Goal: Communication & Community: Answer question/provide support

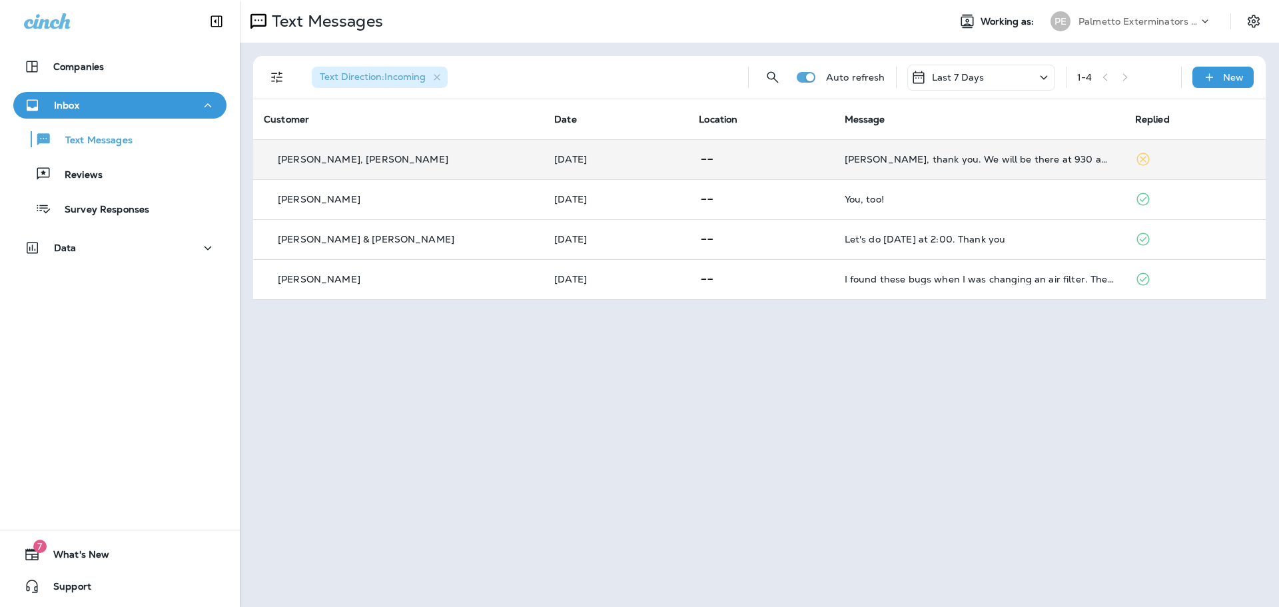
click at [806, 159] on p at bounding box center [761, 159] width 124 height 17
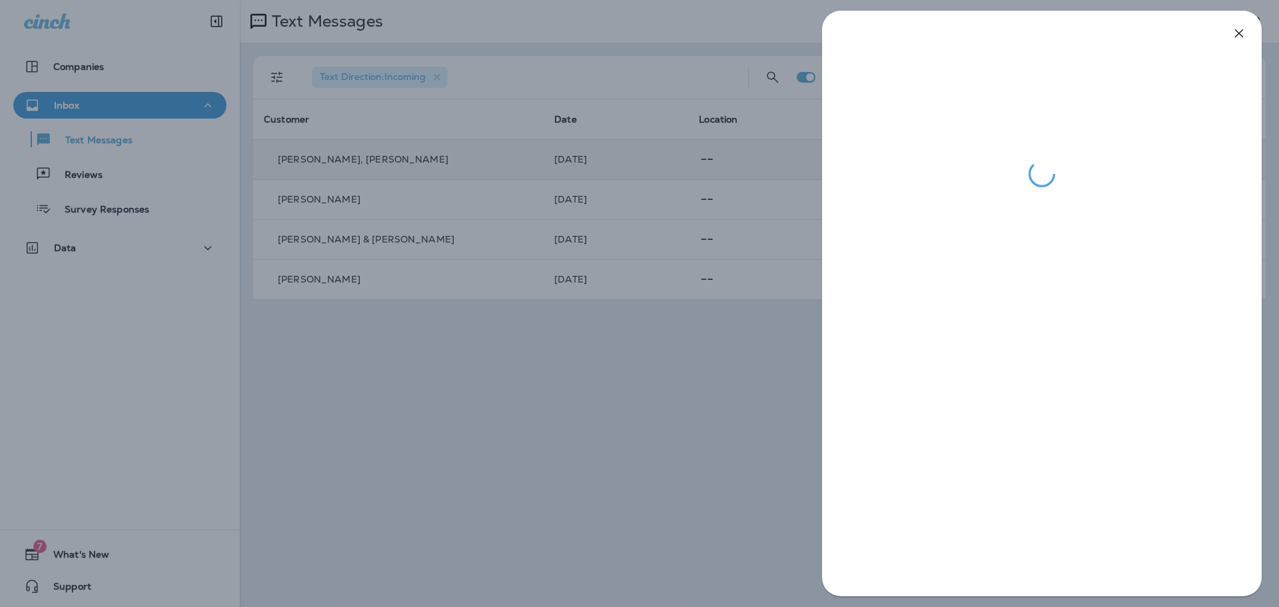
click at [514, 542] on div at bounding box center [639, 303] width 1279 height 607
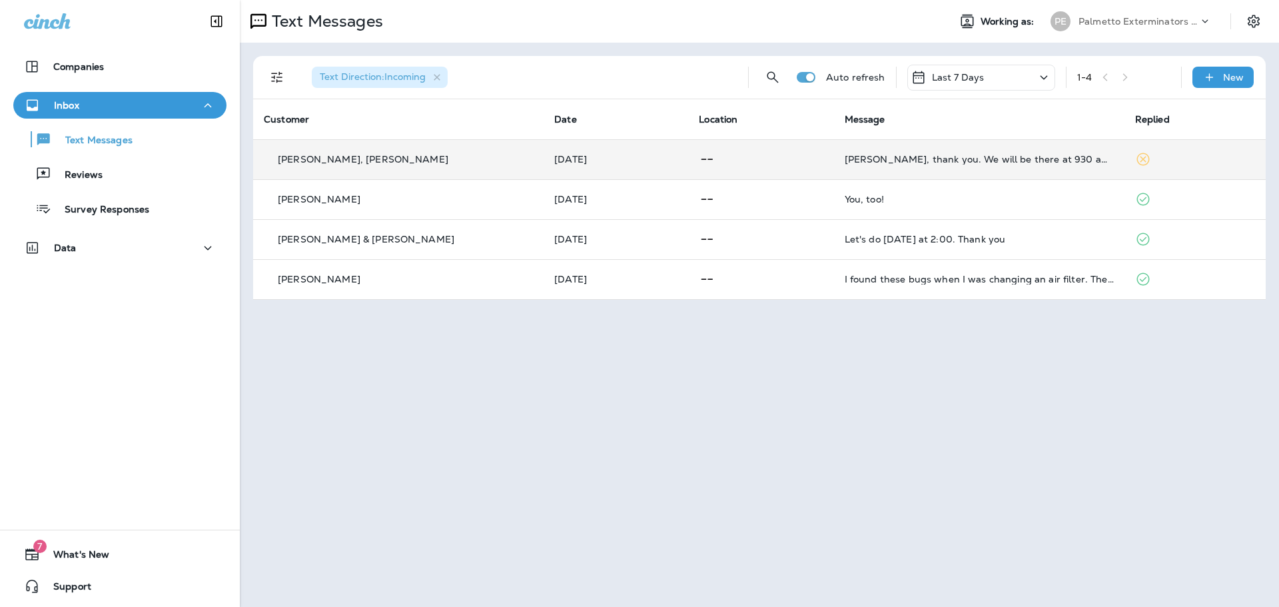
click at [1203, 25] on icon at bounding box center [1205, 21] width 13 height 13
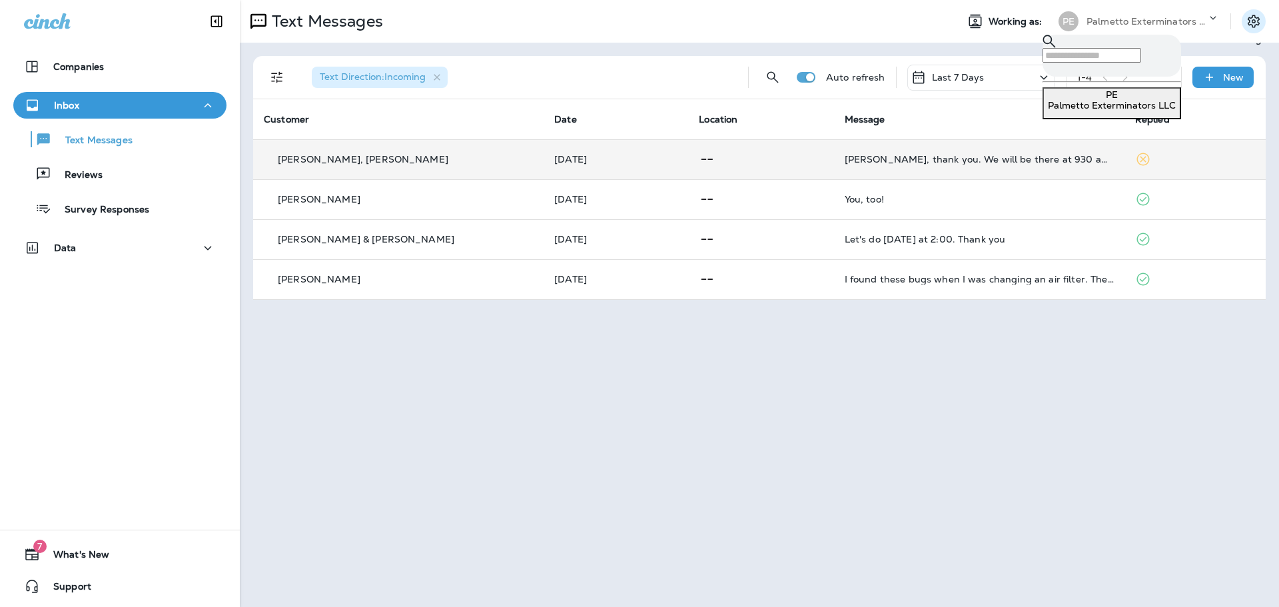
click at [1250, 25] on icon "Settings" at bounding box center [1254, 21] width 12 height 13
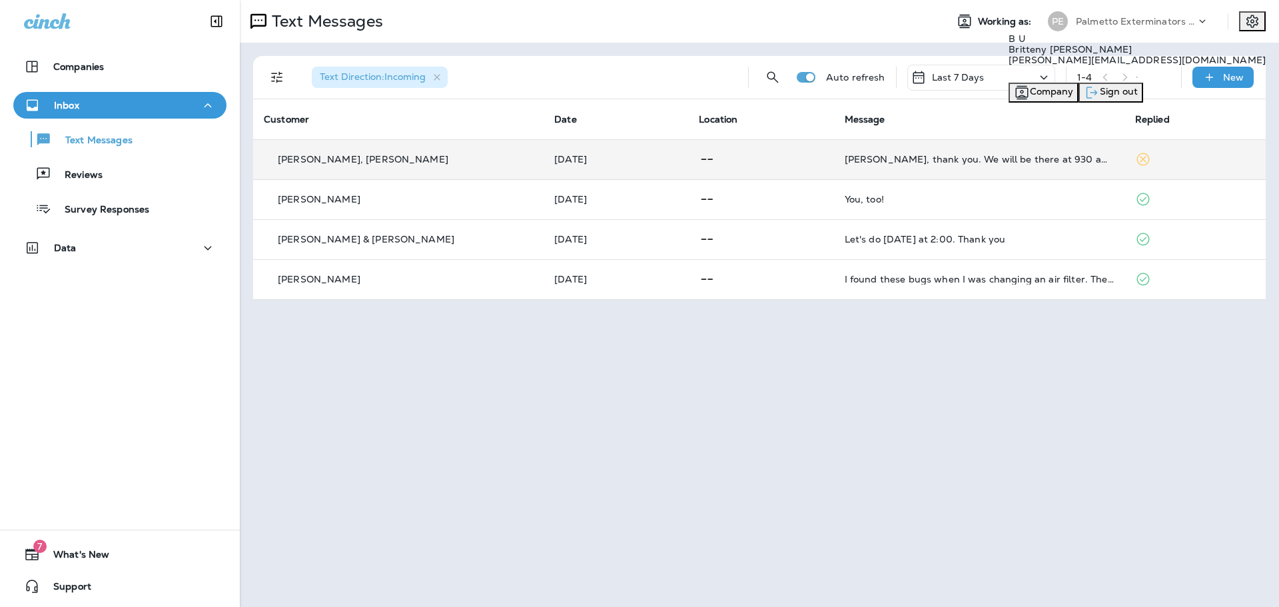
click at [1138, 97] on span "Sign out" at bounding box center [1119, 91] width 38 height 12
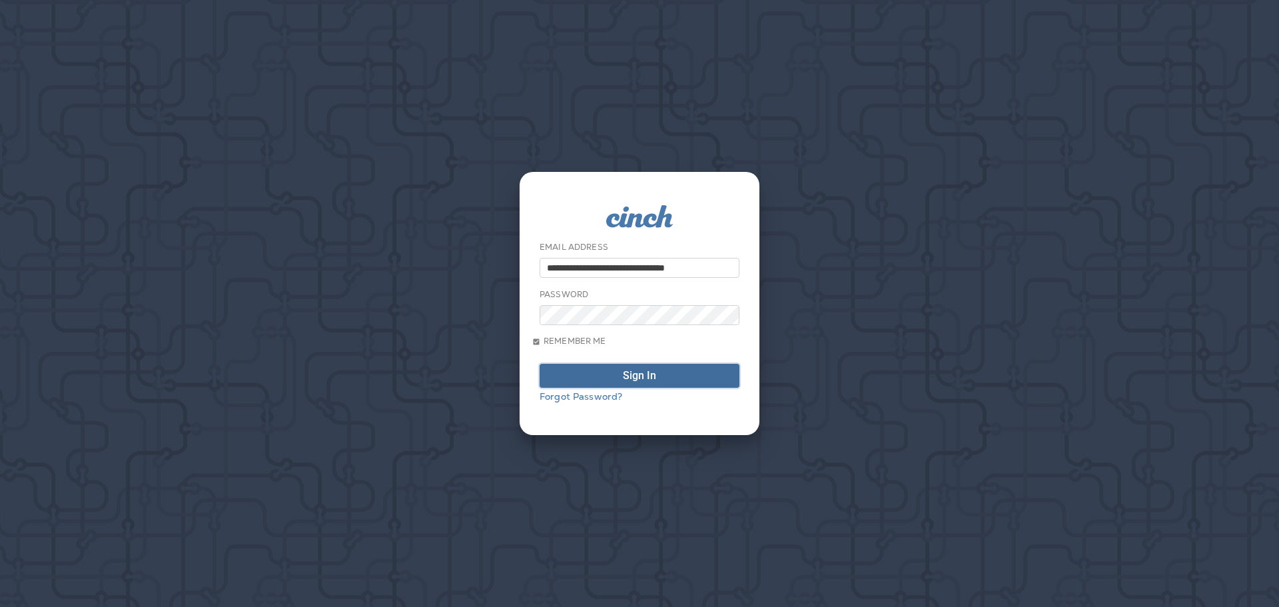
click at [684, 378] on span "Sign In" at bounding box center [639, 375] width 185 height 11
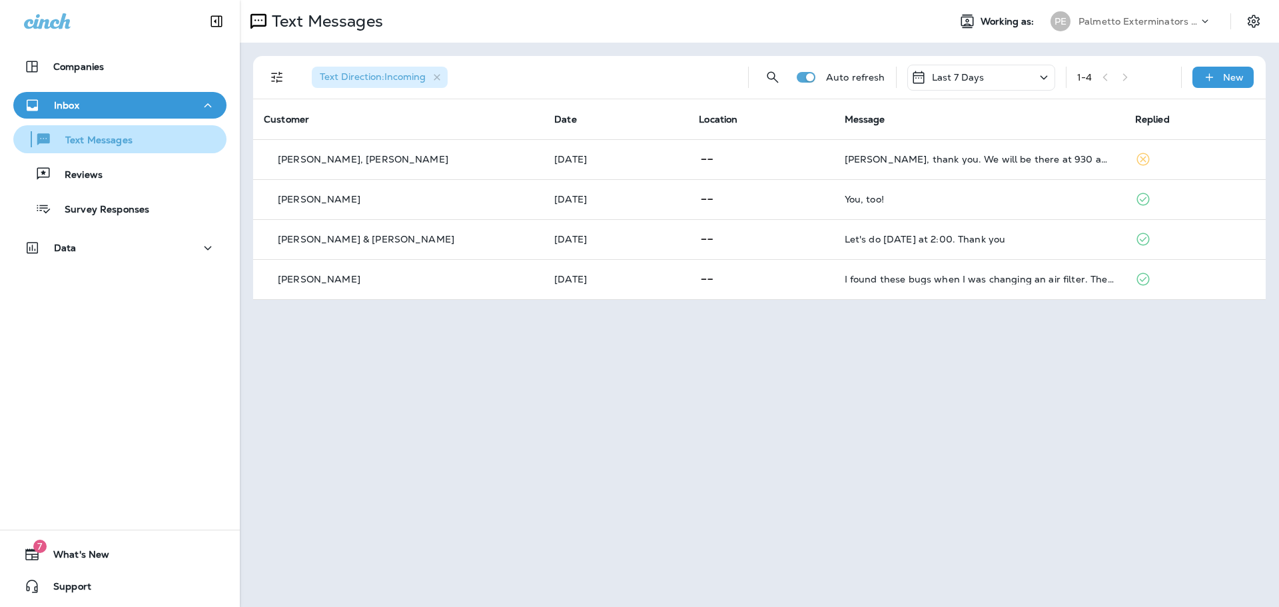
click at [129, 143] on p "Text Messages" at bounding box center [92, 141] width 81 height 13
click at [279, 77] on icon "Filters" at bounding box center [276, 77] width 11 height 11
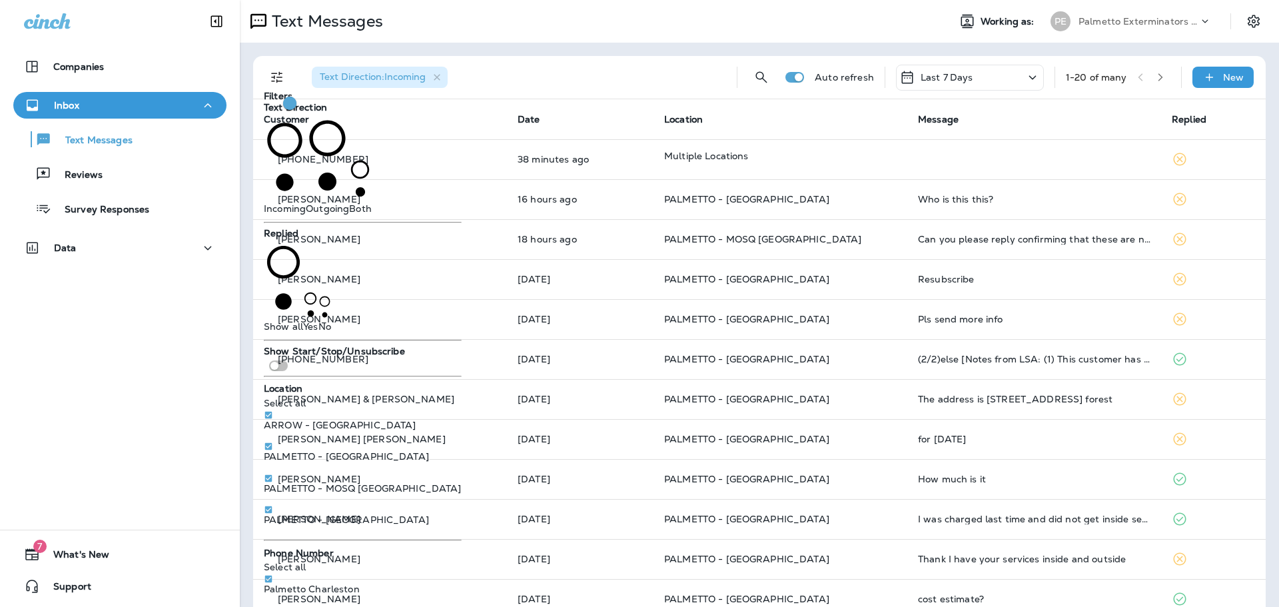
click at [472, 74] on div "Text Direction : Incoming" at bounding box center [513, 77] width 425 height 43
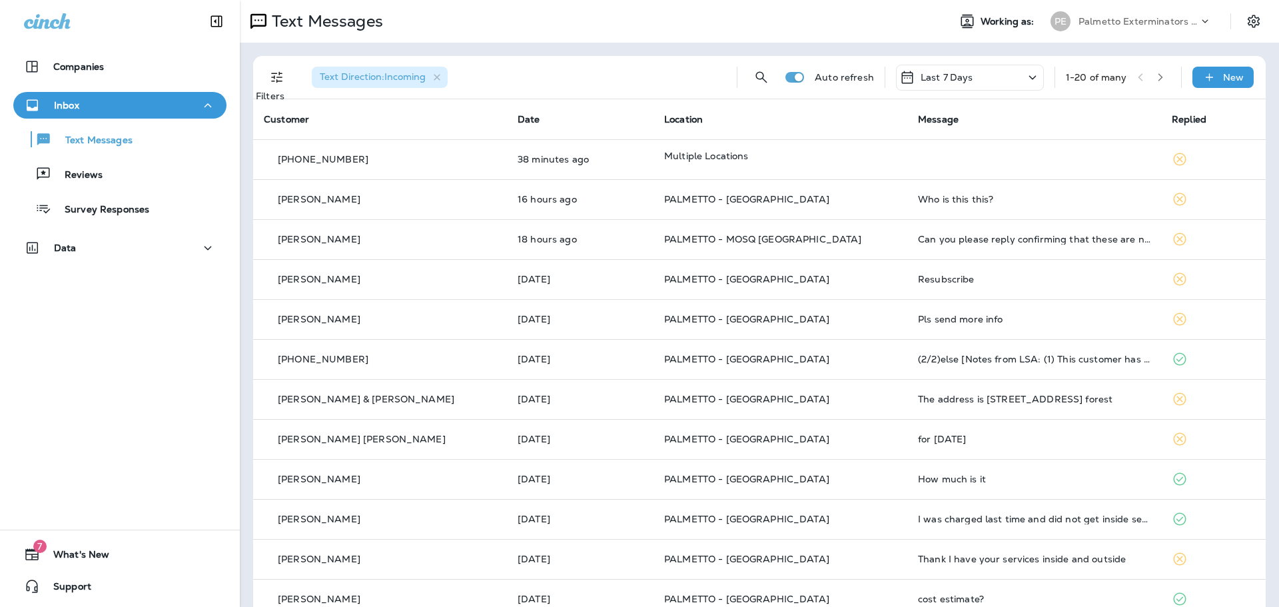
click at [272, 73] on icon "Filters" at bounding box center [277, 77] width 16 height 16
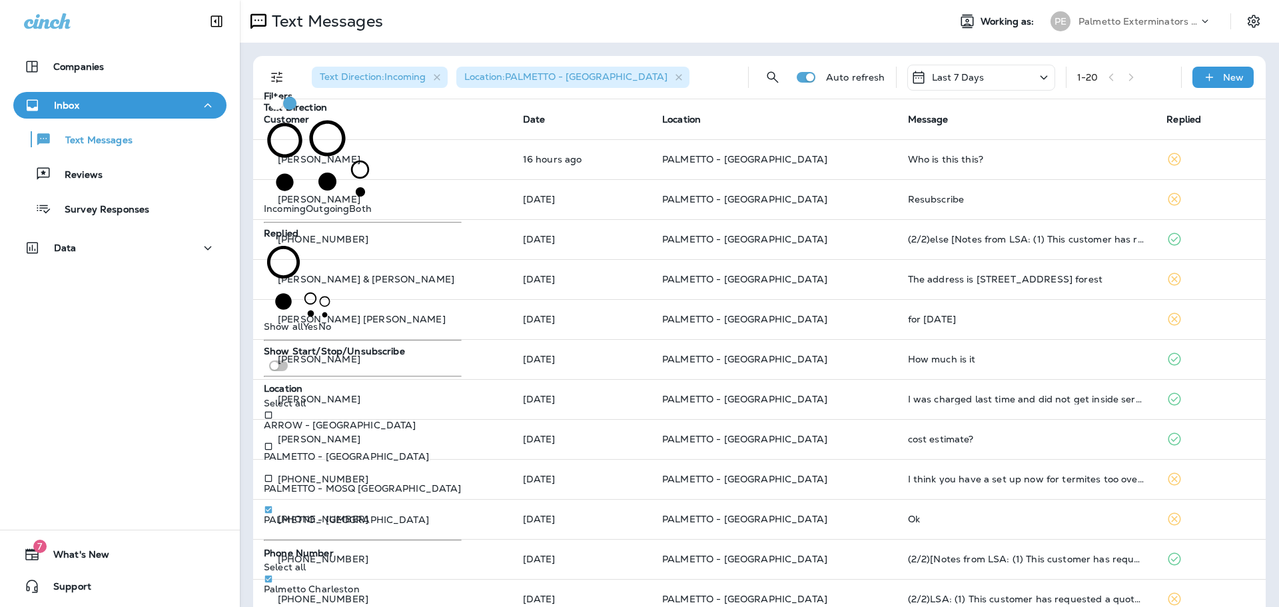
click at [192, 312] on div "Companies Inbox Text Messages Reviews Survey Responses Data 7 What's New Support" at bounding box center [120, 303] width 240 height 607
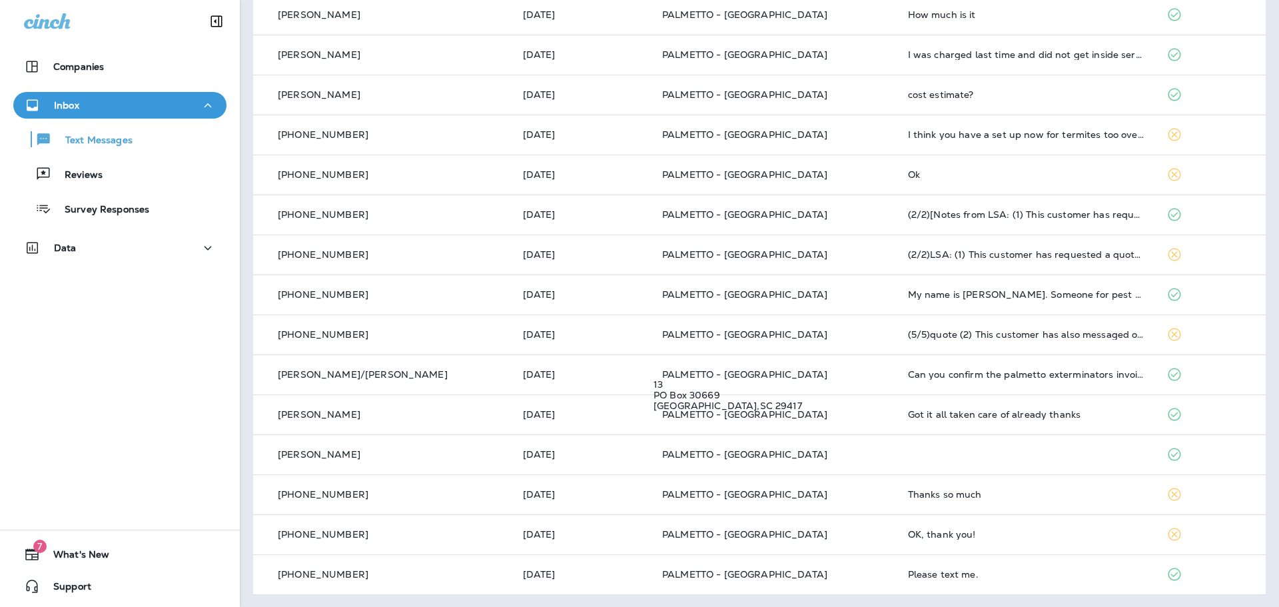
scroll to position [346, 0]
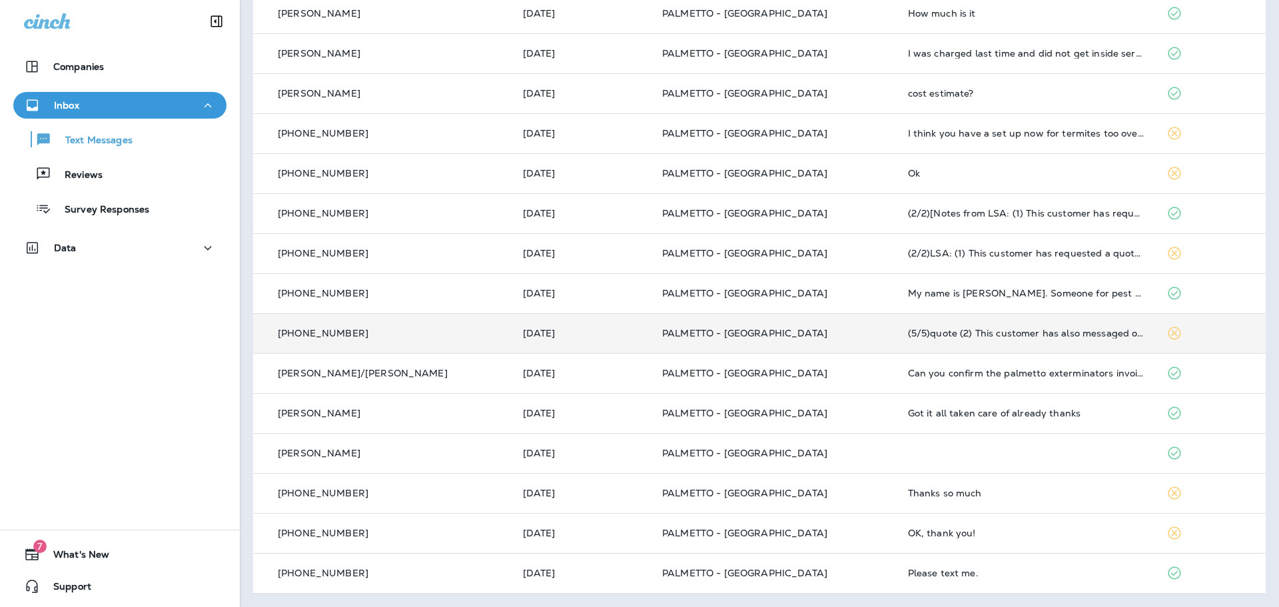
click at [828, 339] on td "PALMETTO - SUMMERVILLE" at bounding box center [775, 333] width 246 height 40
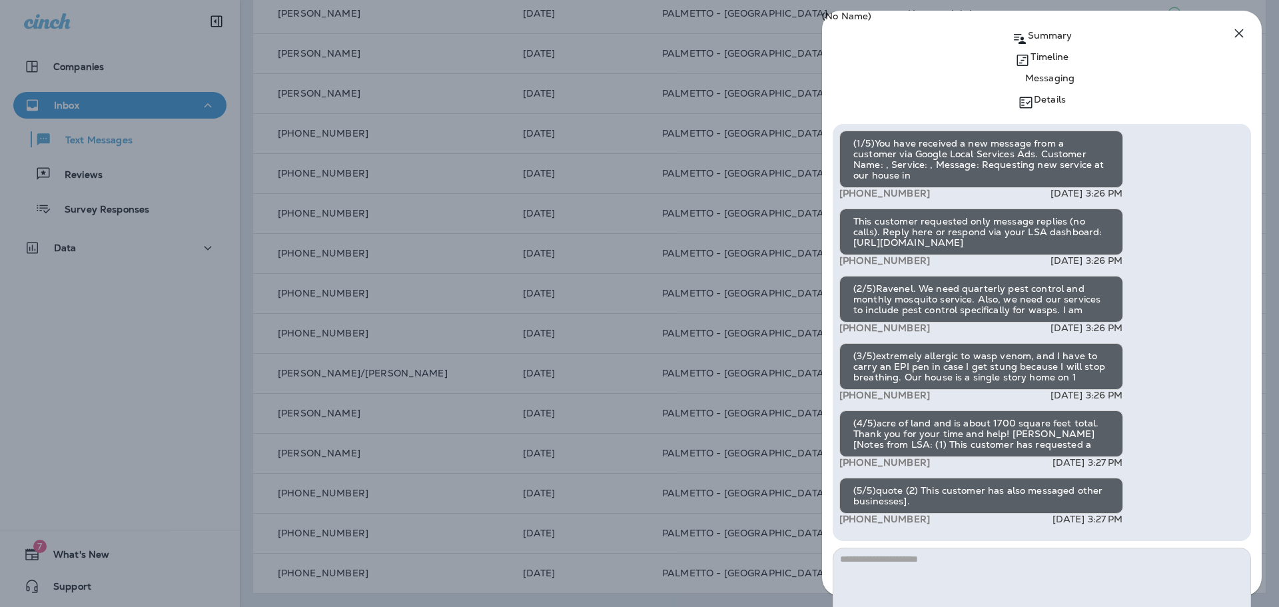
scroll to position [-50, 0]
click at [1243, 31] on icon "button" at bounding box center [1239, 33] width 9 height 9
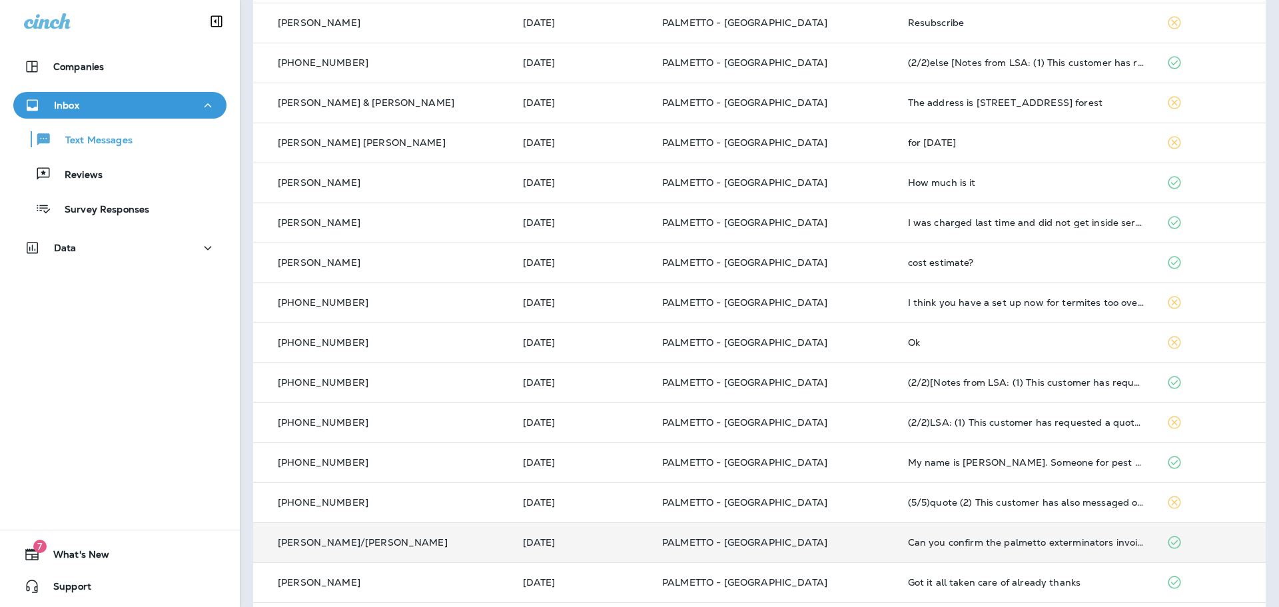
scroll to position [124, 0]
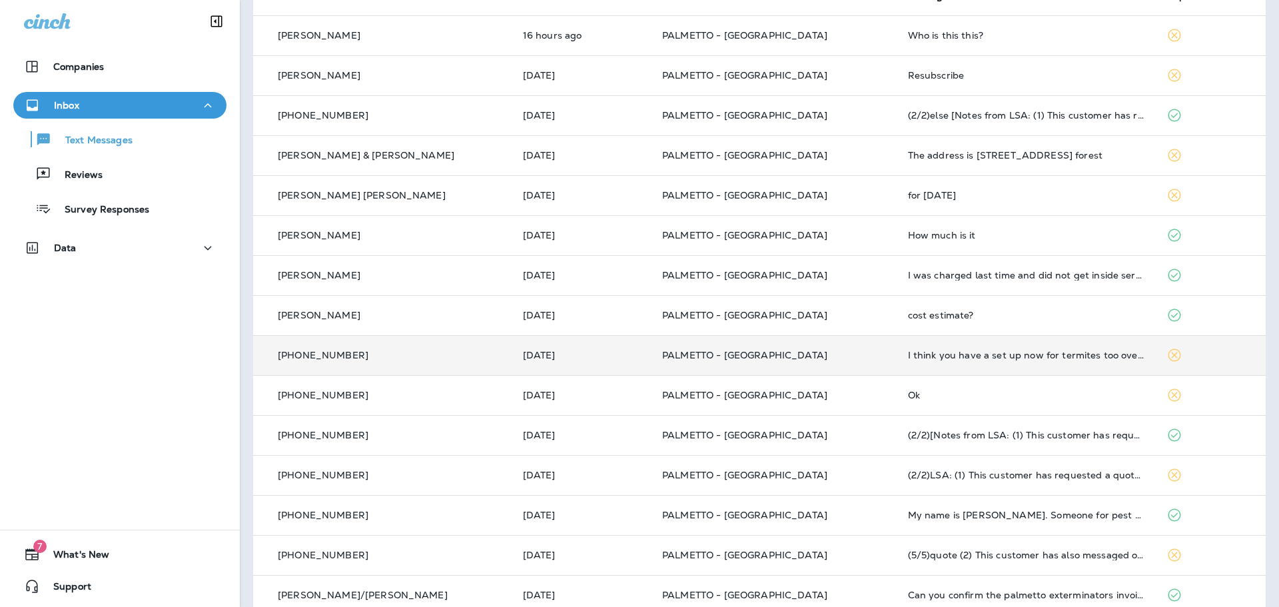
click at [801, 344] on td "PALMETTO - SUMMERVILLE" at bounding box center [775, 355] width 246 height 40
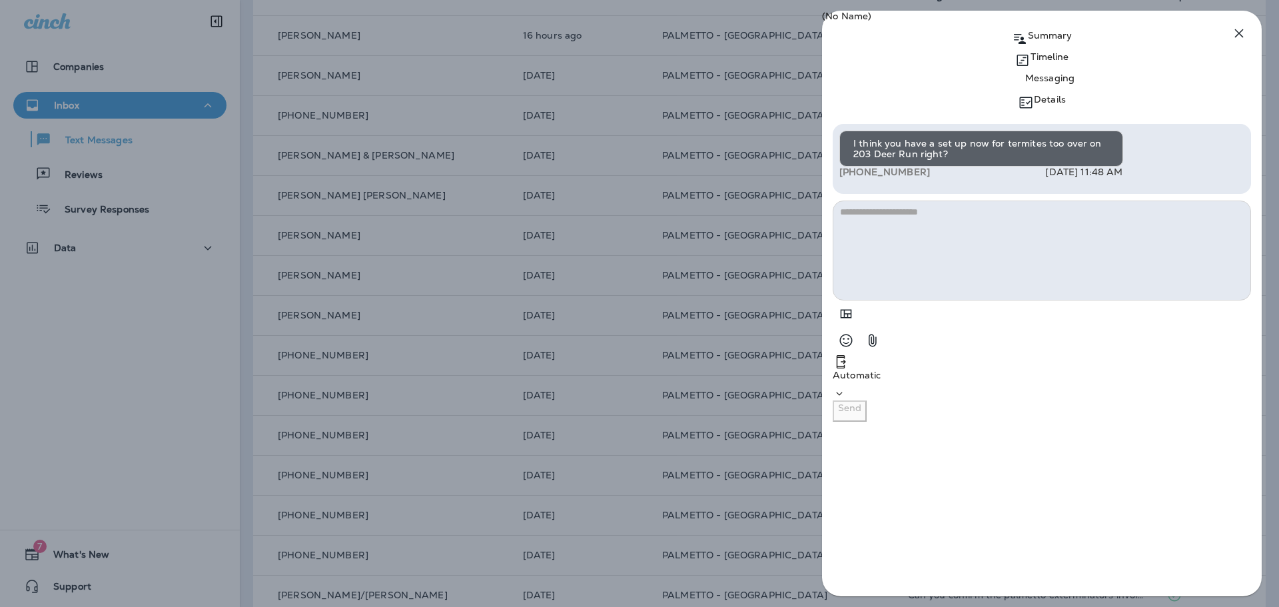
click at [1237, 35] on icon "button" at bounding box center [1239, 33] width 16 height 16
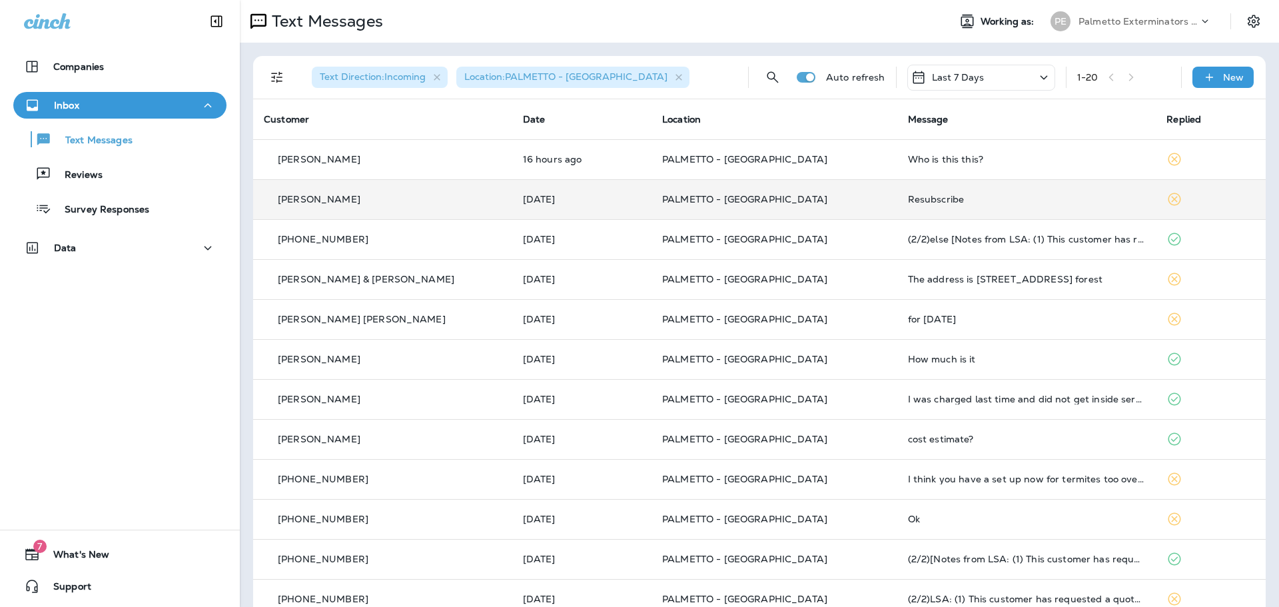
click at [838, 193] on td "PALMETTO - [GEOGRAPHIC_DATA]" at bounding box center [775, 199] width 246 height 40
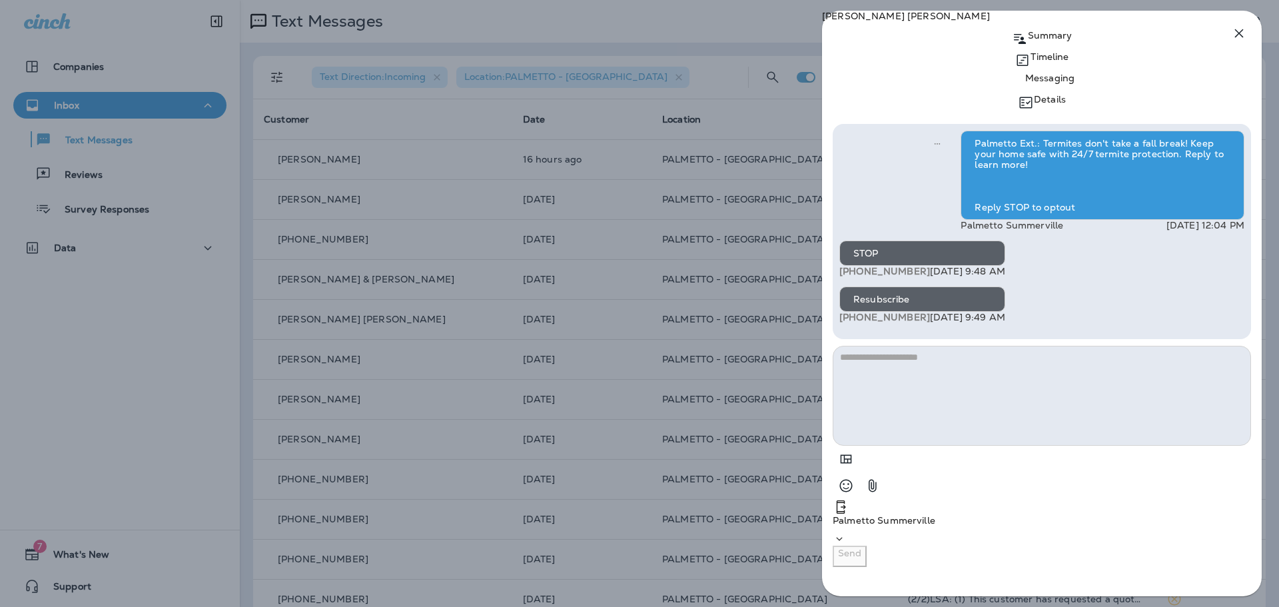
click at [931, 446] on textarea at bounding box center [1042, 396] width 418 height 100
type textarea "**********"
click at [867, 567] on button "Send" at bounding box center [850, 556] width 34 height 21
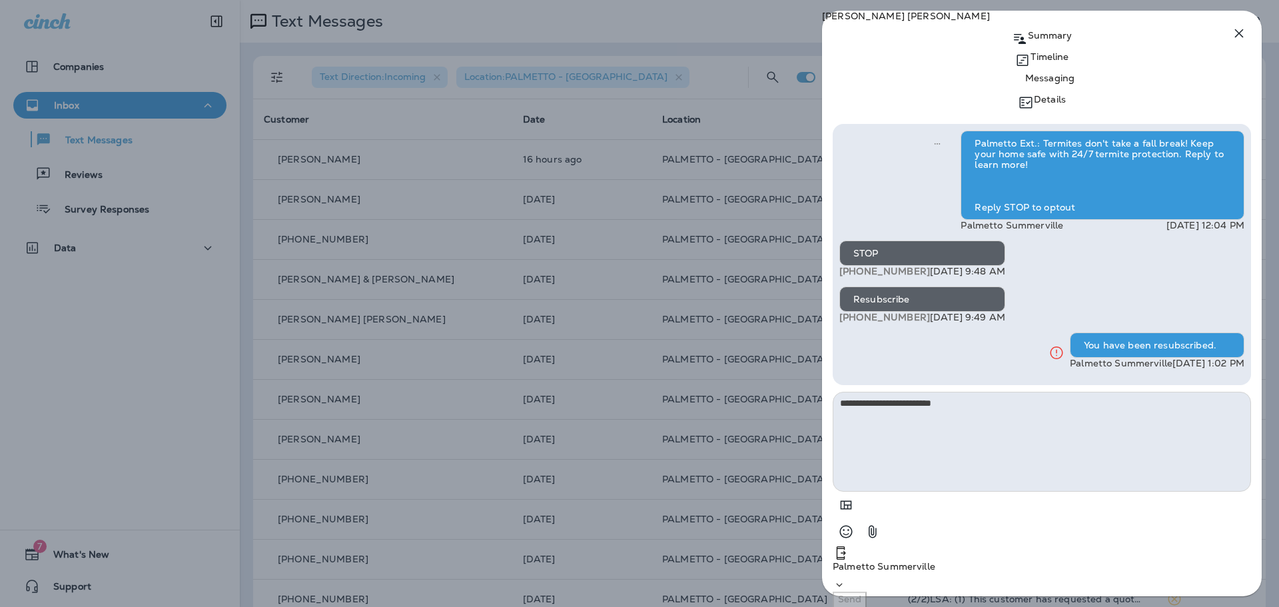
click at [1239, 34] on icon "button" at bounding box center [1239, 33] width 9 height 9
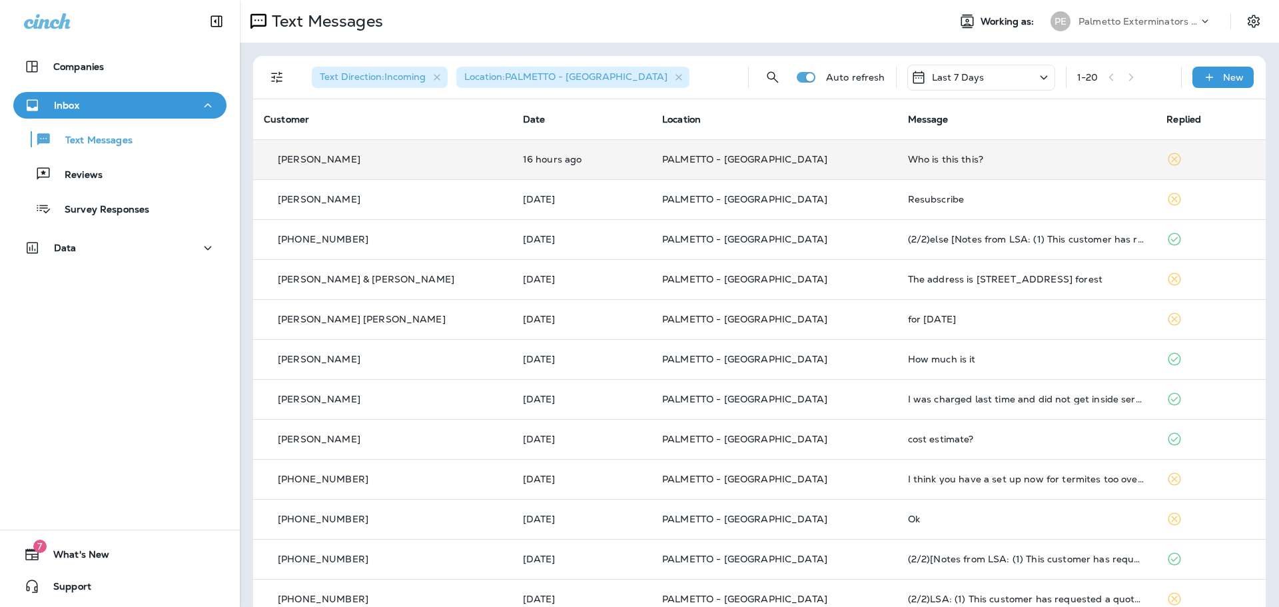
click at [844, 169] on td "PALMETTO - [GEOGRAPHIC_DATA]" at bounding box center [775, 159] width 246 height 40
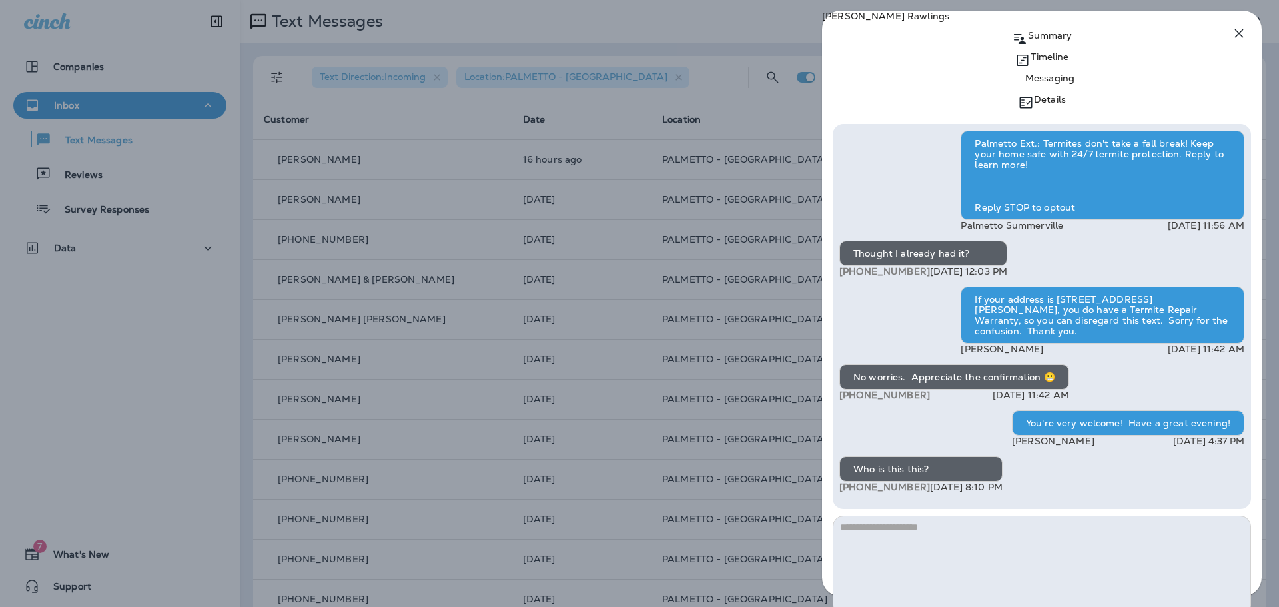
click at [997, 516] on textarea at bounding box center [1042, 566] width 418 height 100
click at [871, 516] on textarea "**********" at bounding box center [1042, 566] width 418 height 100
type textarea "**********"
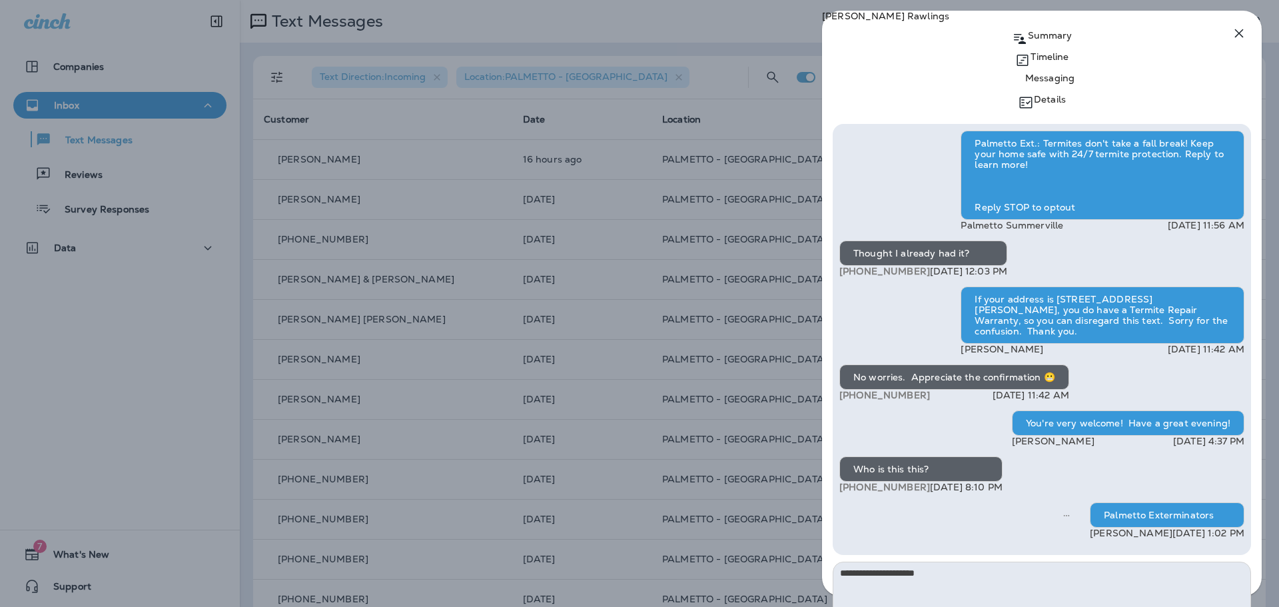
click at [1234, 34] on icon "button" at bounding box center [1239, 33] width 16 height 16
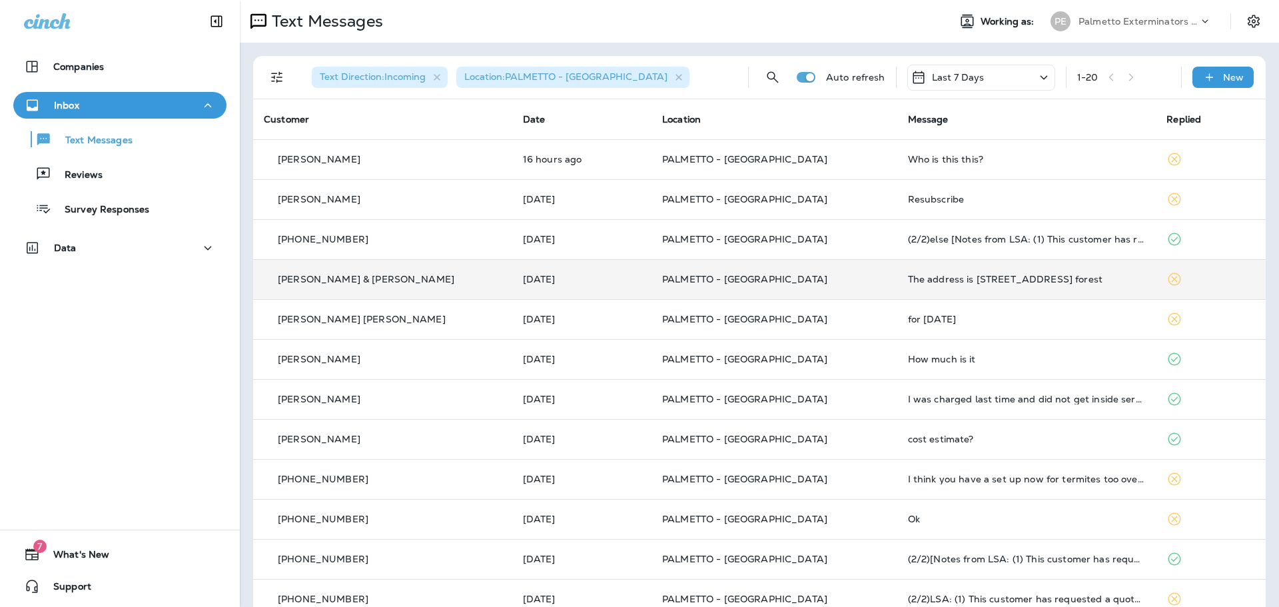
click at [826, 281] on p "PALMETTO - [GEOGRAPHIC_DATA]" at bounding box center [774, 279] width 225 height 11
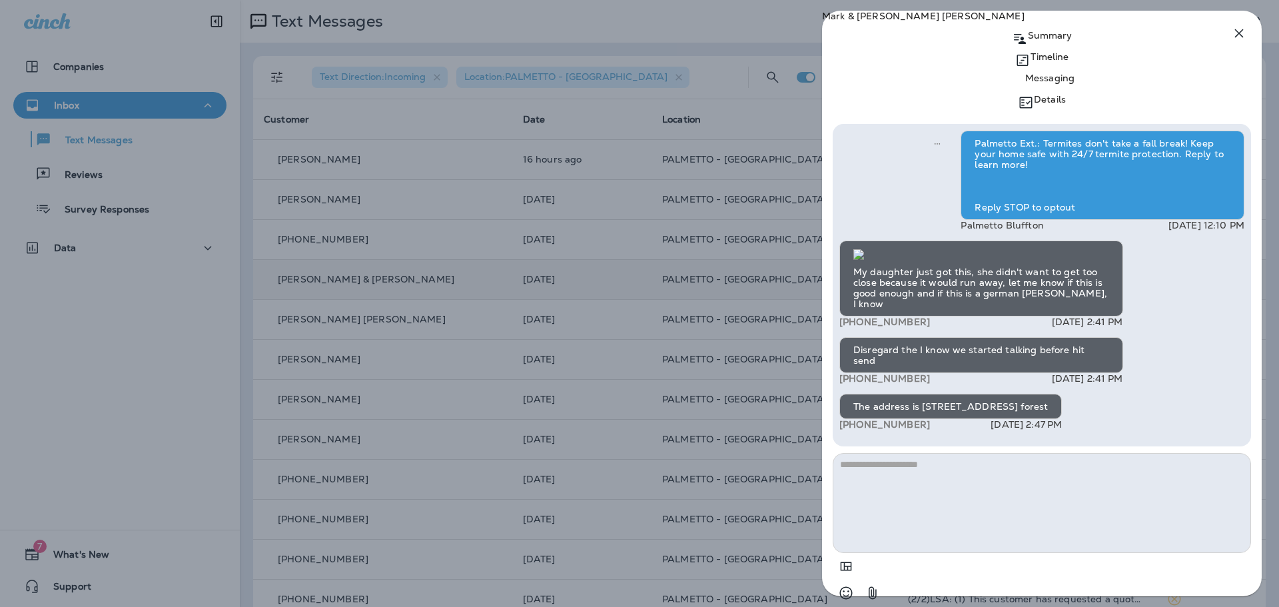
scroll to position [-4, 0]
click at [1240, 31] on icon "button" at bounding box center [1239, 33] width 16 height 16
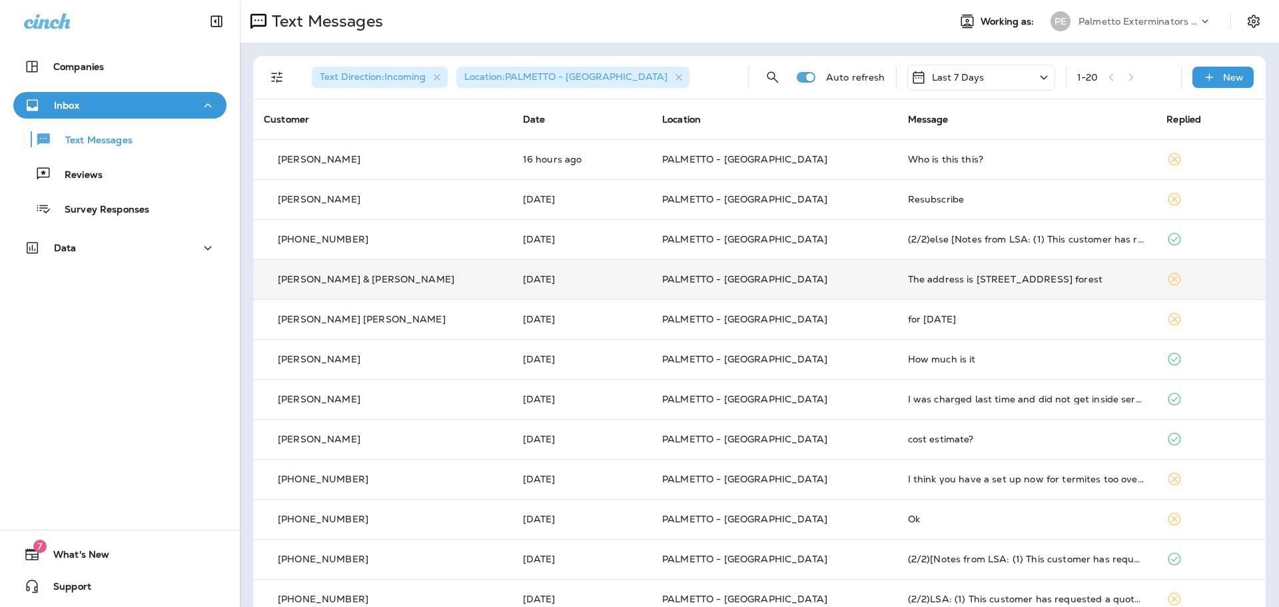
click at [833, 287] on td "PALMETTO - [GEOGRAPHIC_DATA]" at bounding box center [775, 279] width 246 height 40
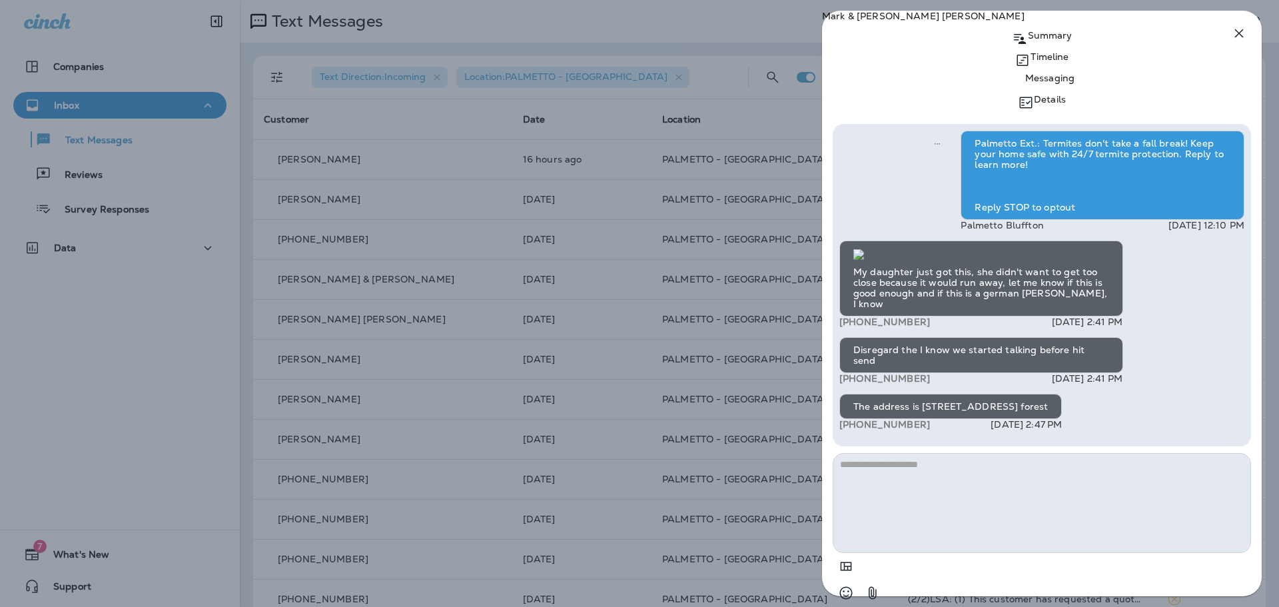
scroll to position [1, 0]
type textarea "*"
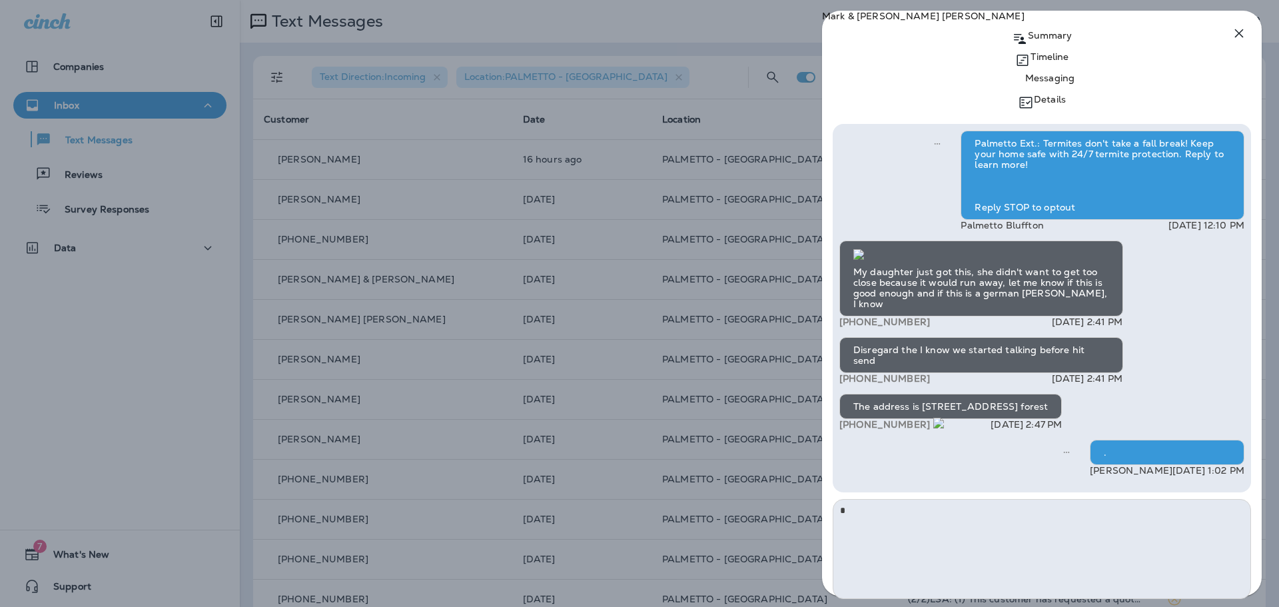
click at [1239, 35] on icon "button" at bounding box center [1239, 33] width 16 height 16
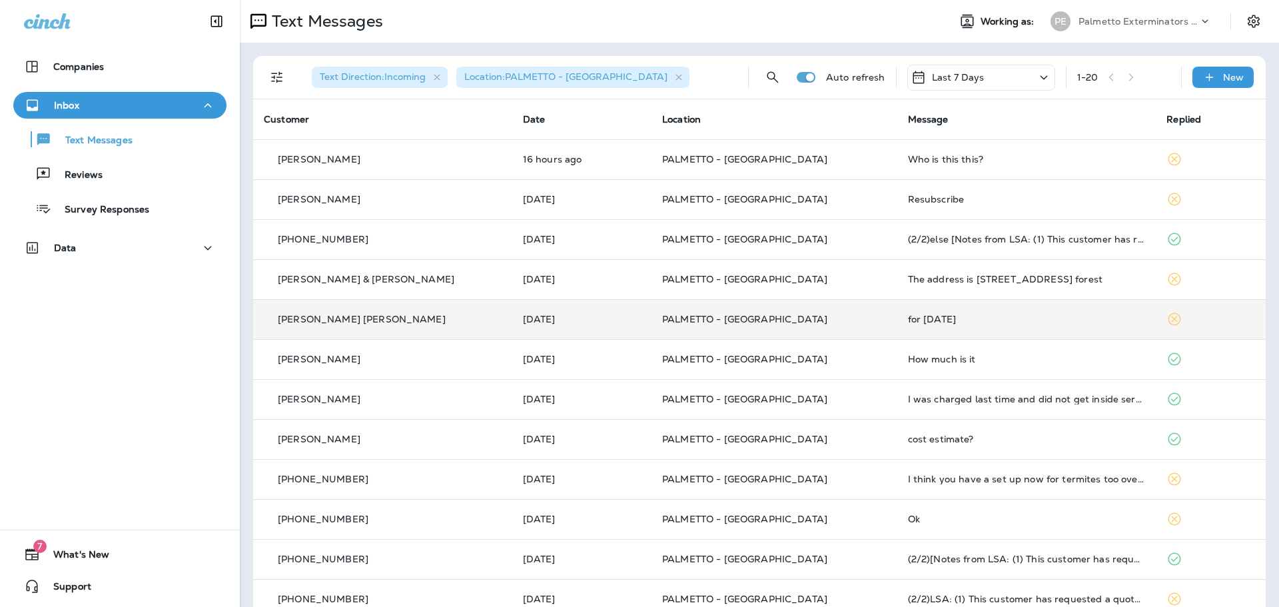
click at [842, 320] on p "PALMETTO - [GEOGRAPHIC_DATA]" at bounding box center [774, 319] width 225 height 11
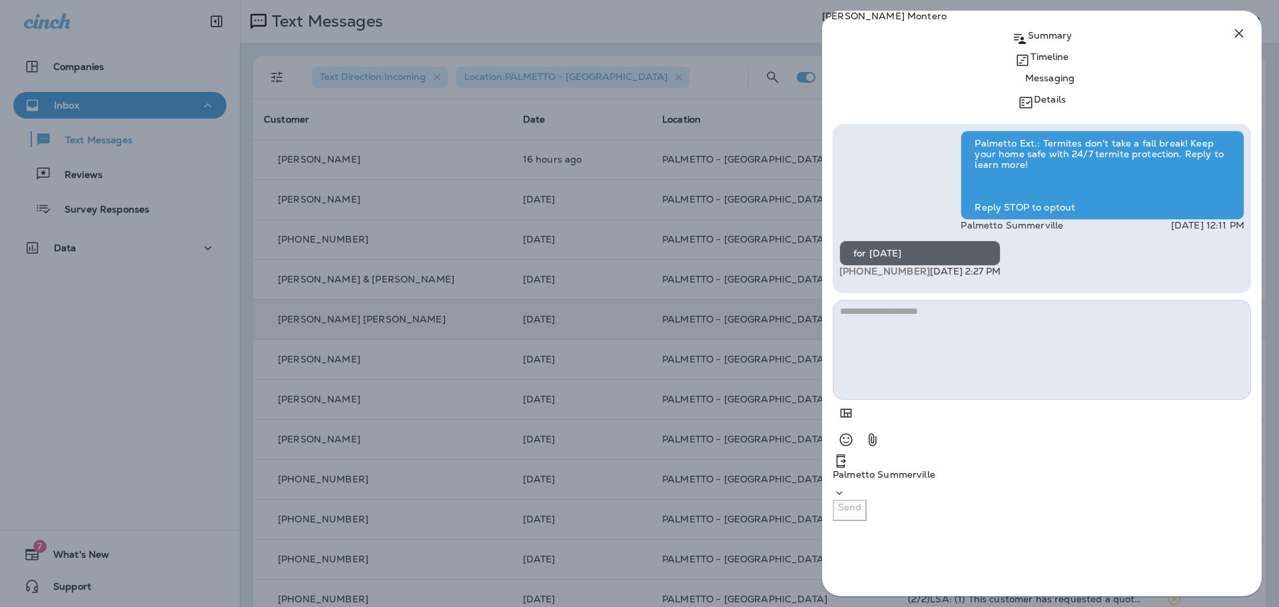
click at [1005, 400] on textarea at bounding box center [1042, 350] width 418 height 100
type textarea "*"
click at [862, 512] on p "Send" at bounding box center [849, 507] width 23 height 11
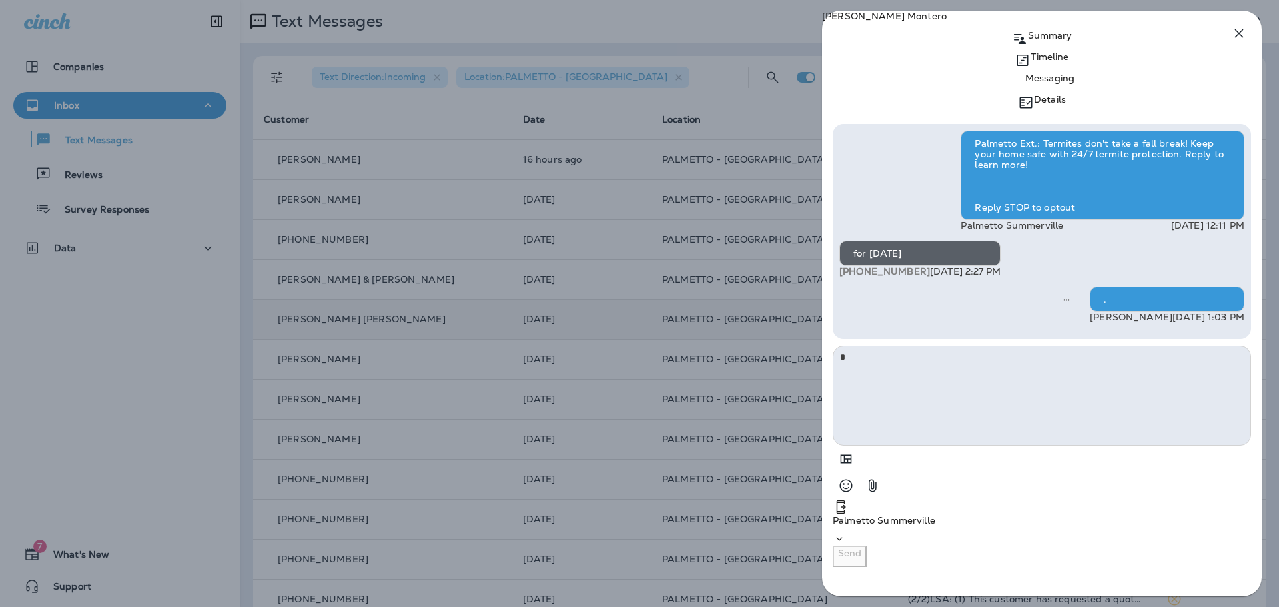
click at [1243, 37] on icon "button" at bounding box center [1239, 33] width 9 height 9
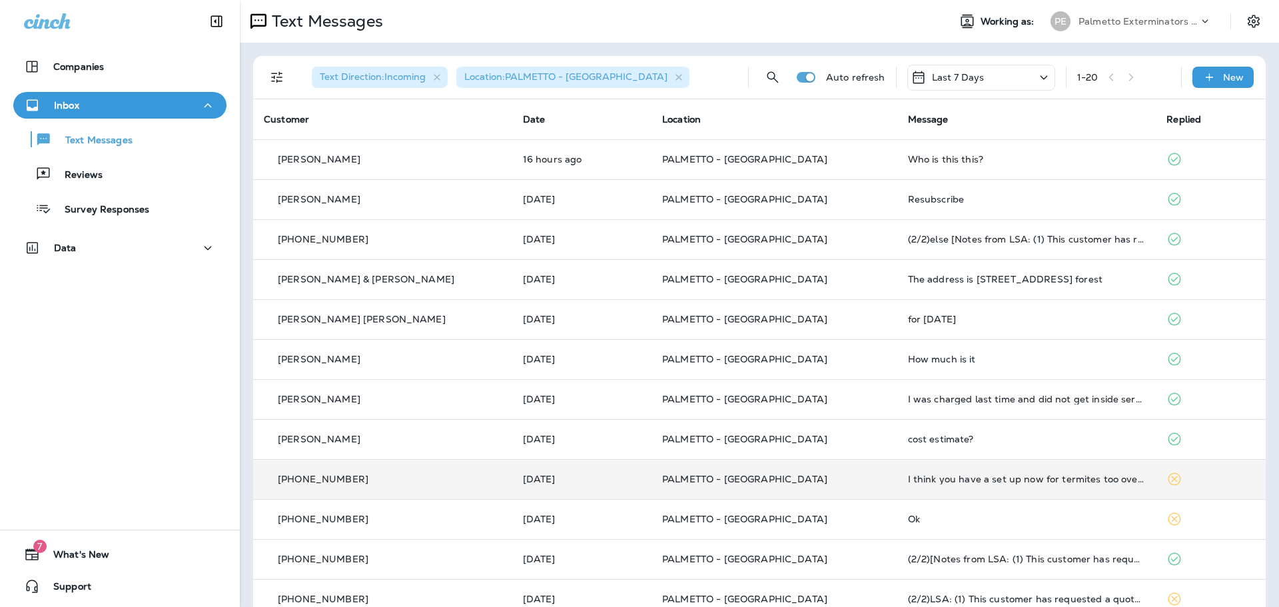
click at [831, 478] on p "PALMETTO - [GEOGRAPHIC_DATA]" at bounding box center [774, 479] width 225 height 11
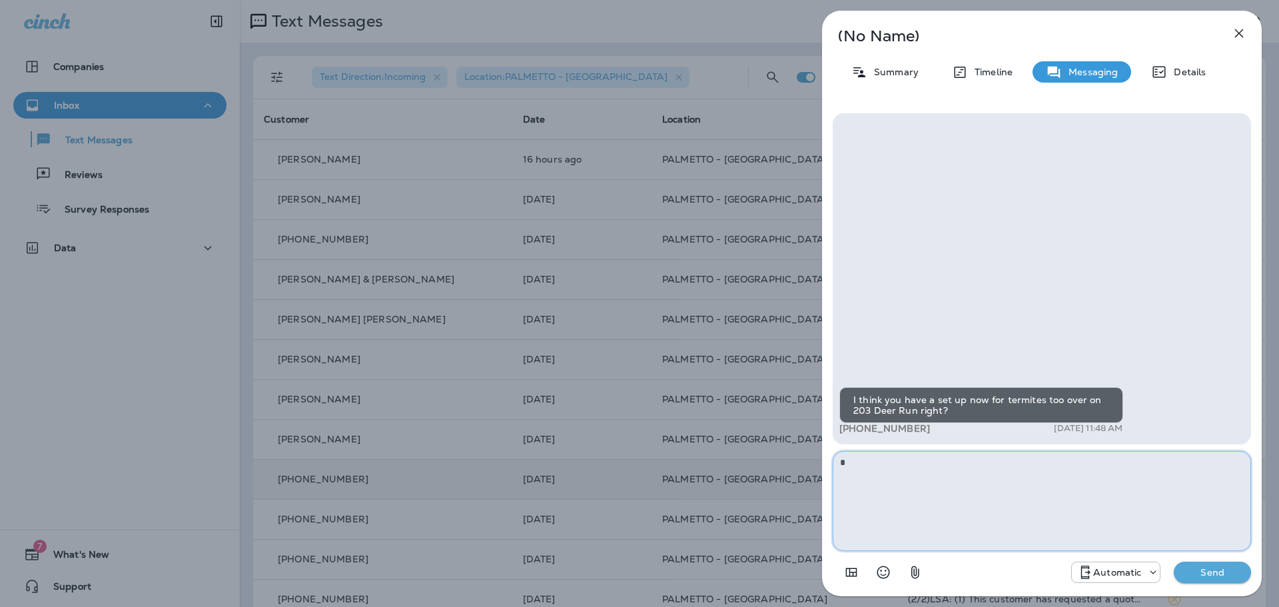
type textarea "*"
click at [1205, 576] on p "Send" at bounding box center [1213, 572] width 56 height 12
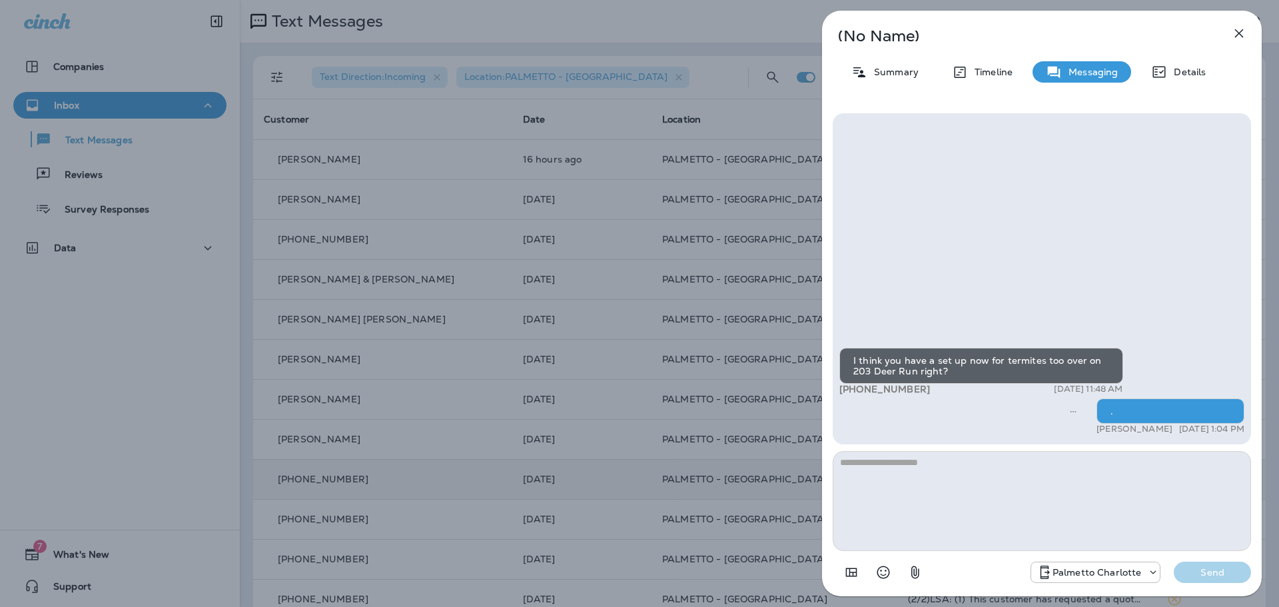
click at [1240, 35] on icon "button" at bounding box center [1239, 33] width 9 height 9
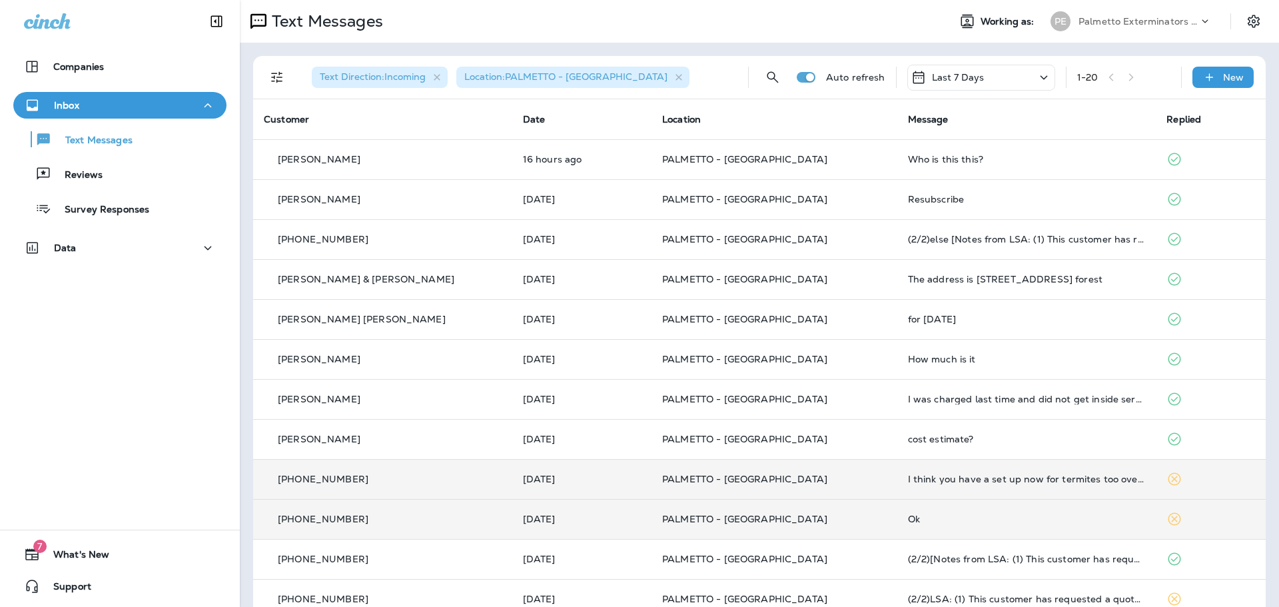
click at [840, 514] on p "PALMETTO - SUMMERVILLE" at bounding box center [774, 519] width 225 height 11
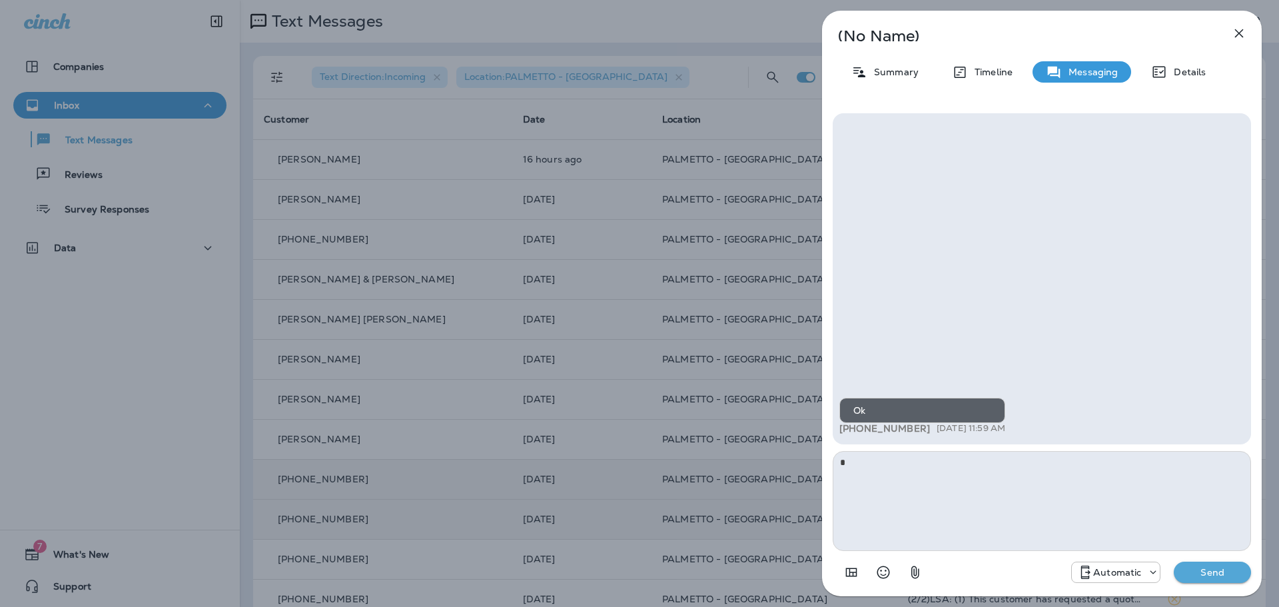
type textarea "*"
click at [1187, 566] on button "Send" at bounding box center [1212, 572] width 77 height 21
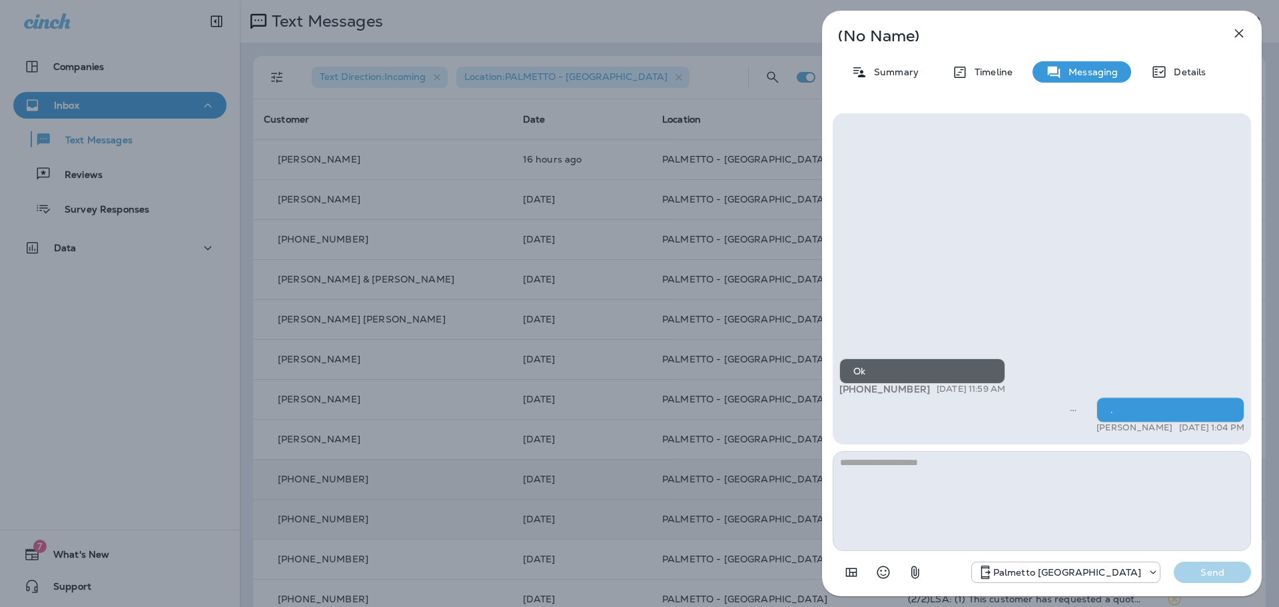
click at [1243, 29] on icon "button" at bounding box center [1239, 33] width 16 height 16
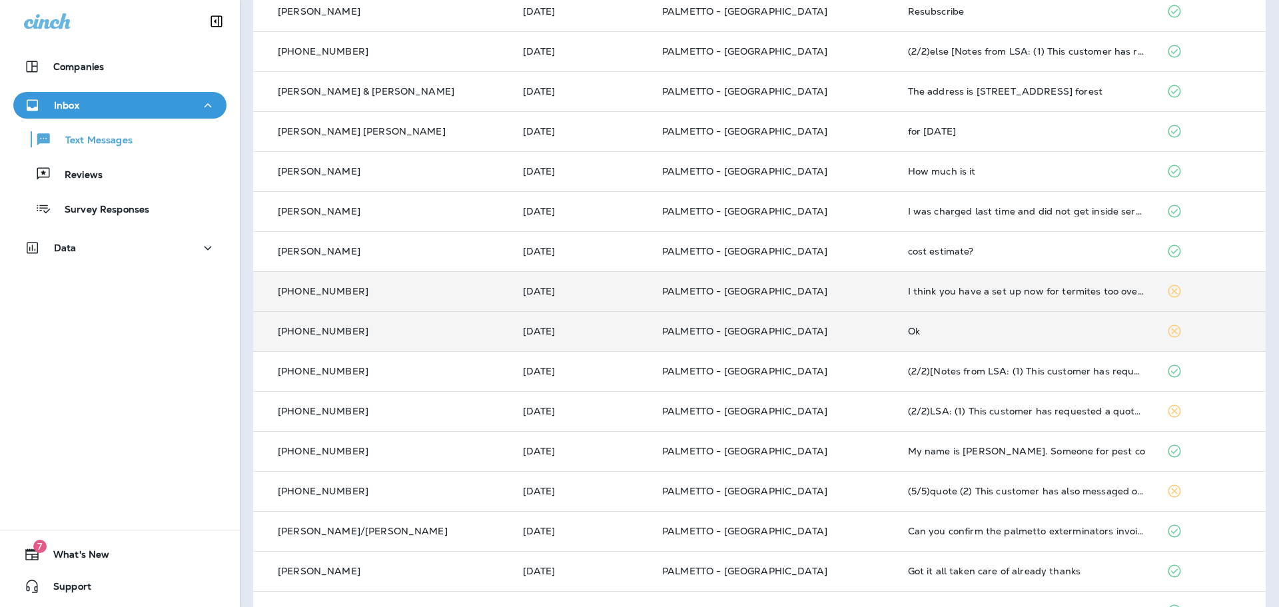
scroll to position [200, 0]
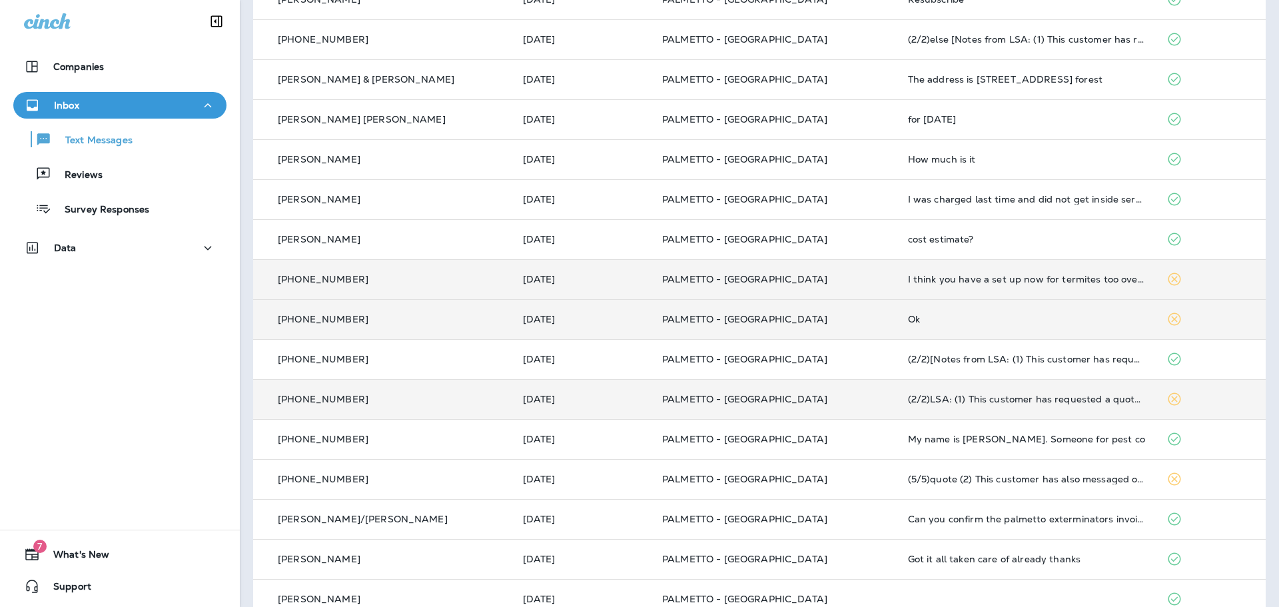
click at [837, 392] on td "PALMETTO - SUMMERVILLE" at bounding box center [775, 399] width 246 height 40
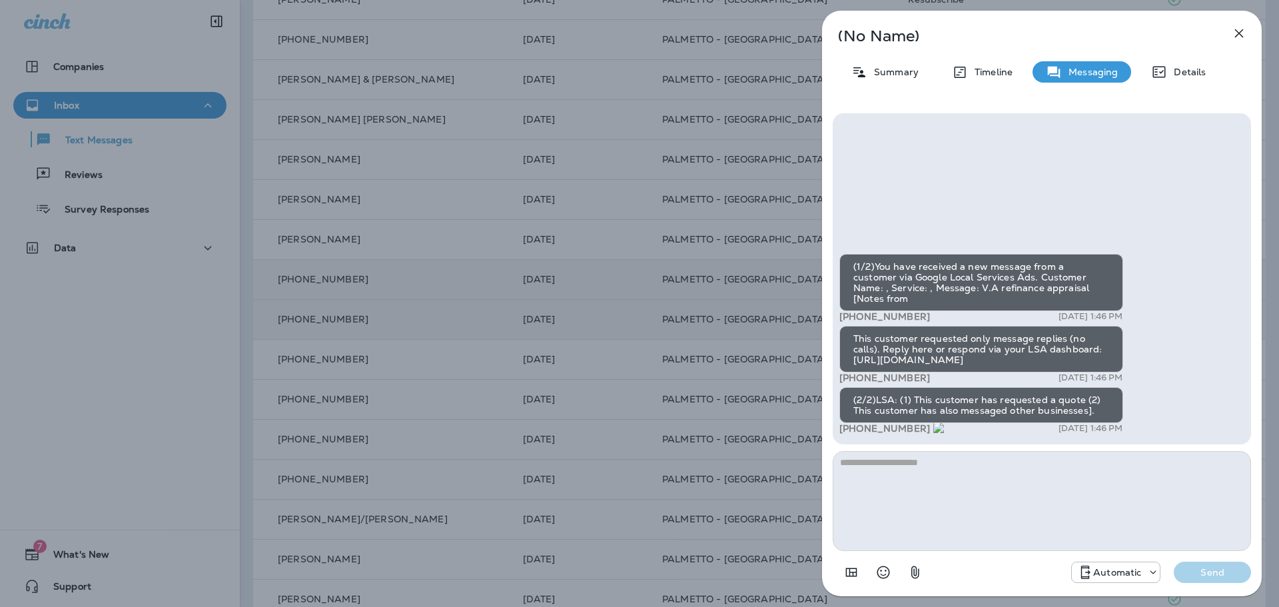
click at [941, 492] on textarea at bounding box center [1042, 501] width 418 height 100
type textarea "*"
click at [1208, 567] on p "Send" at bounding box center [1213, 572] width 56 height 12
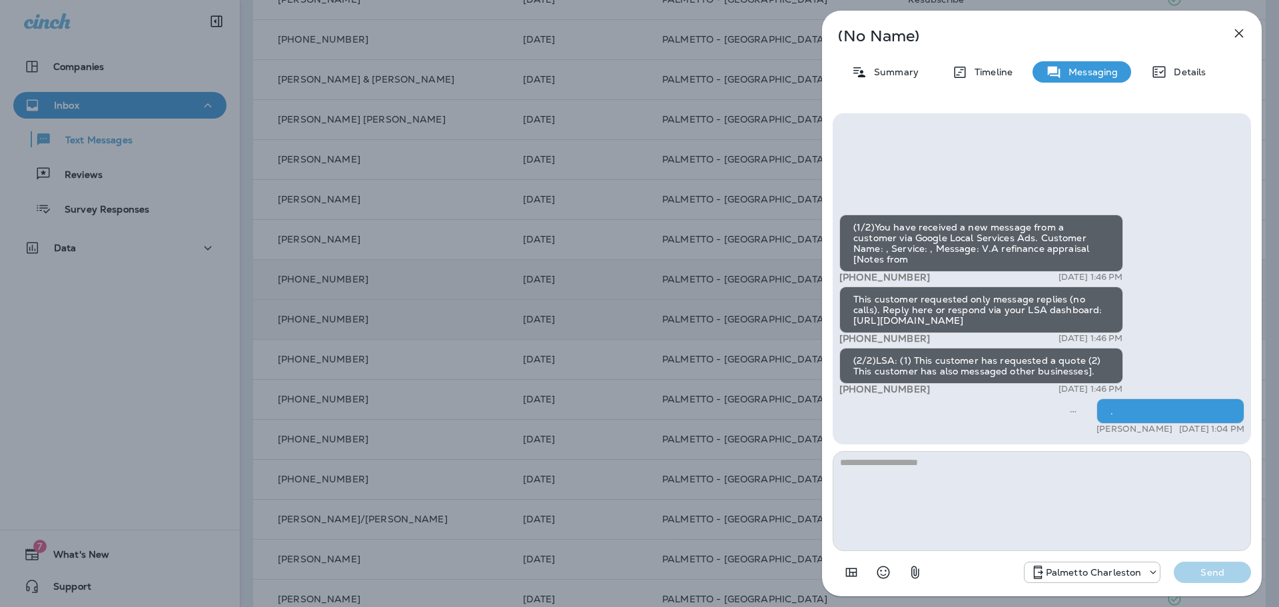
click at [1237, 29] on icon "button" at bounding box center [1239, 33] width 16 height 16
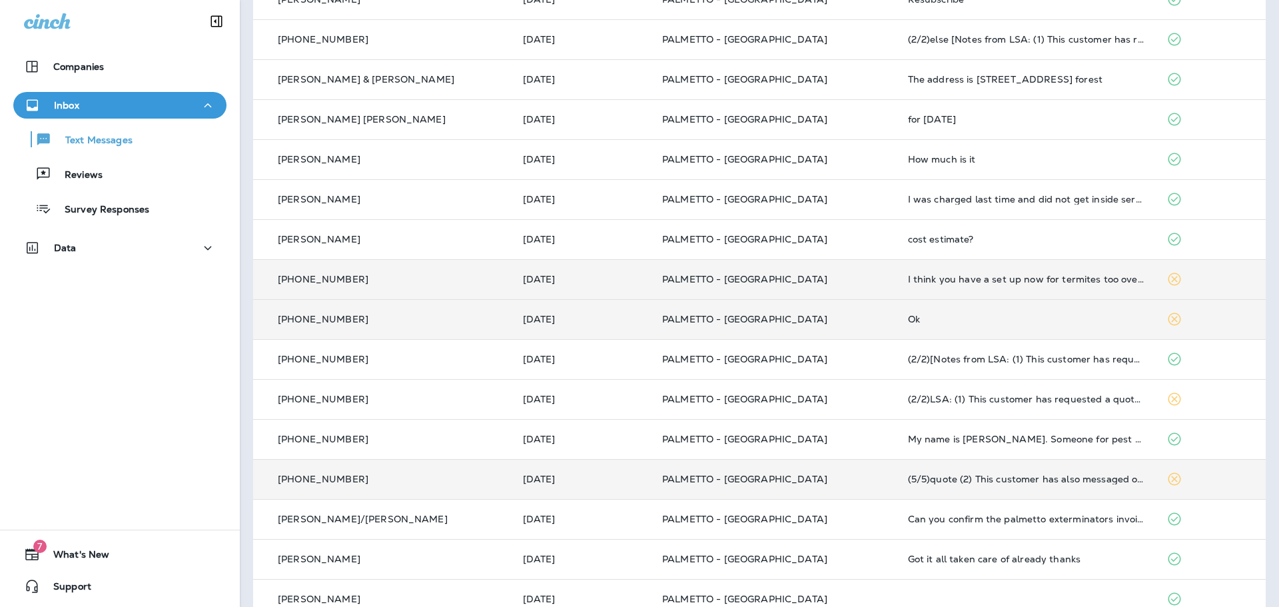
click at [835, 478] on p "PALMETTO - SUMMERVILLE" at bounding box center [774, 479] width 225 height 11
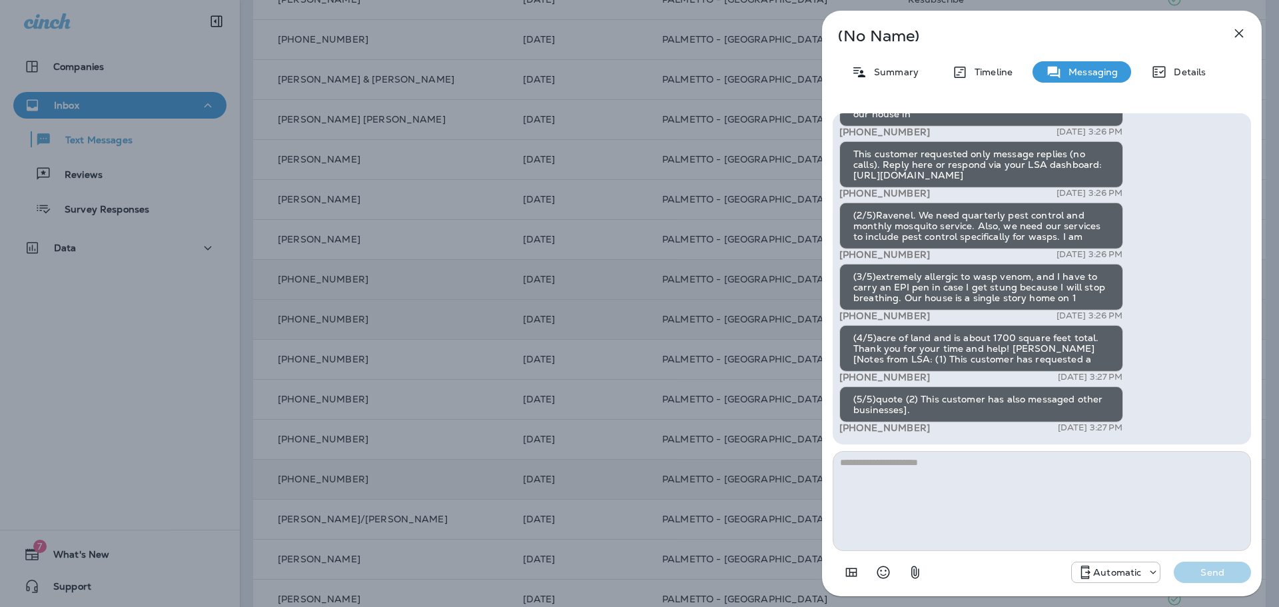
click at [931, 474] on textarea at bounding box center [1042, 501] width 418 height 100
type textarea "*"
click at [1207, 572] on p "Send" at bounding box center [1213, 572] width 56 height 12
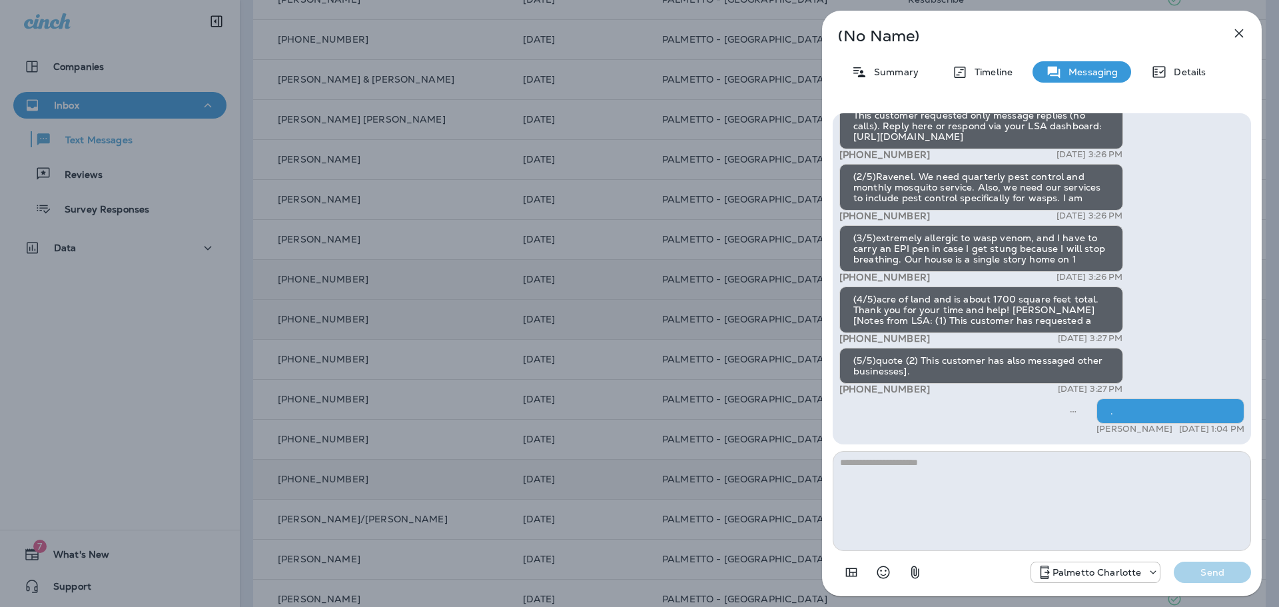
click at [1239, 39] on icon "button" at bounding box center [1239, 33] width 16 height 16
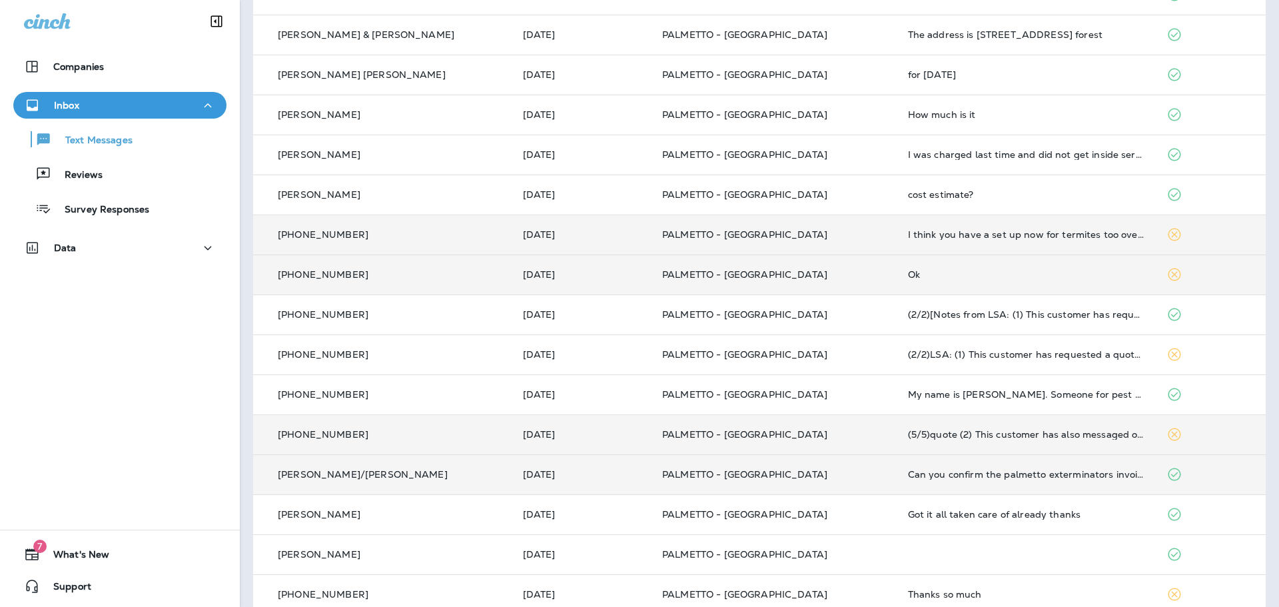
scroll to position [346, 0]
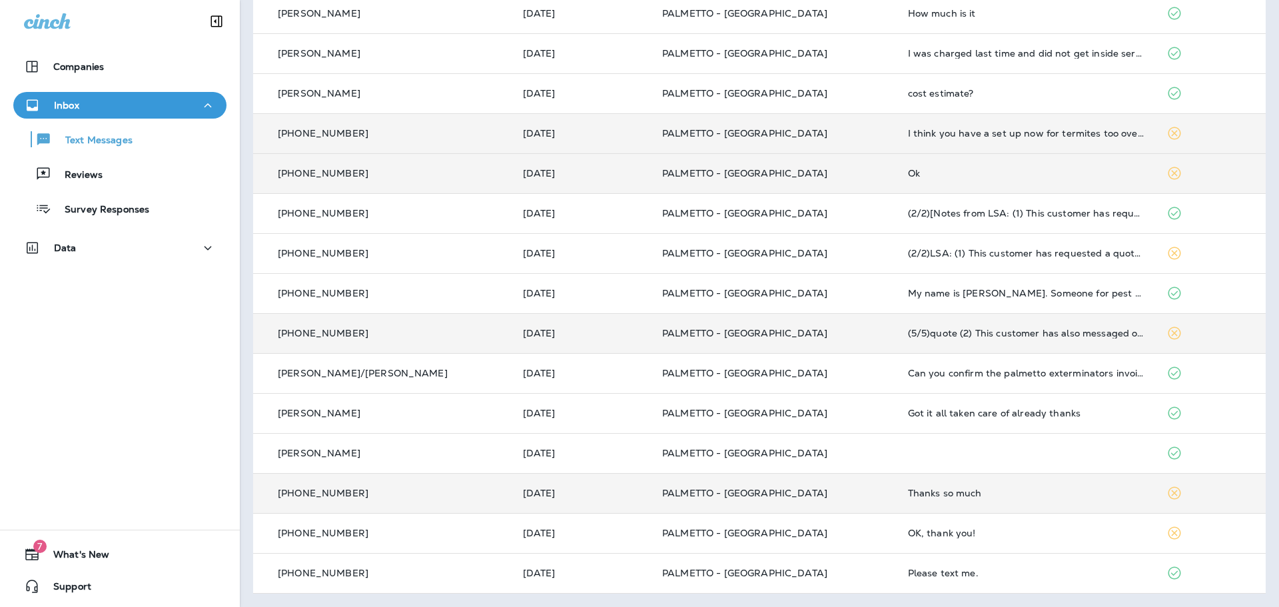
click at [835, 484] on td "PALMETTO - SUMMERVILLE" at bounding box center [775, 493] width 246 height 40
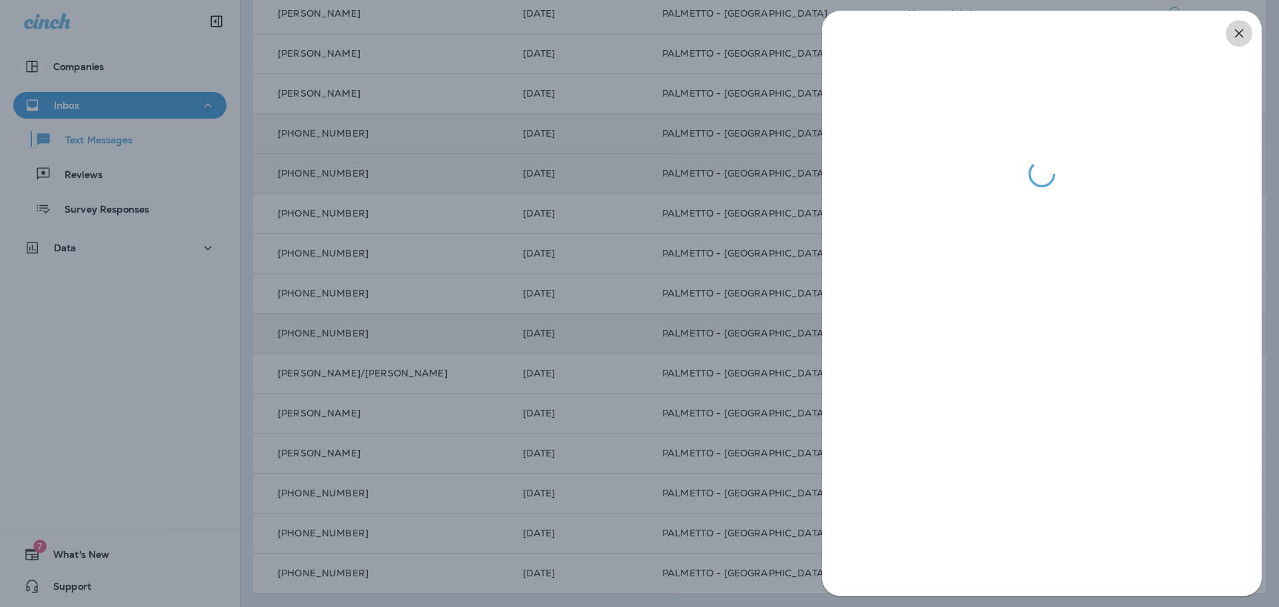
click at [1238, 34] on icon "button" at bounding box center [1239, 33] width 9 height 9
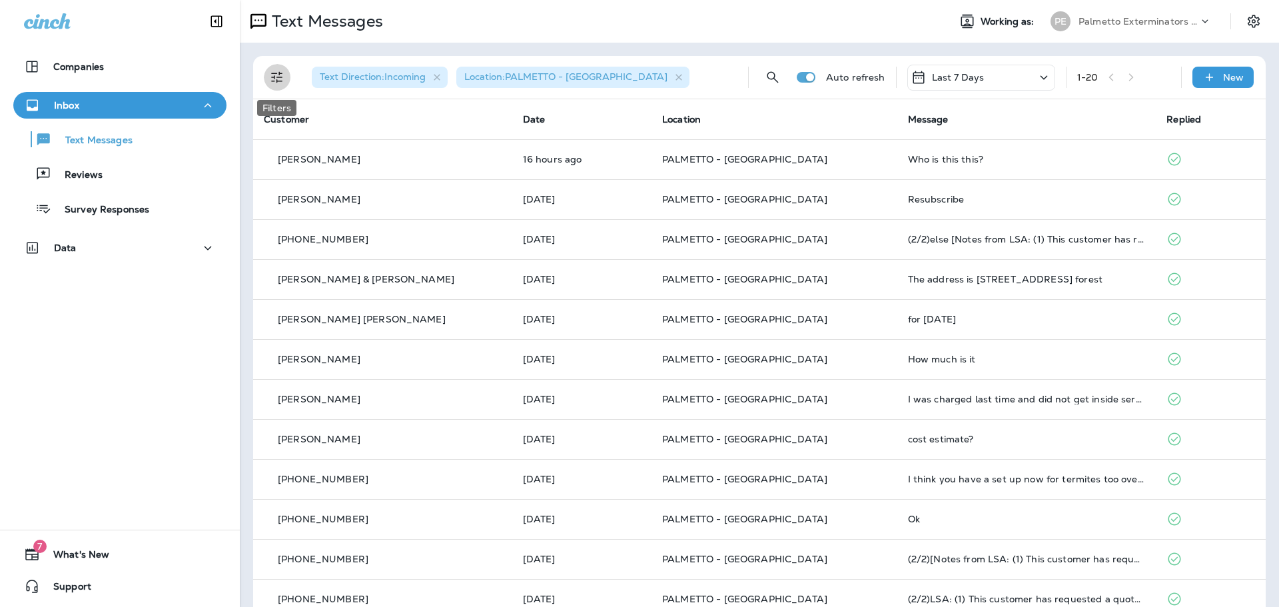
click at [275, 75] on icon "Filters" at bounding box center [277, 77] width 16 height 16
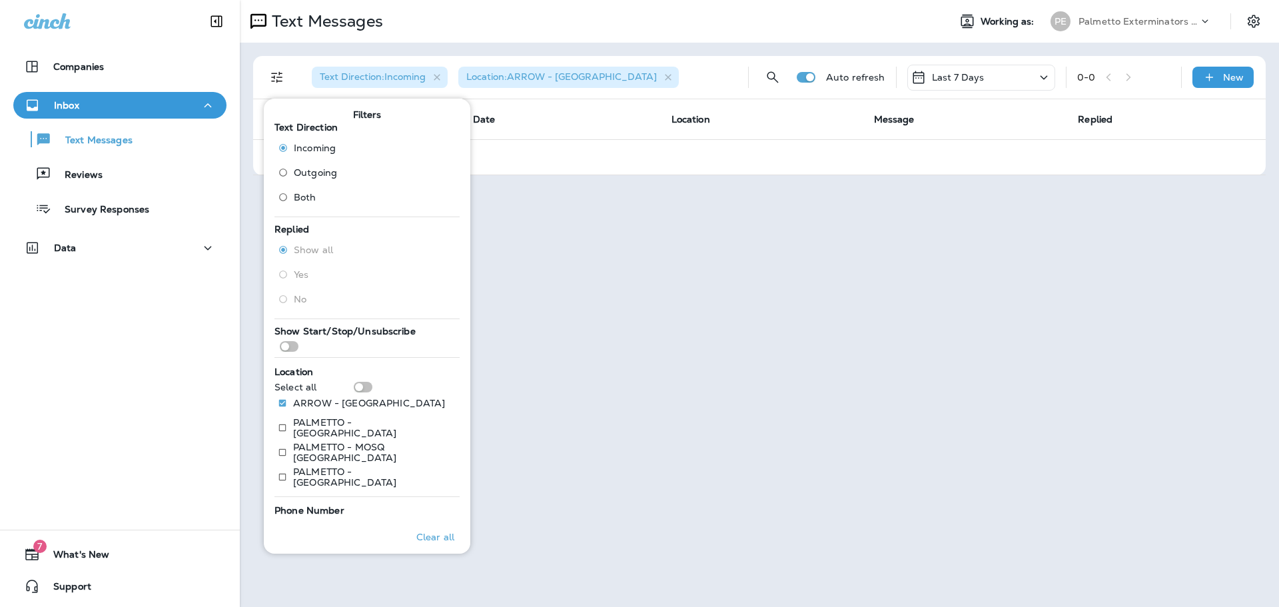
click at [599, 319] on div "Text Messages Working as: PE Palmetto Exterminators LLC Text Direction : Incomi…" at bounding box center [759, 303] width 1039 height 607
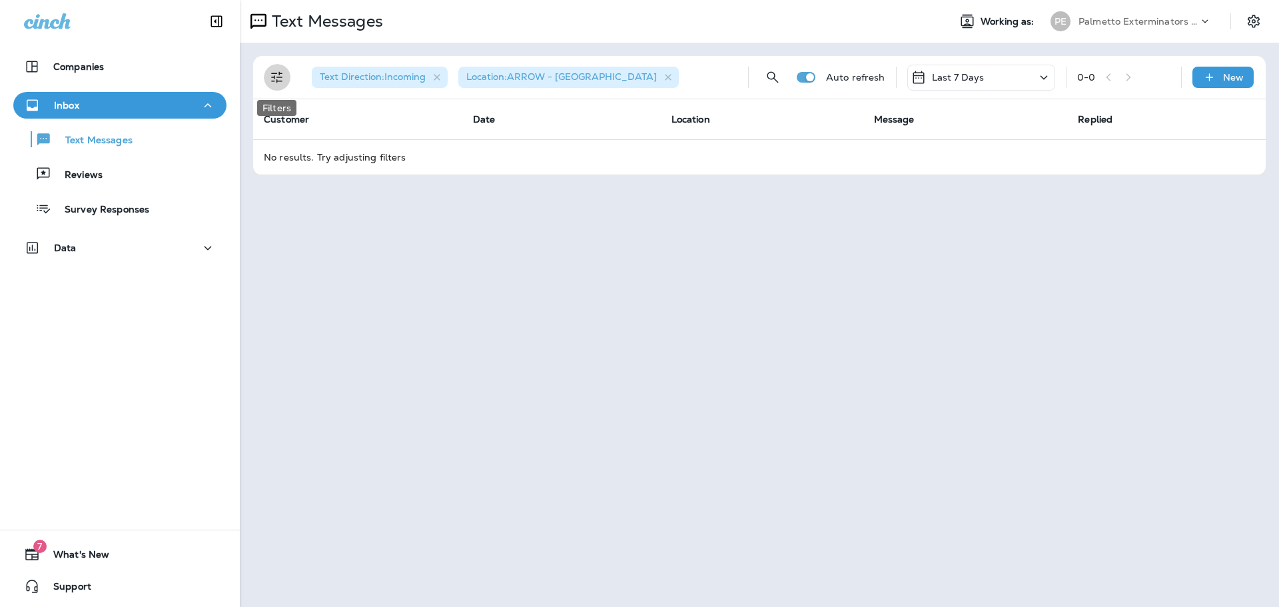
click at [271, 75] on icon "Filters" at bounding box center [277, 77] width 16 height 16
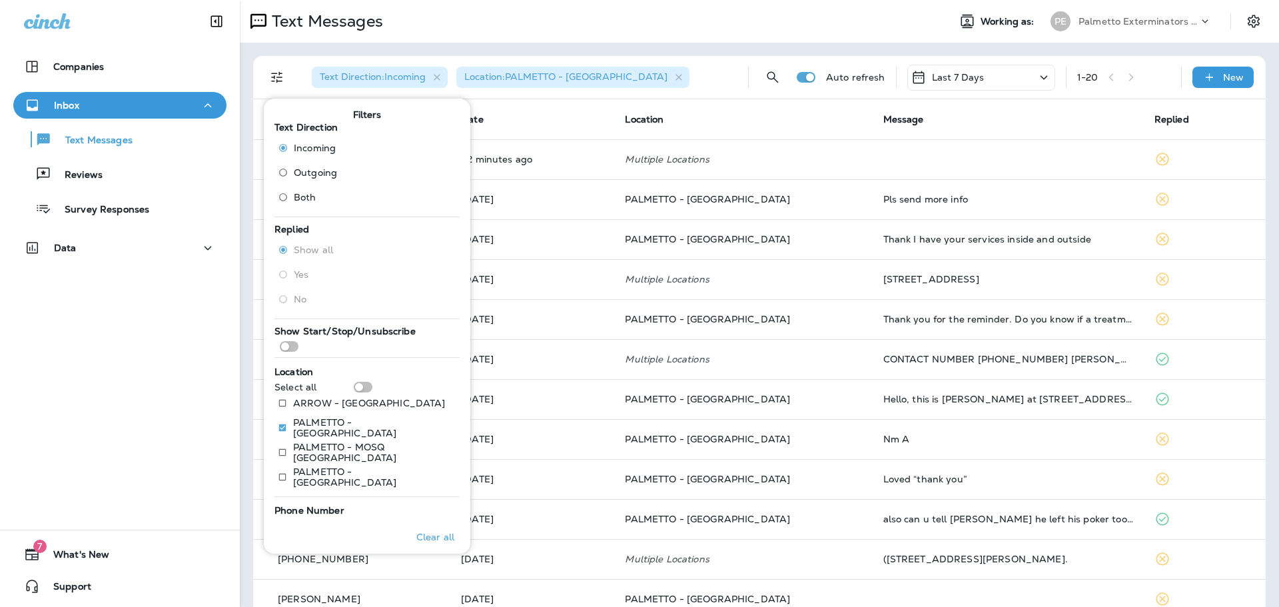
click at [753, 110] on th "Location" at bounding box center [743, 119] width 258 height 40
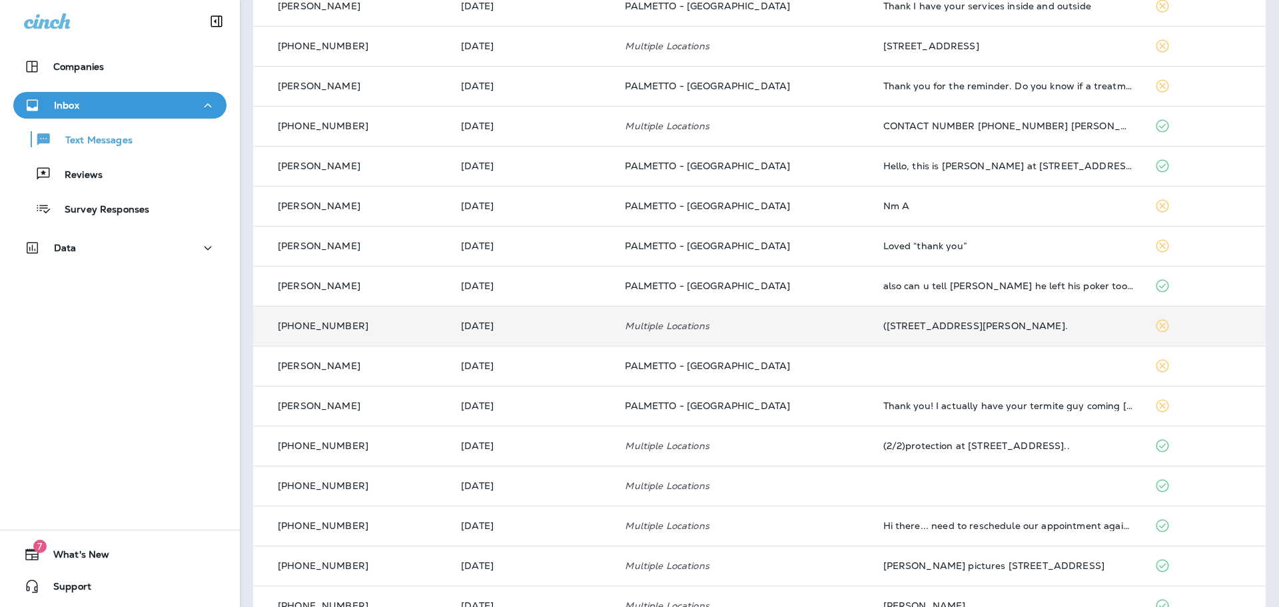
scroll to position [213, 0]
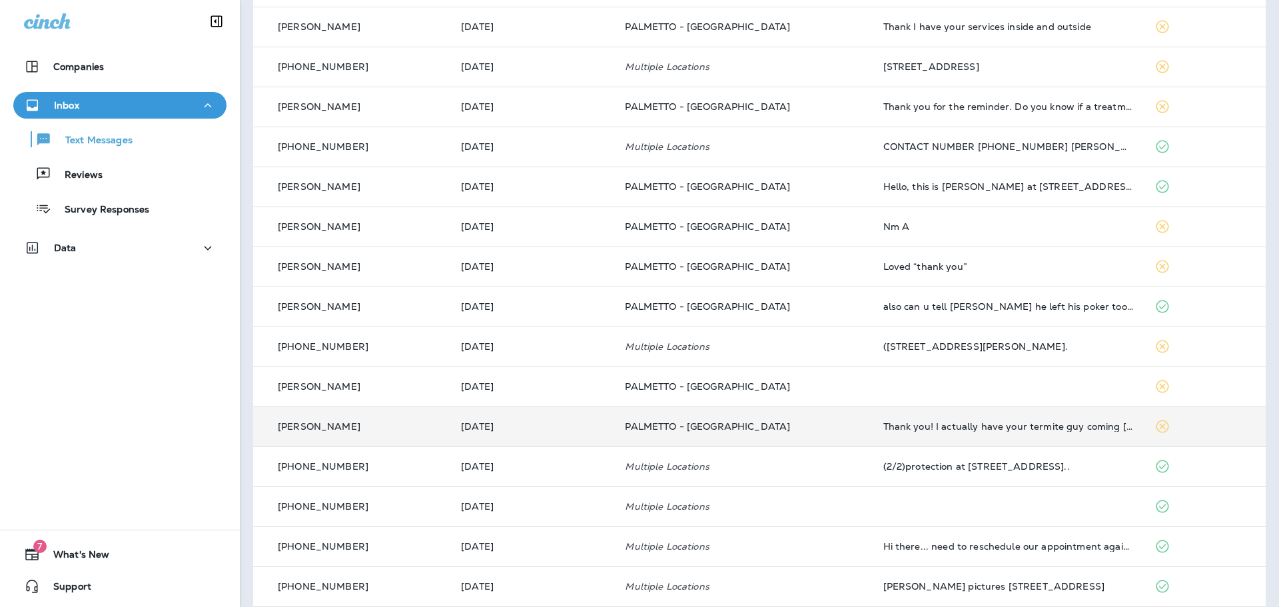
click at [791, 422] on p "PALMETTO - [GEOGRAPHIC_DATA]" at bounding box center [743, 426] width 237 height 11
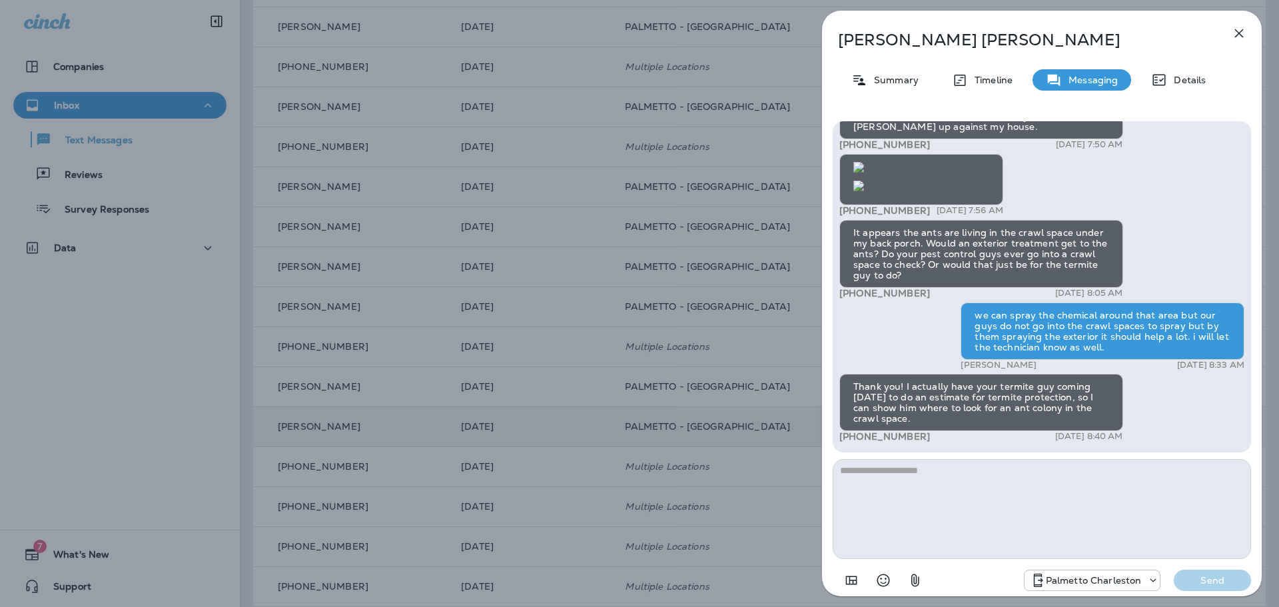
click at [1005, 488] on textarea at bounding box center [1042, 509] width 418 height 100
type textarea "*"
click at [1213, 578] on p "Send" at bounding box center [1213, 580] width 56 height 12
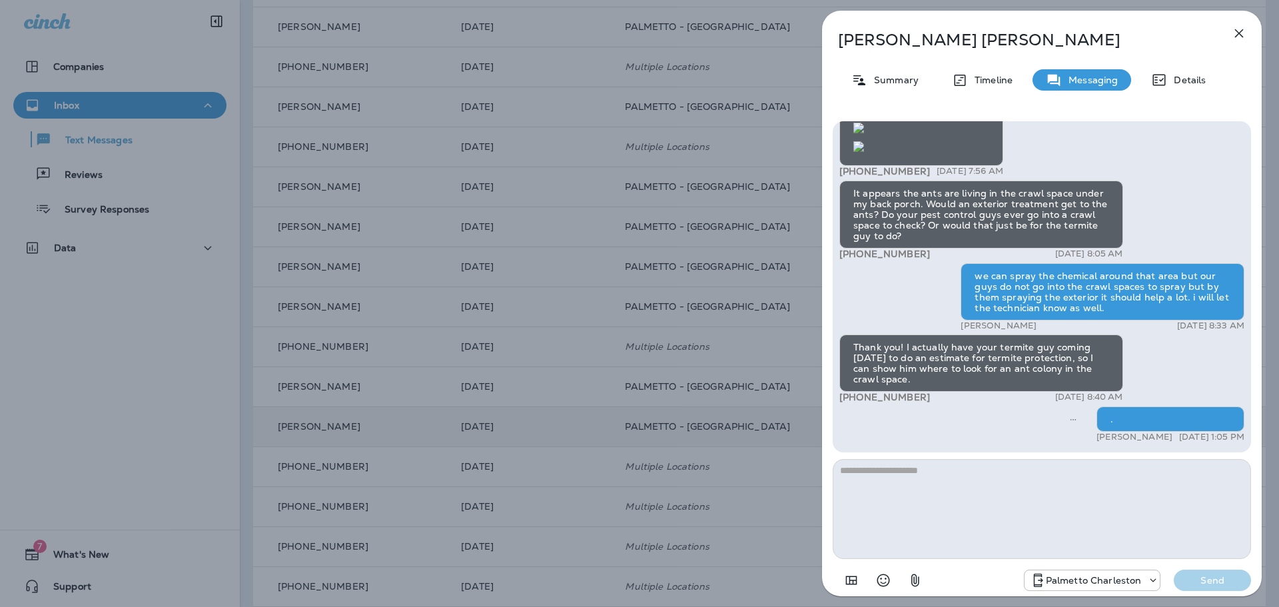
click at [1239, 31] on icon "button" at bounding box center [1239, 33] width 16 height 16
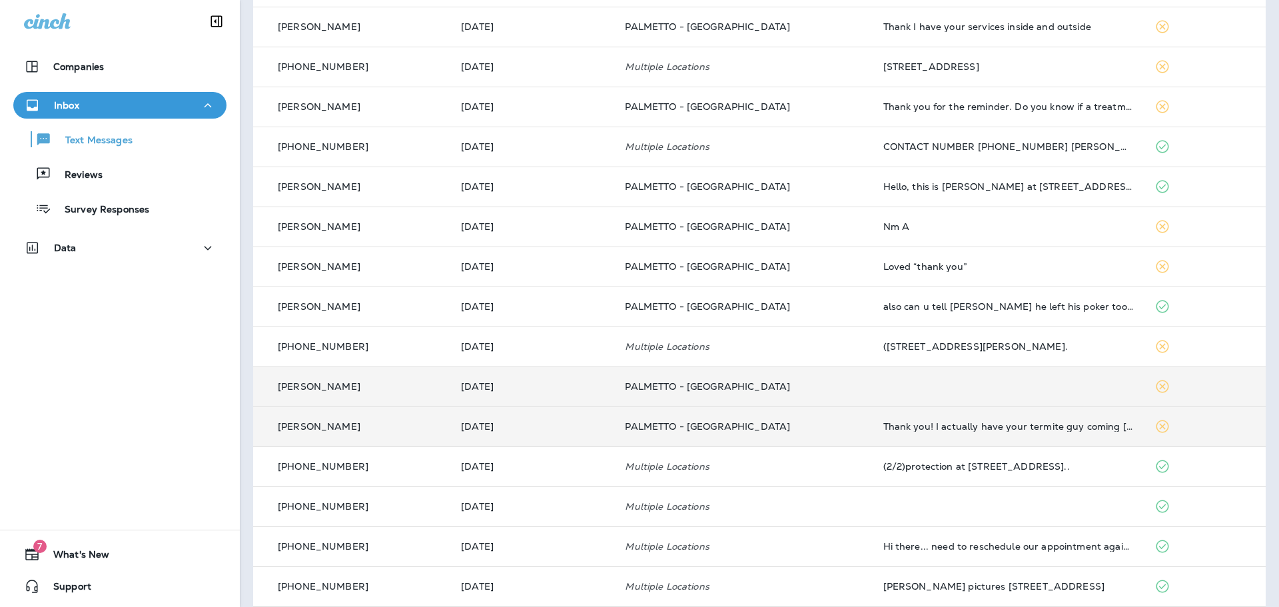
click at [812, 386] on p "PALMETTO - [GEOGRAPHIC_DATA]" at bounding box center [743, 386] width 237 height 11
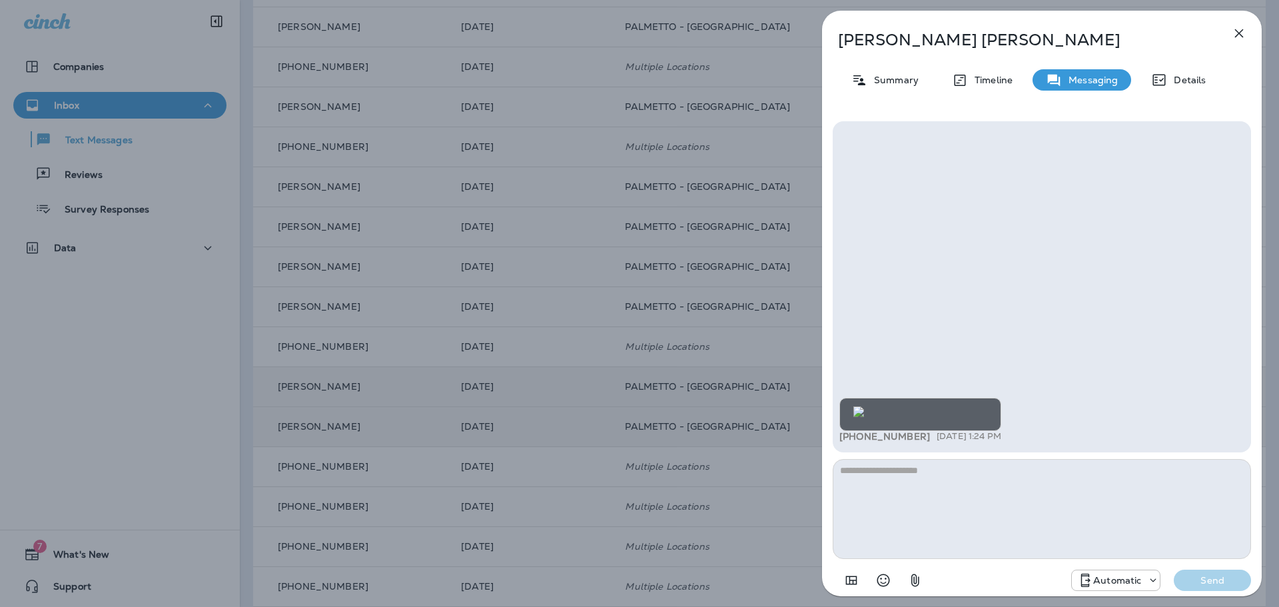
click at [944, 487] on textarea at bounding box center [1042, 509] width 418 height 100
type textarea "*"
click at [1207, 579] on p "Send" at bounding box center [1213, 580] width 56 height 12
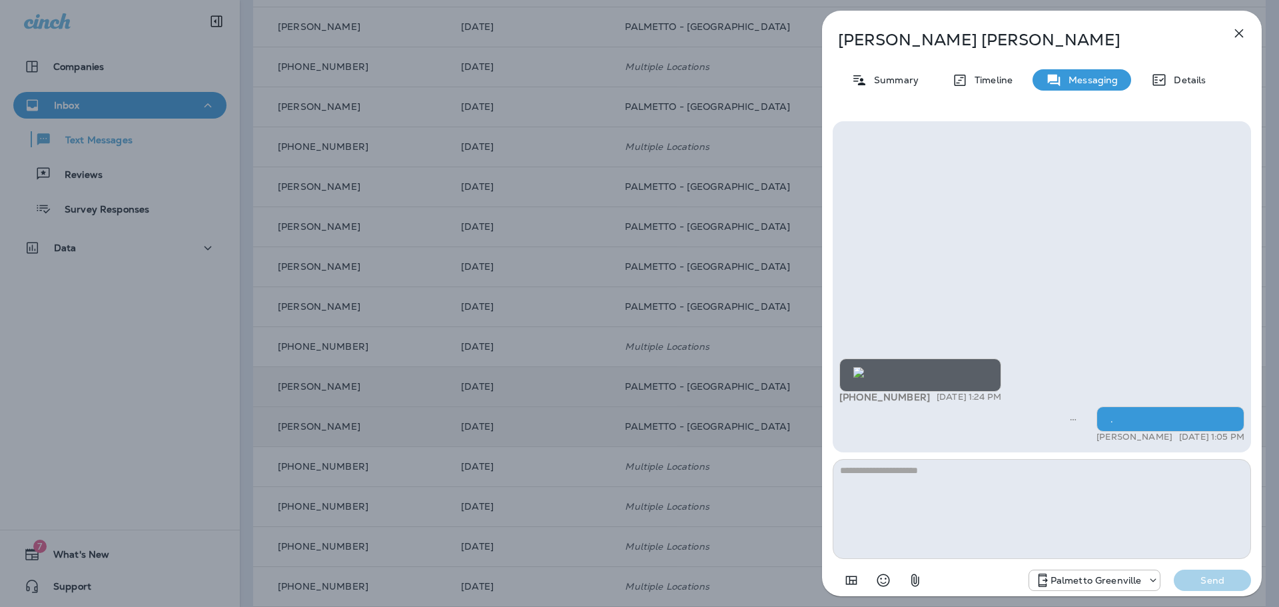
click at [1235, 37] on icon "button" at bounding box center [1239, 33] width 16 height 16
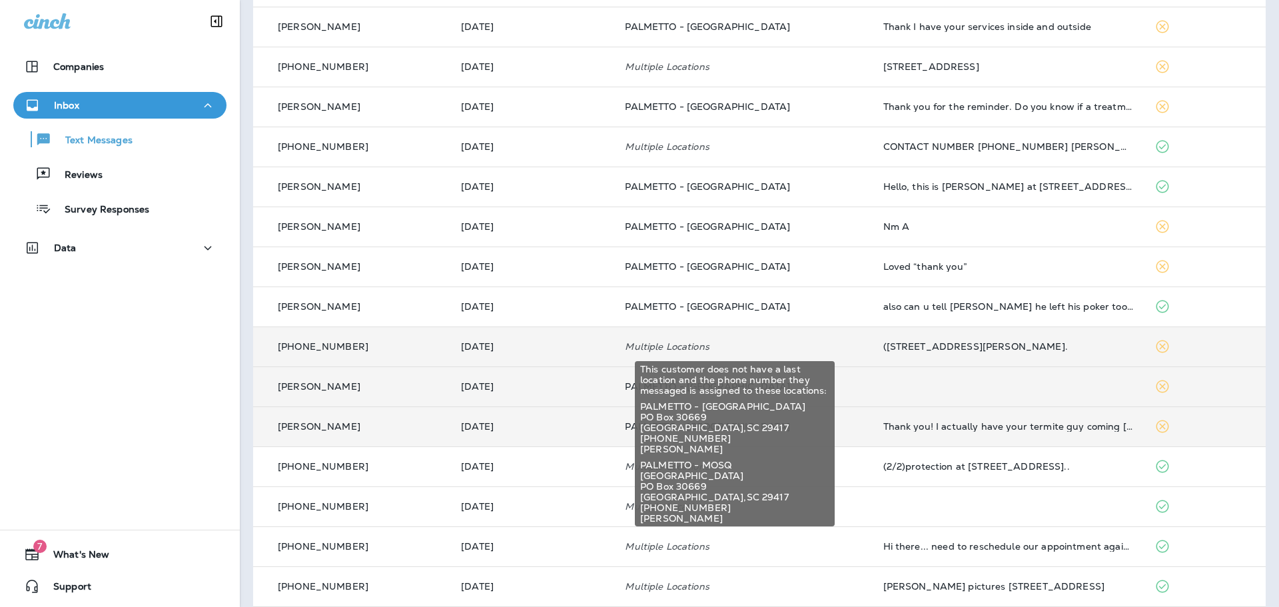
click at [820, 346] on p "Multiple Locations" at bounding box center [743, 346] width 237 height 11
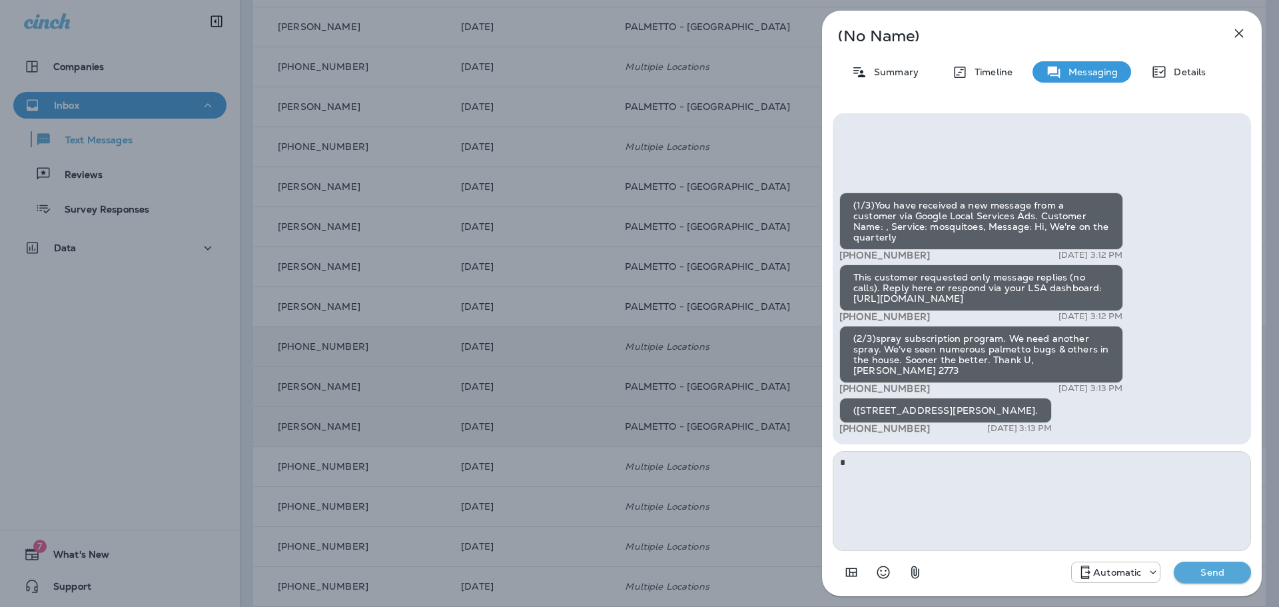
type textarea "*"
click at [1196, 574] on p "Send" at bounding box center [1213, 572] width 56 height 12
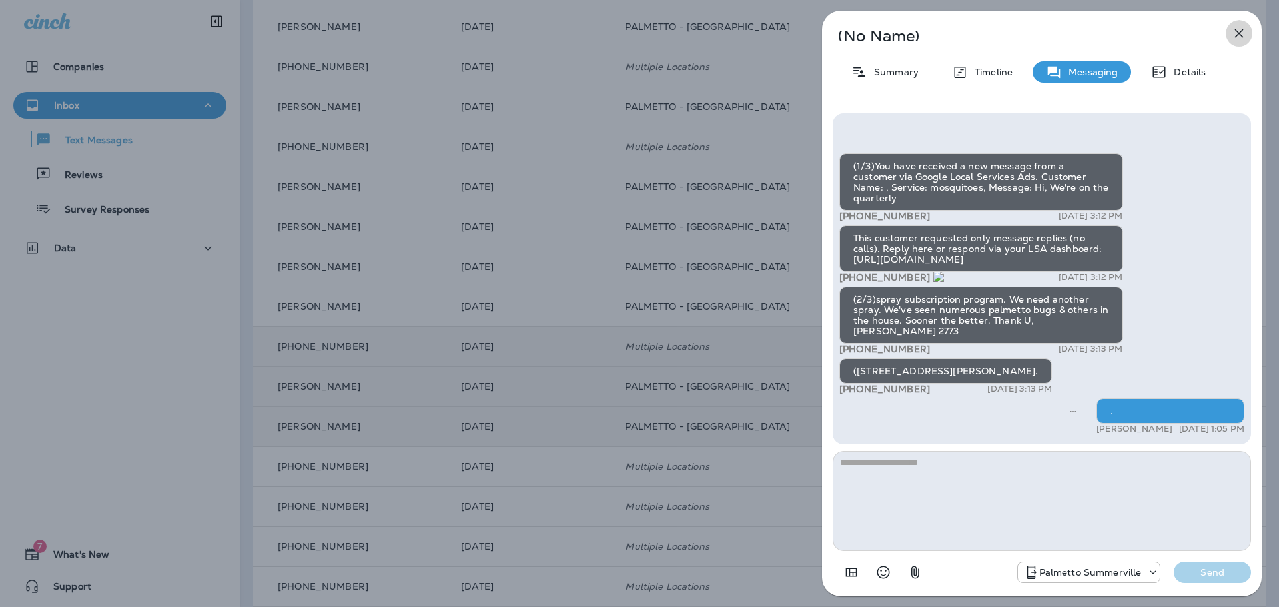
click at [1241, 38] on icon "button" at bounding box center [1239, 33] width 16 height 16
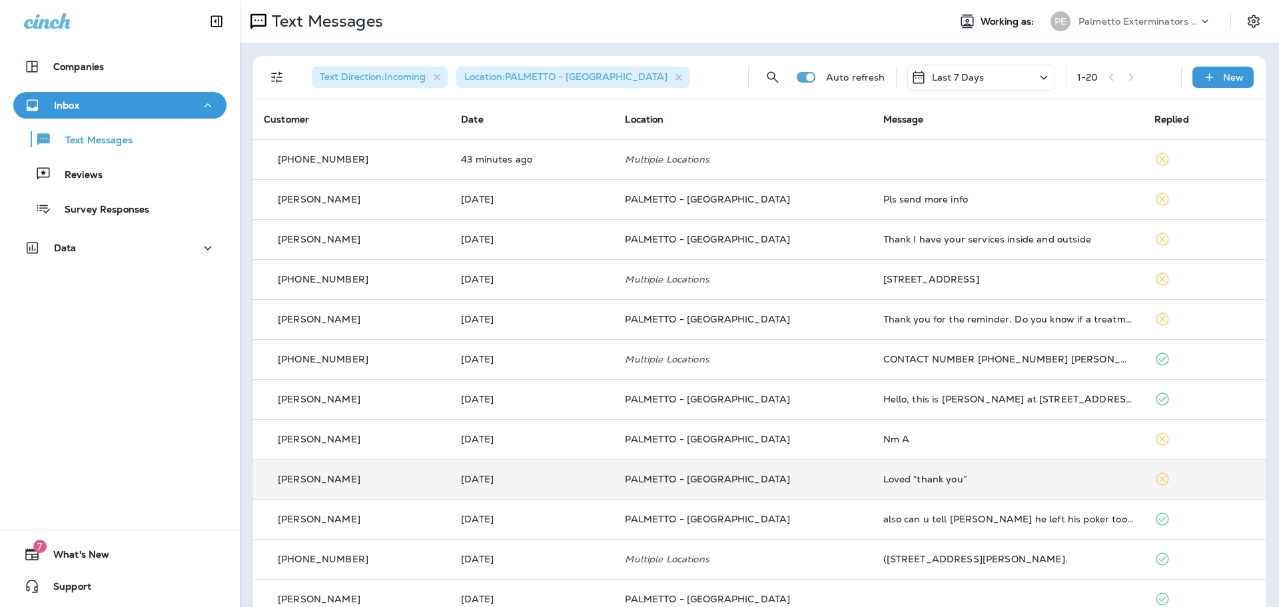
click at [830, 464] on td "PALMETTO - [GEOGRAPHIC_DATA]" at bounding box center [743, 479] width 258 height 40
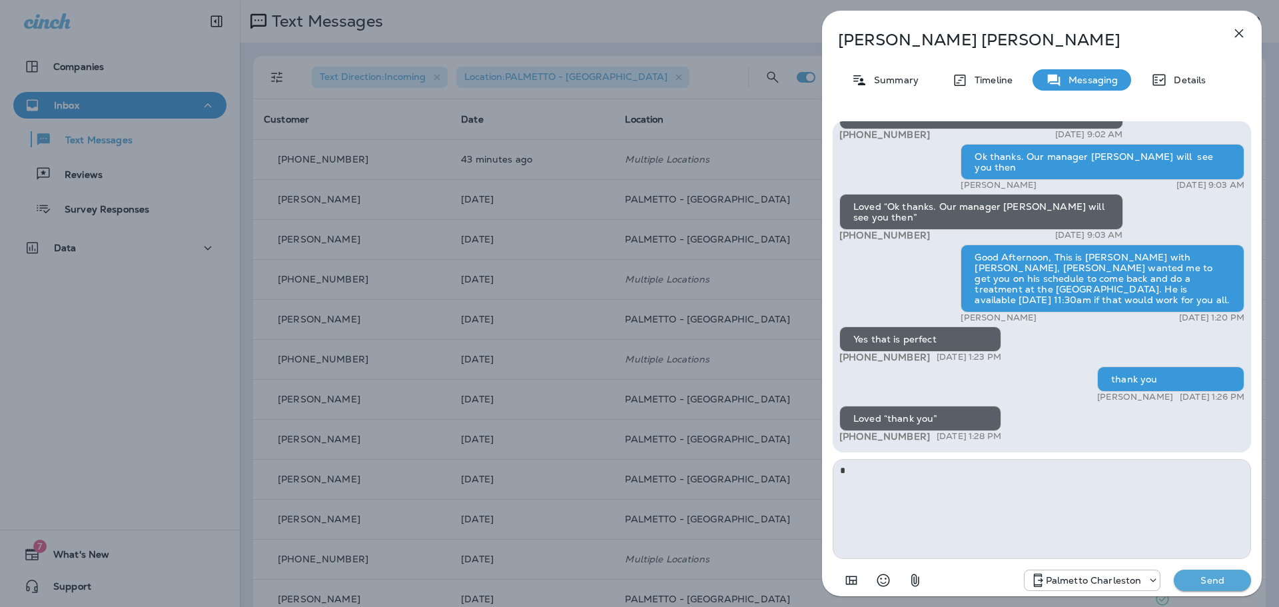
type textarea "*"
click at [1221, 577] on p "Send" at bounding box center [1213, 580] width 56 height 12
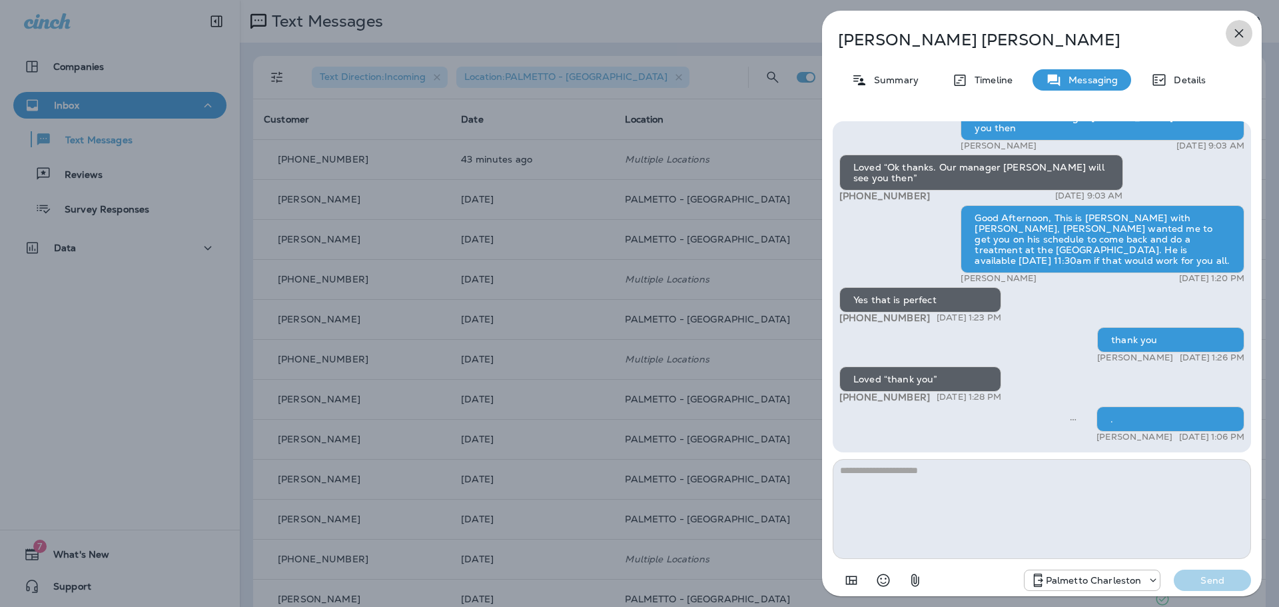
click at [1242, 30] on icon "button" at bounding box center [1239, 33] width 9 height 9
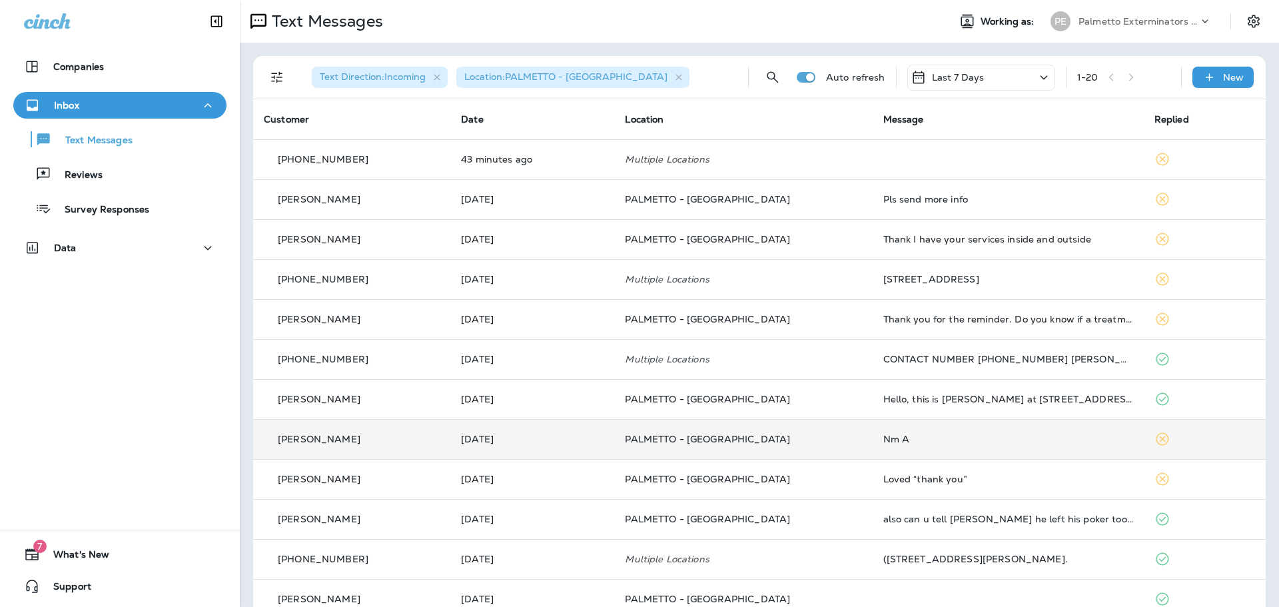
click at [811, 432] on td "PALMETTO - [GEOGRAPHIC_DATA]" at bounding box center [743, 439] width 258 height 40
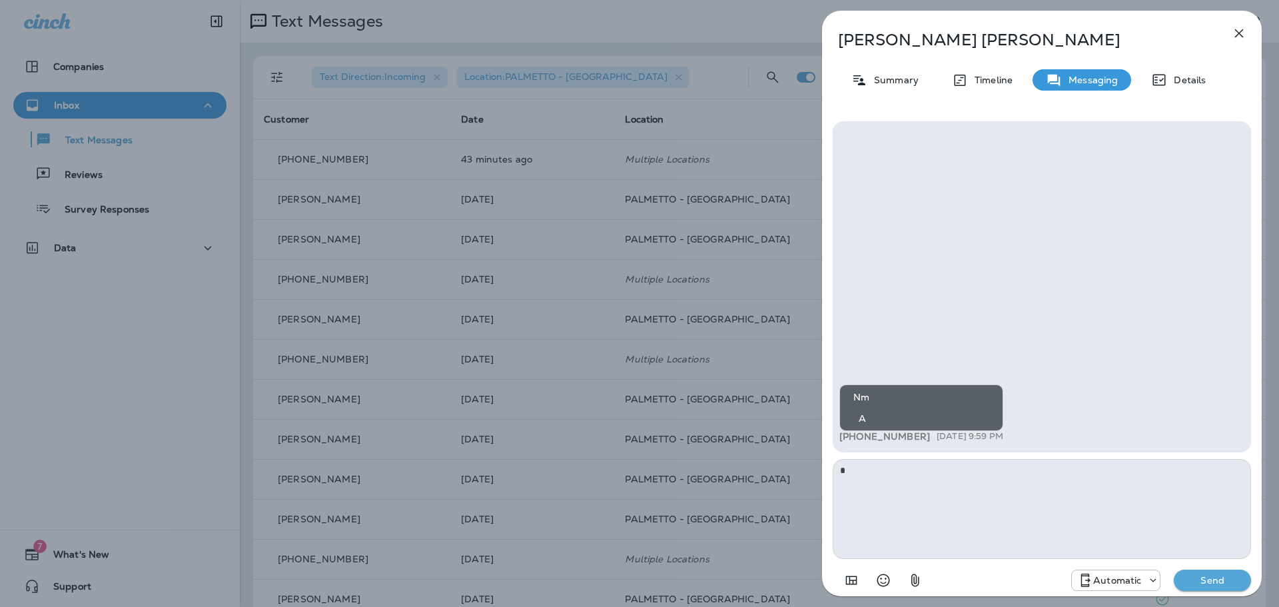
type textarea "*"
click at [1229, 584] on p "Send" at bounding box center [1213, 580] width 56 height 12
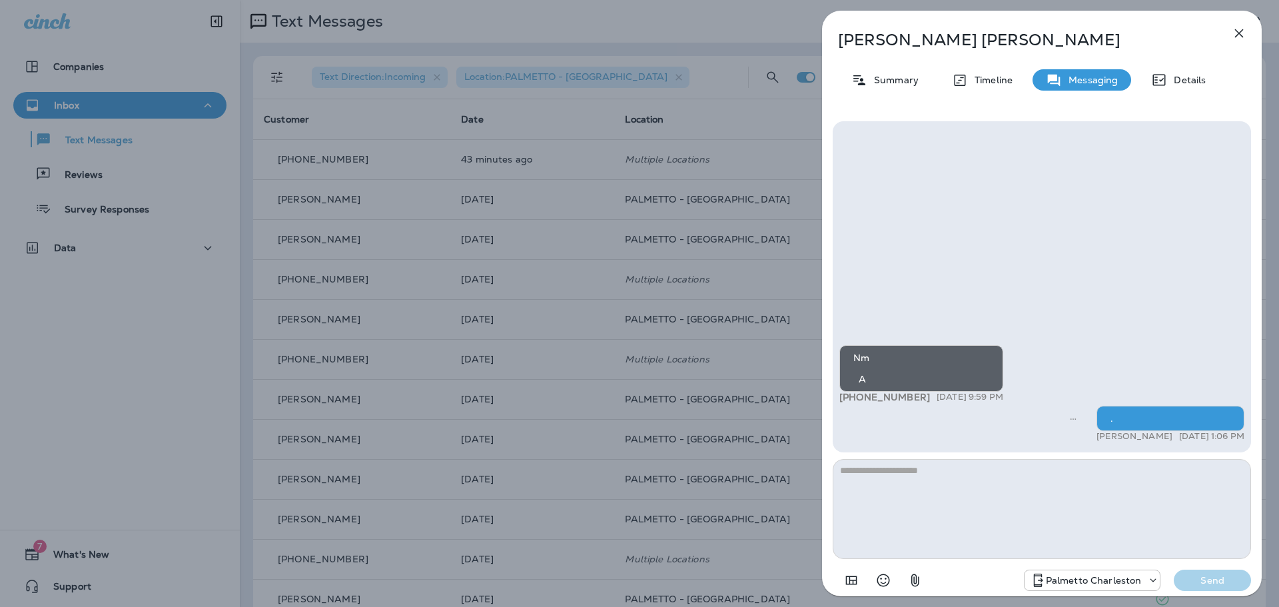
click at [1239, 32] on icon "button" at bounding box center [1239, 33] width 16 height 16
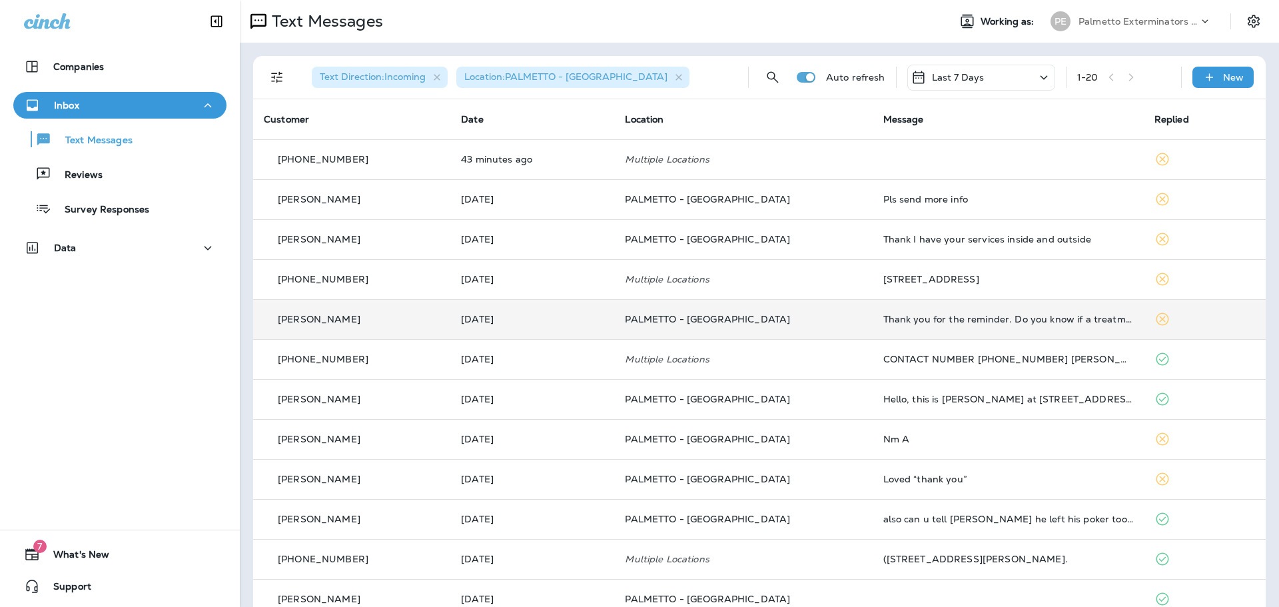
click at [820, 324] on p "PALMETTO - [GEOGRAPHIC_DATA]" at bounding box center [743, 319] width 237 height 11
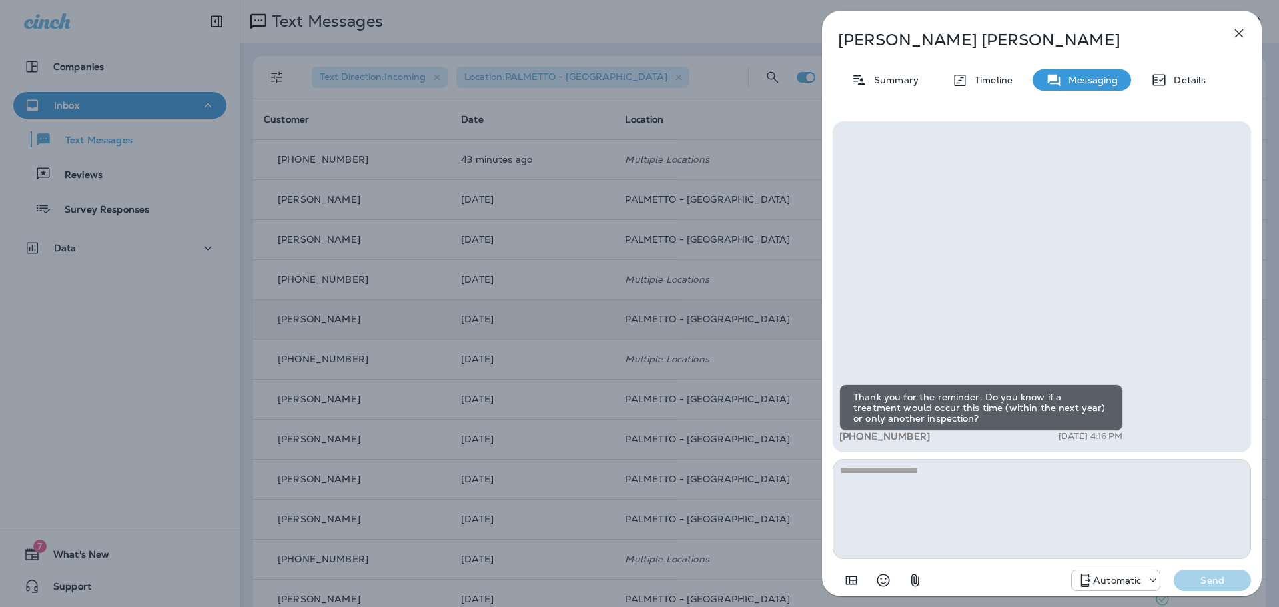
click at [945, 491] on textarea at bounding box center [1042, 509] width 418 height 100
type textarea "*"
click at [1207, 577] on p "Send" at bounding box center [1213, 580] width 56 height 12
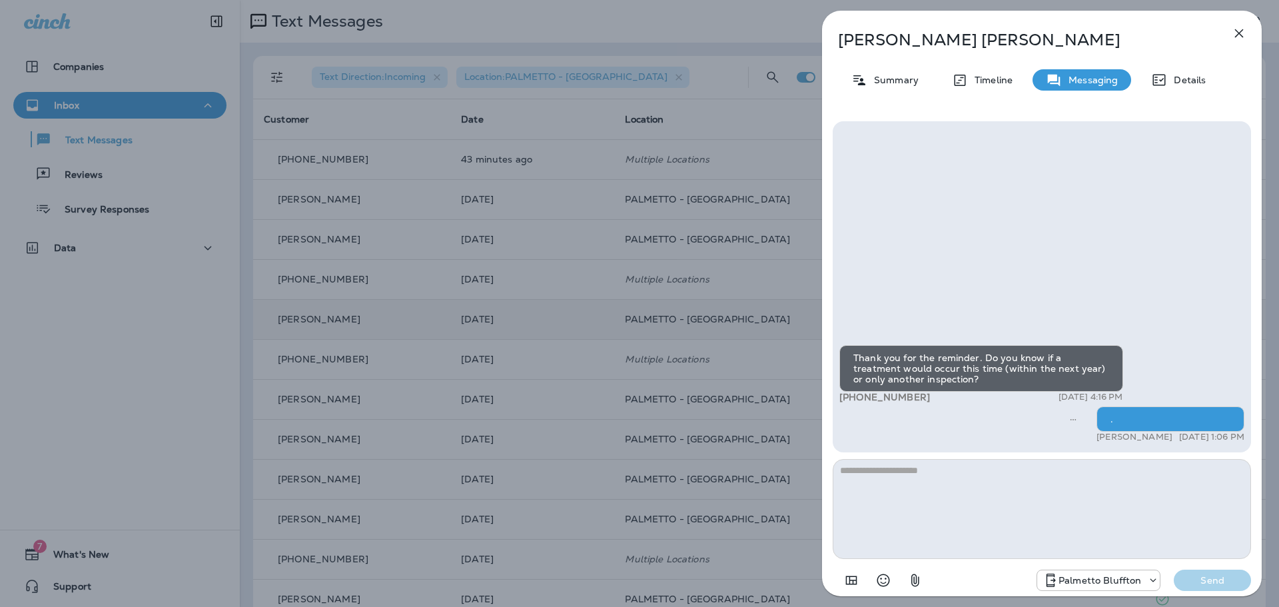
click at [1243, 33] on icon "button" at bounding box center [1239, 33] width 16 height 16
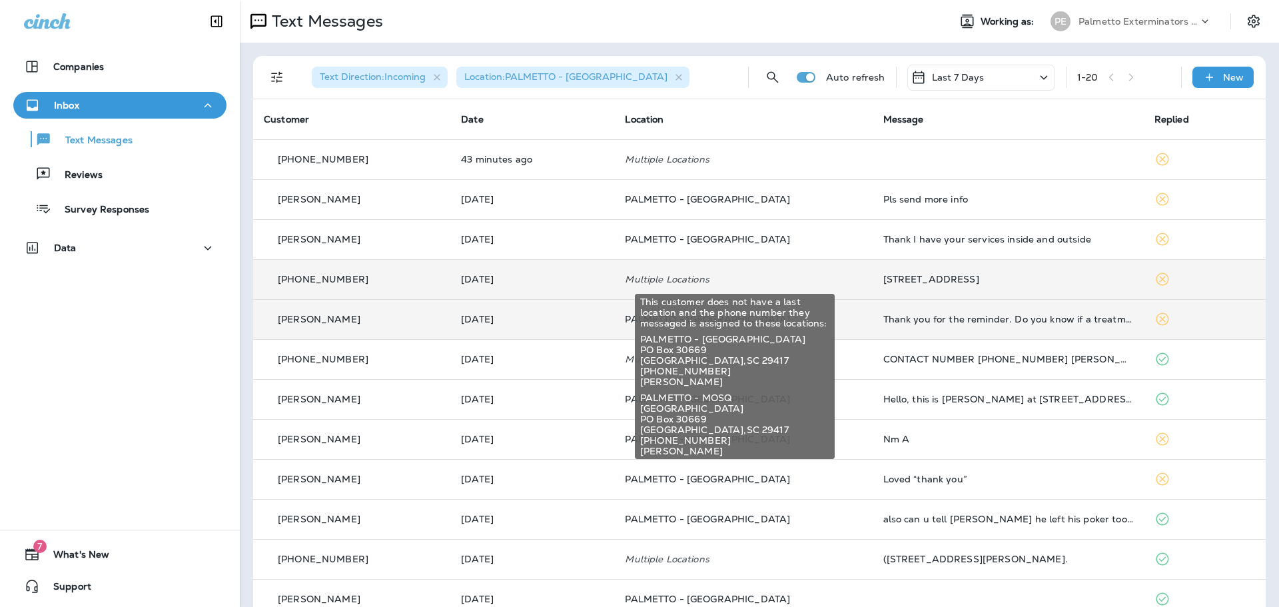
click at [825, 279] on p "Multiple Locations" at bounding box center [743, 279] width 237 height 11
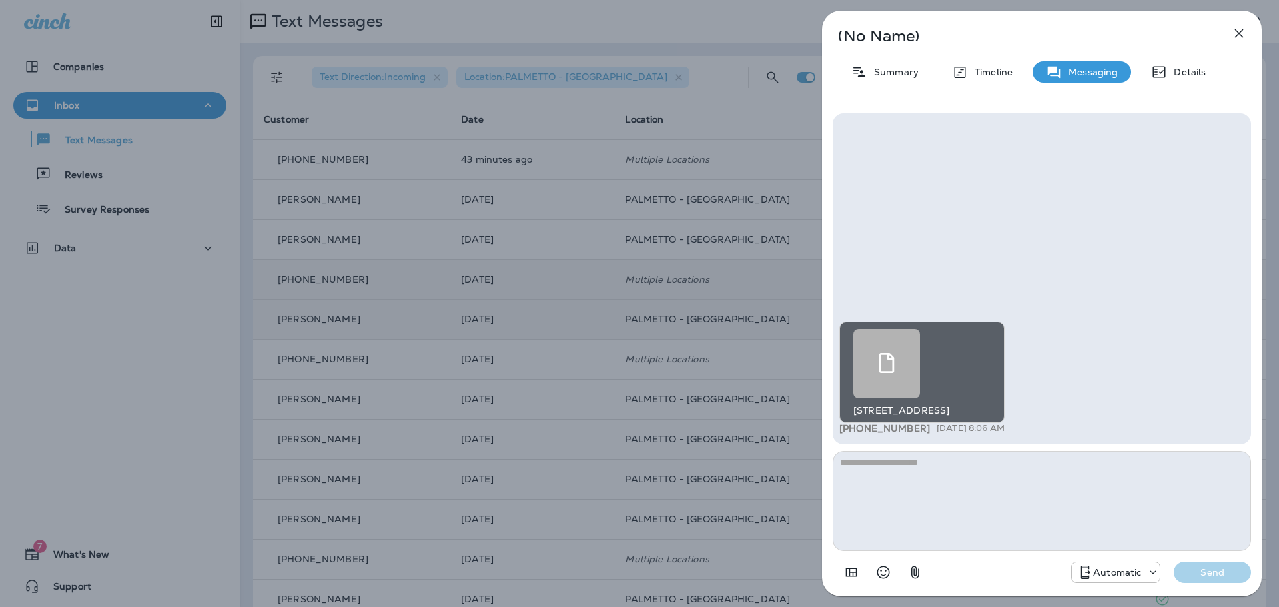
click at [927, 477] on textarea at bounding box center [1042, 501] width 418 height 100
type textarea "*"
click at [1201, 572] on p "Send" at bounding box center [1213, 572] width 56 height 12
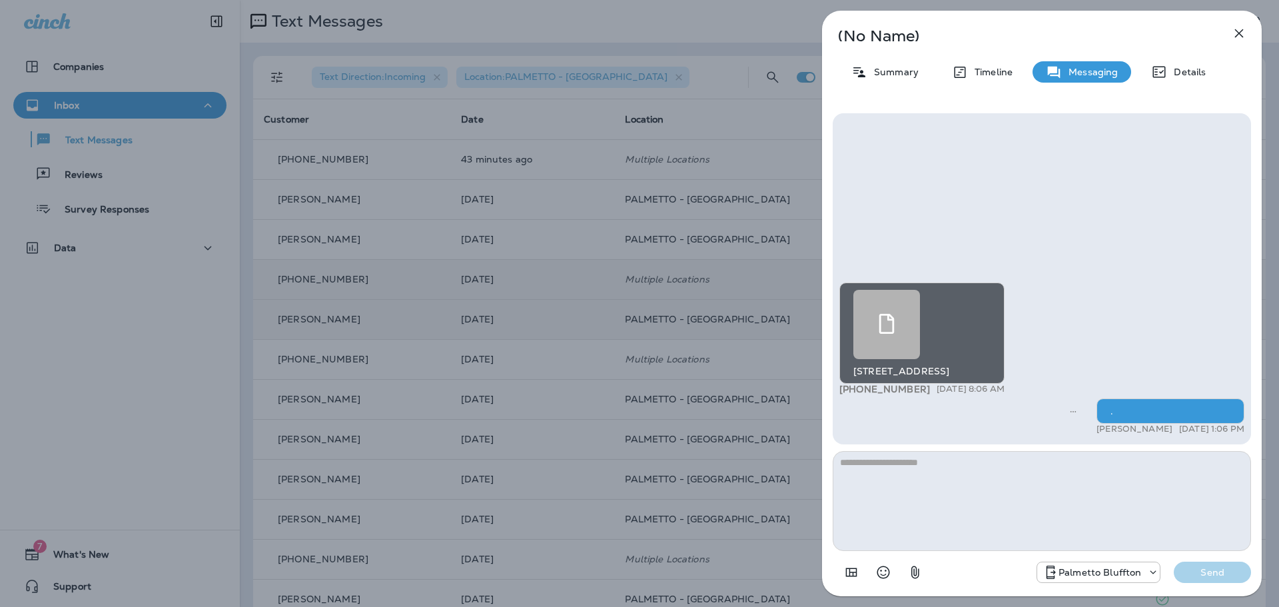
click at [1241, 34] on icon "button" at bounding box center [1239, 33] width 9 height 9
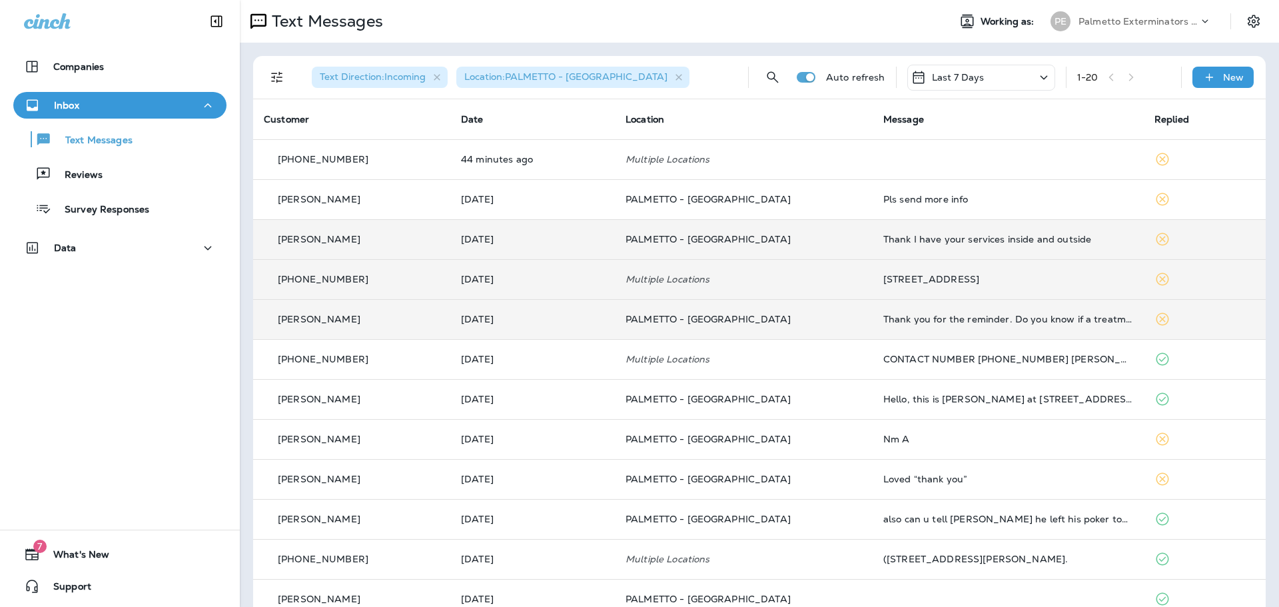
click at [828, 230] on td "PALMETTO - [GEOGRAPHIC_DATA]" at bounding box center [744, 239] width 258 height 40
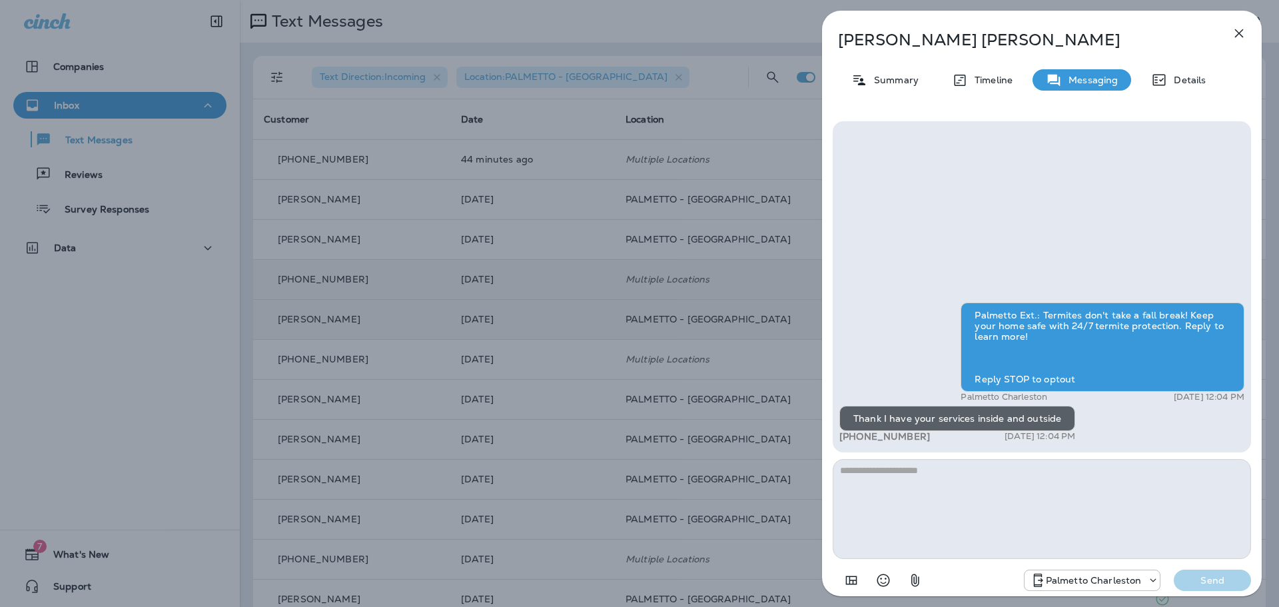
click at [925, 480] on textarea at bounding box center [1042, 509] width 418 height 100
type textarea "**********"
click at [1208, 580] on p "Send" at bounding box center [1213, 580] width 56 height 12
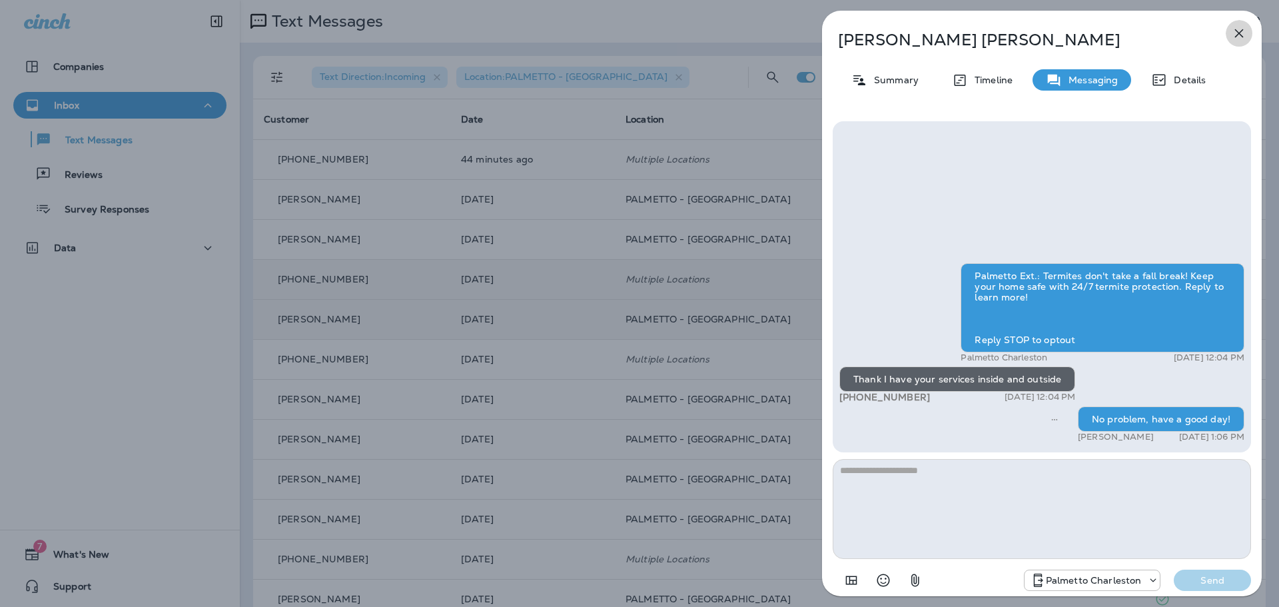
click at [1232, 33] on icon "button" at bounding box center [1239, 33] width 16 height 16
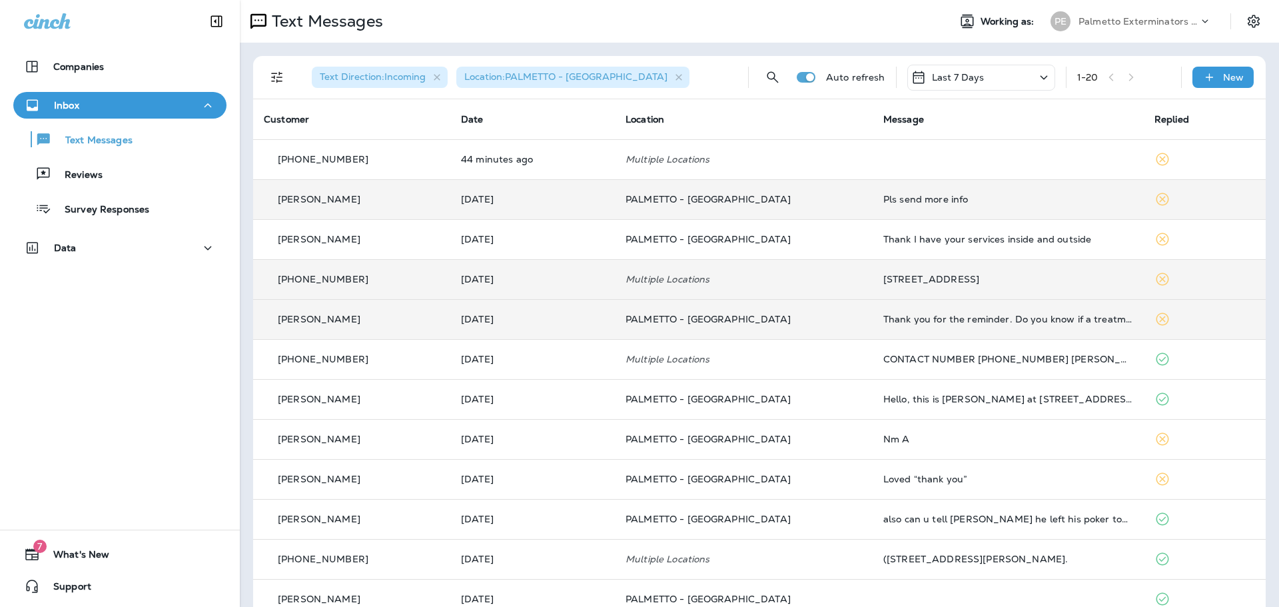
click at [836, 201] on p "PALMETTO - [GEOGRAPHIC_DATA]" at bounding box center [744, 199] width 237 height 11
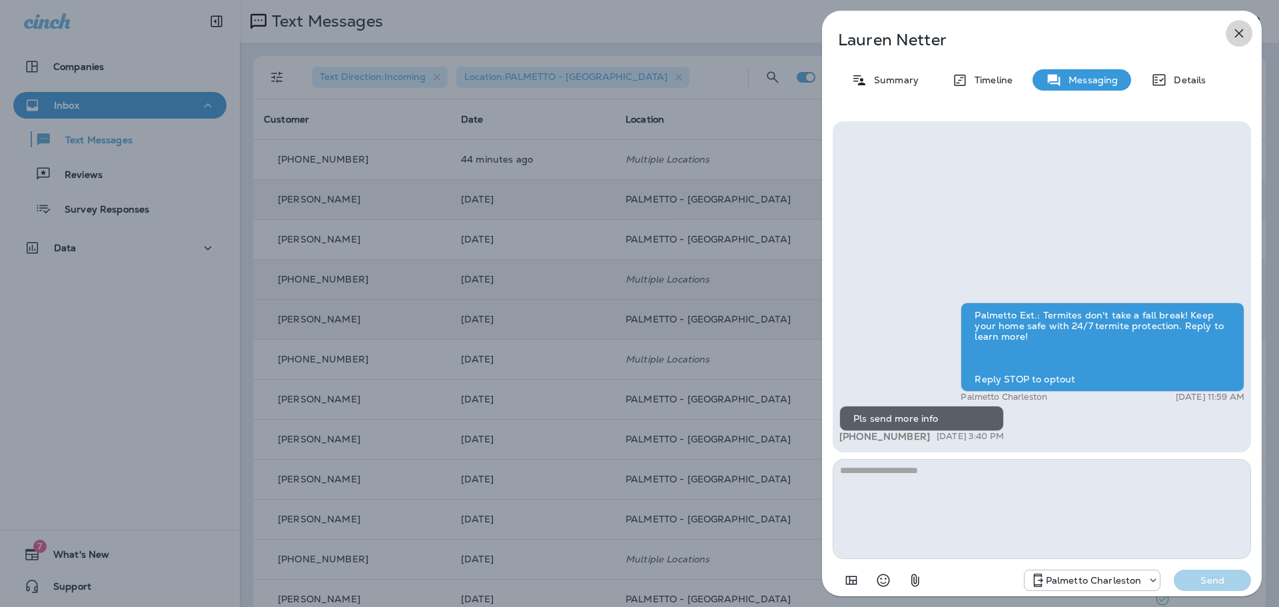
click at [1243, 33] on icon "button" at bounding box center [1239, 33] width 16 height 16
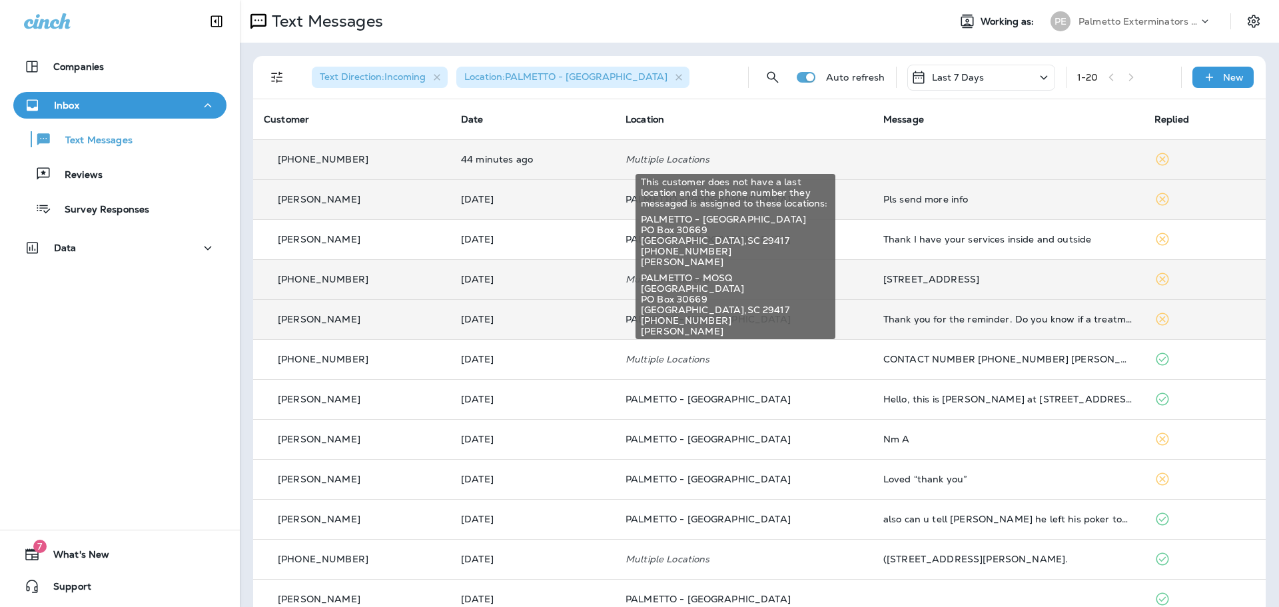
click at [808, 161] on p "Multiple Locations" at bounding box center [744, 159] width 237 height 11
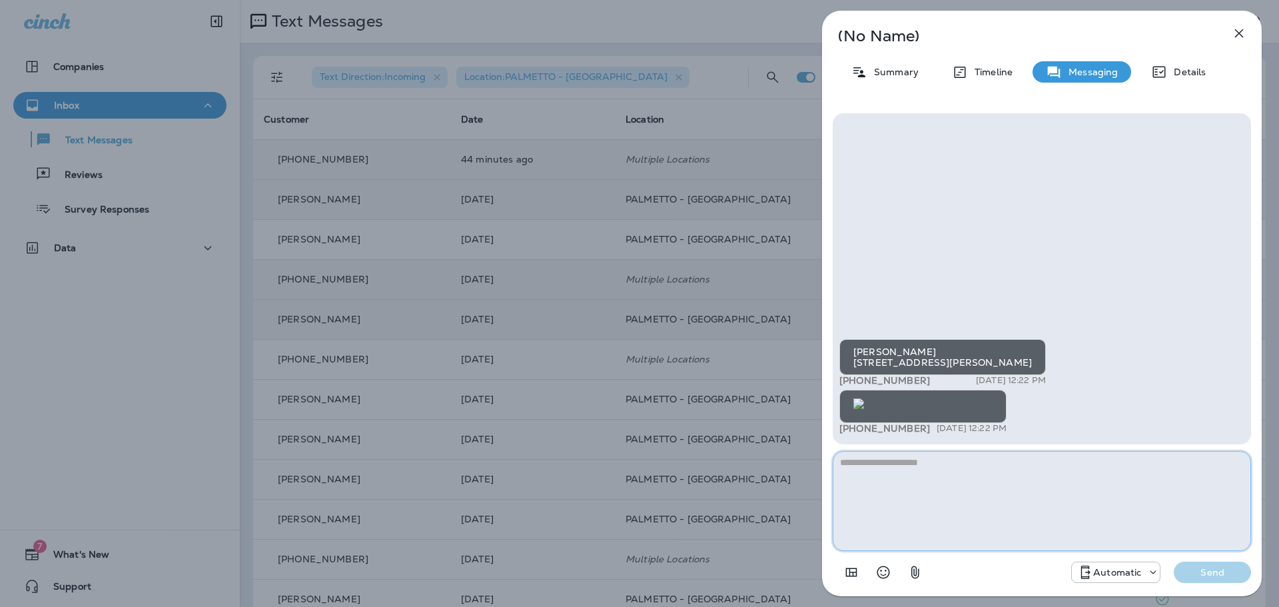
scroll to position [1, 0]
click at [864, 398] on img at bounding box center [859, 403] width 11 height 11
click at [1240, 35] on icon "button" at bounding box center [1239, 33] width 16 height 16
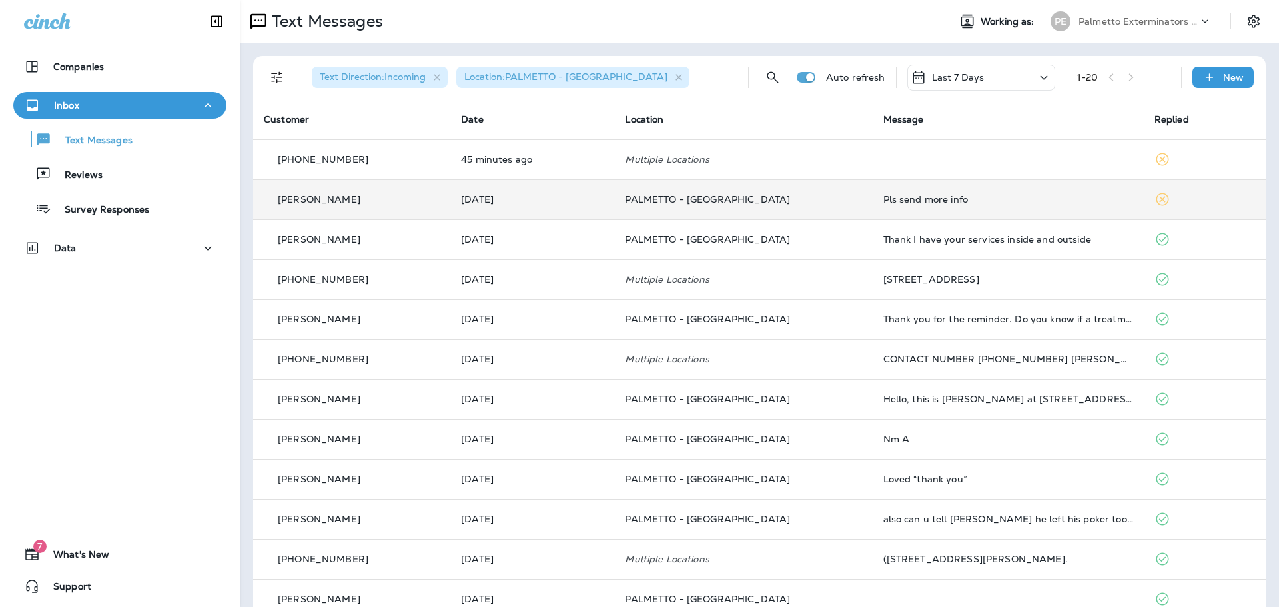
click at [794, 205] on td "PALMETTO - [GEOGRAPHIC_DATA]" at bounding box center [743, 199] width 258 height 40
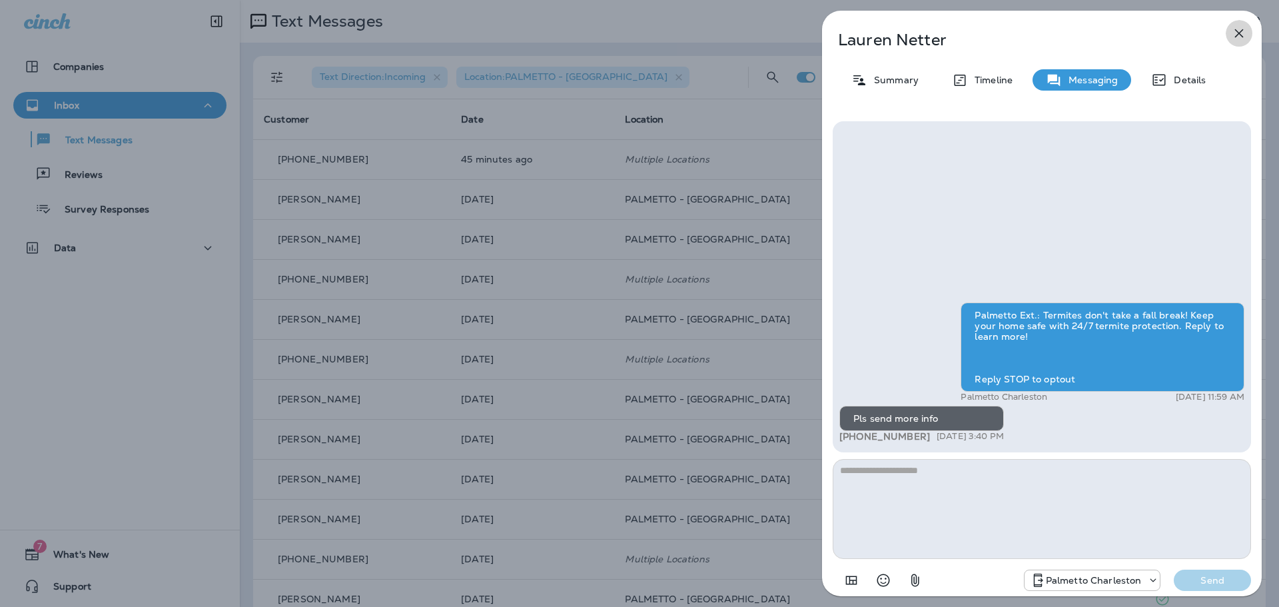
click at [1242, 36] on icon "button" at bounding box center [1239, 33] width 9 height 9
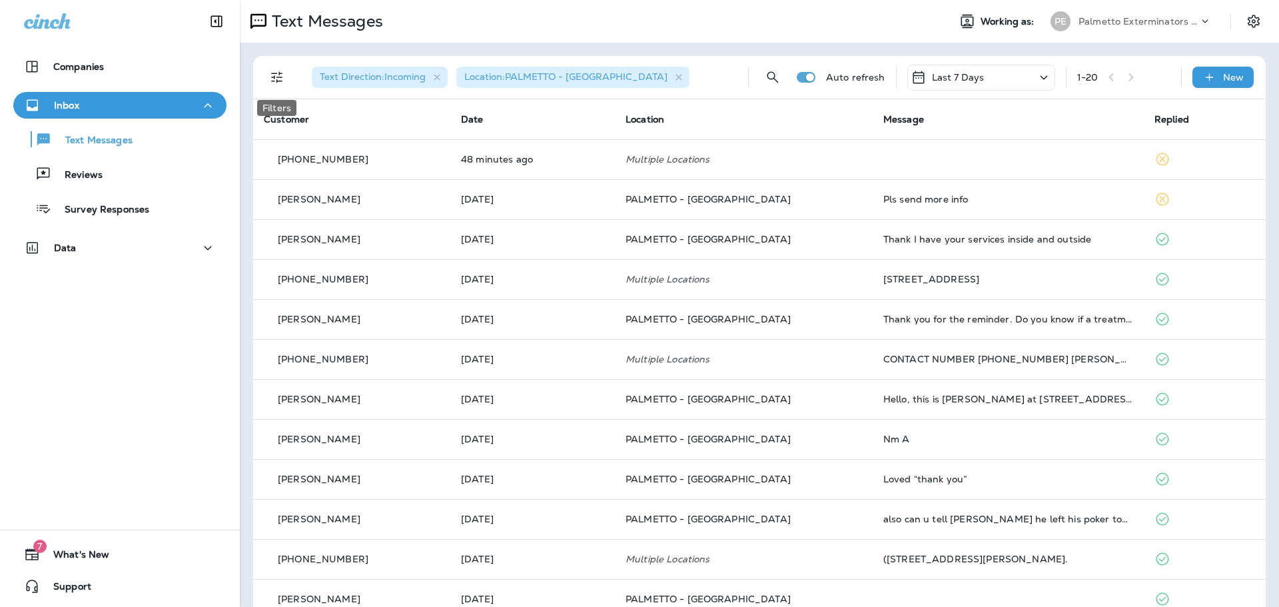
click at [281, 81] on icon "Filters" at bounding box center [276, 77] width 11 height 11
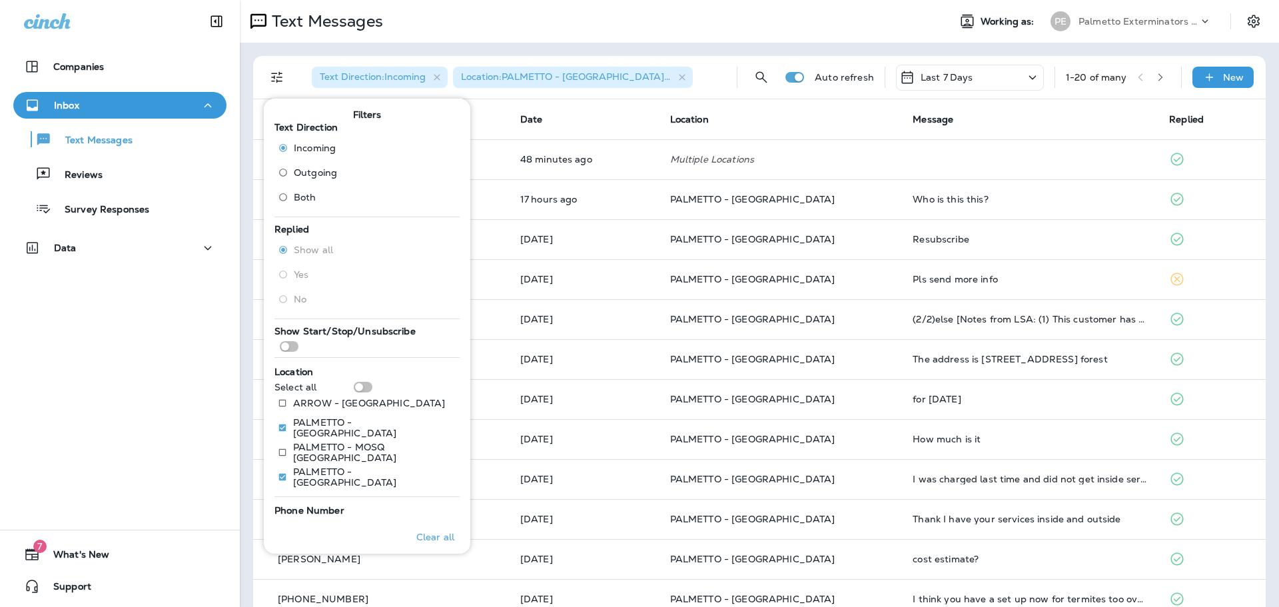
click at [500, 35] on div "Text Messages" at bounding box center [589, 21] width 698 height 27
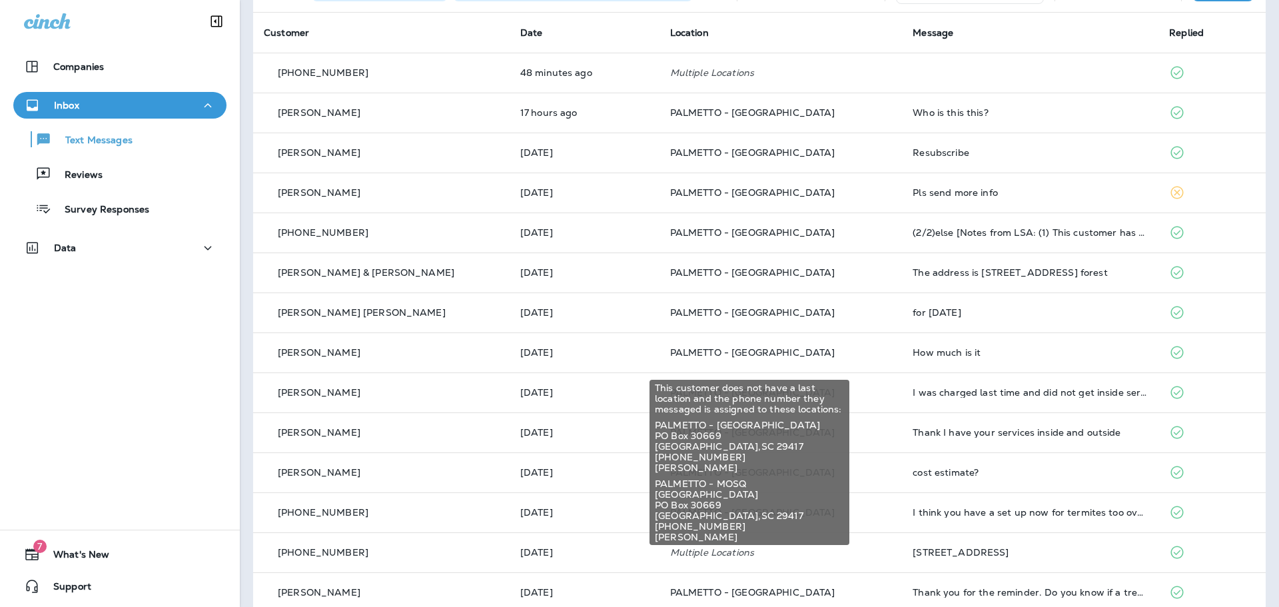
scroll to position [79, 0]
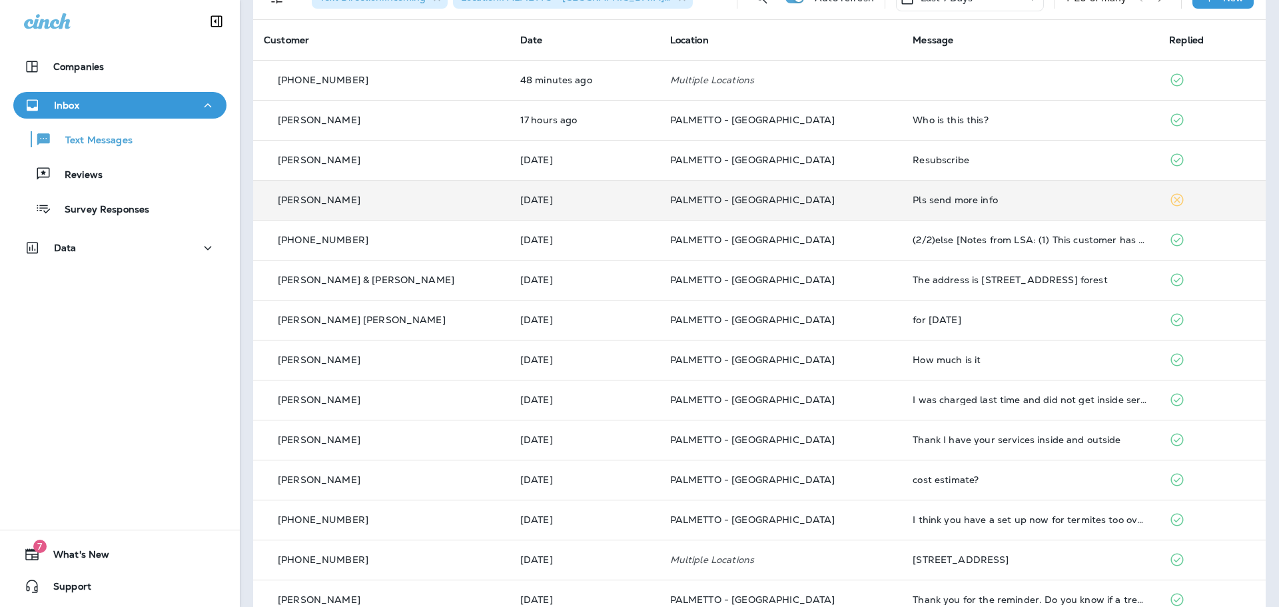
click at [829, 205] on p "PALMETTO - [GEOGRAPHIC_DATA]" at bounding box center [781, 200] width 222 height 11
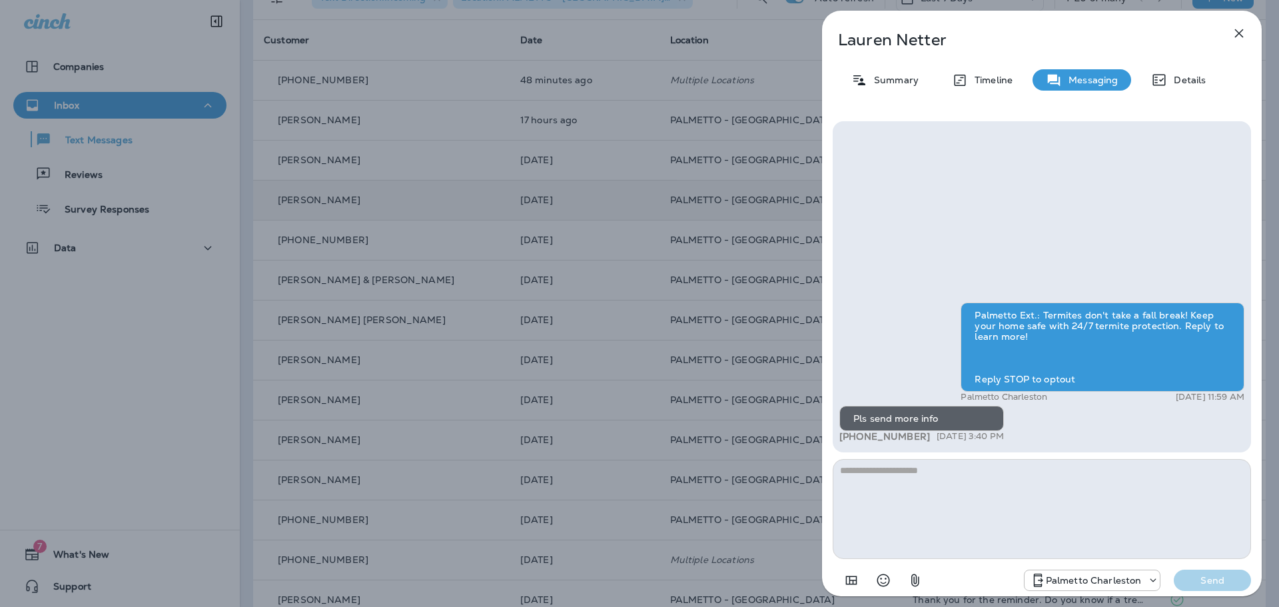
click at [974, 492] on textarea at bounding box center [1042, 509] width 418 height 100
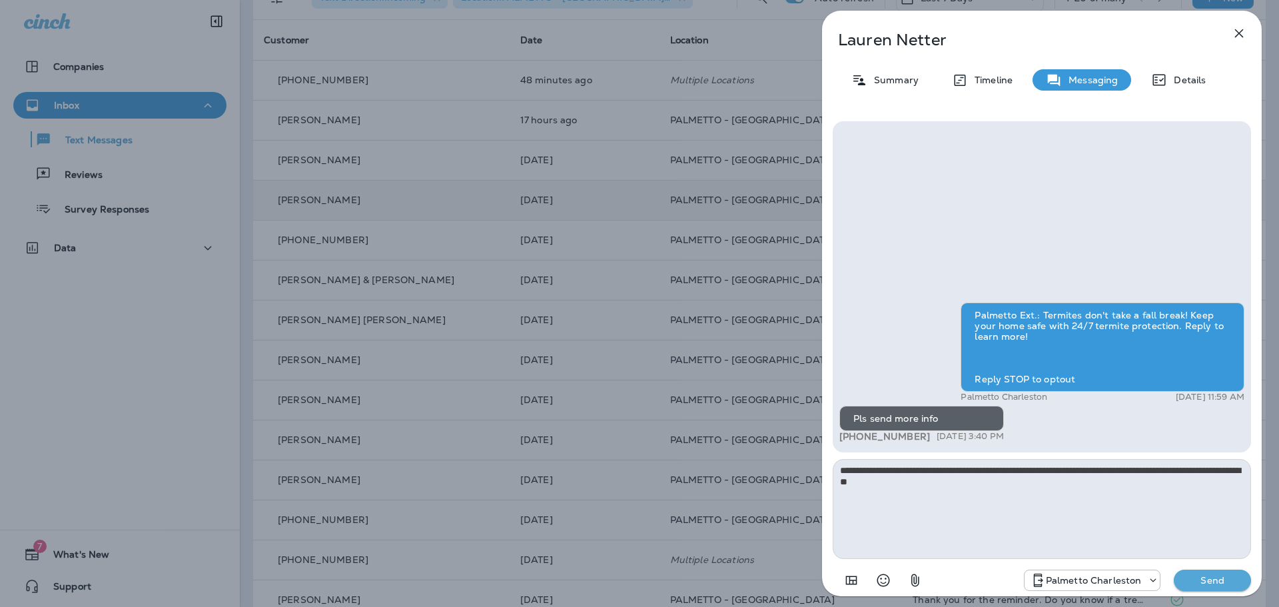
type textarea "**********"
click at [1209, 581] on p "Send" at bounding box center [1213, 580] width 56 height 12
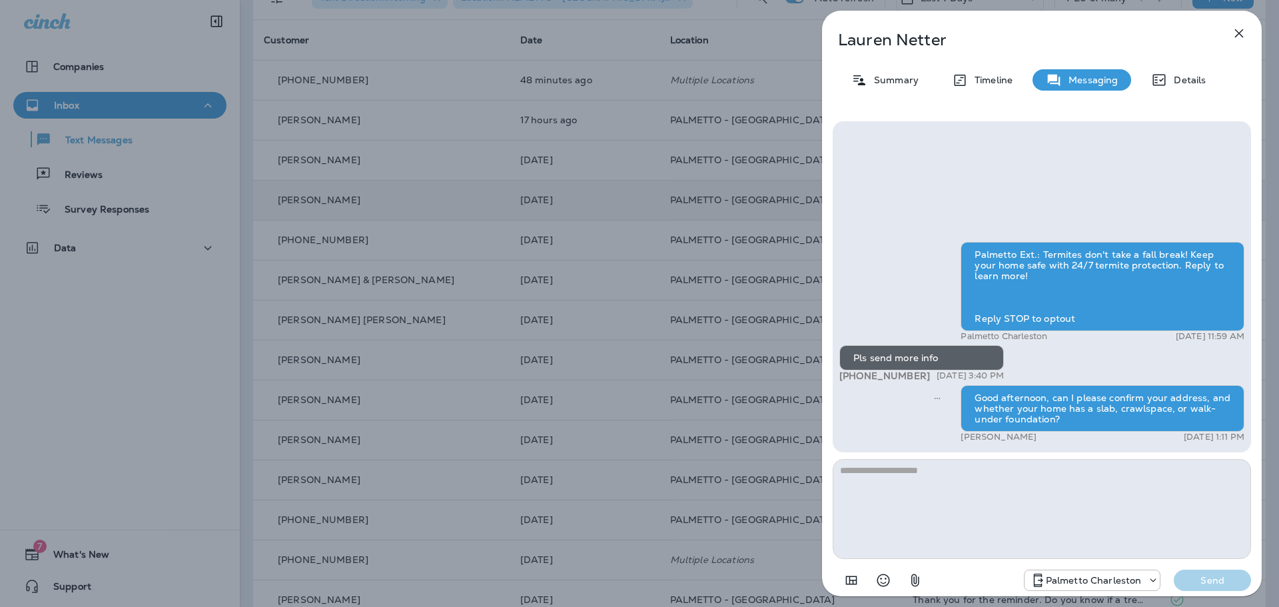
click at [1237, 36] on icon "button" at bounding box center [1239, 33] width 9 height 9
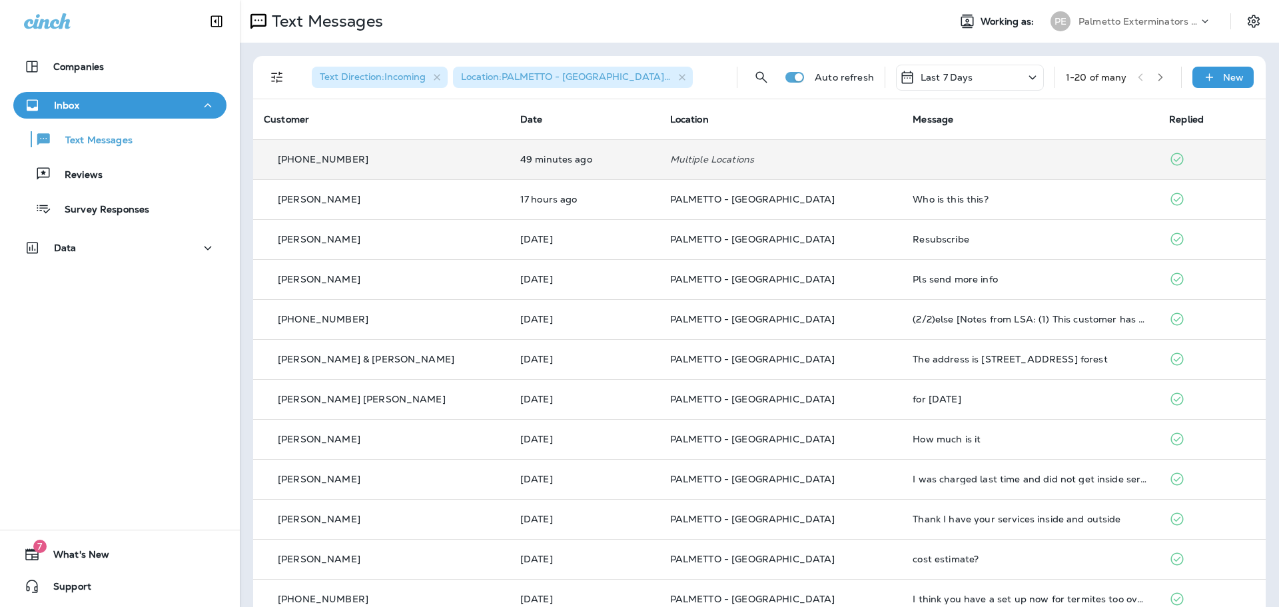
click at [762, 168] on td "Multiple Locations" at bounding box center [781, 159] width 243 height 40
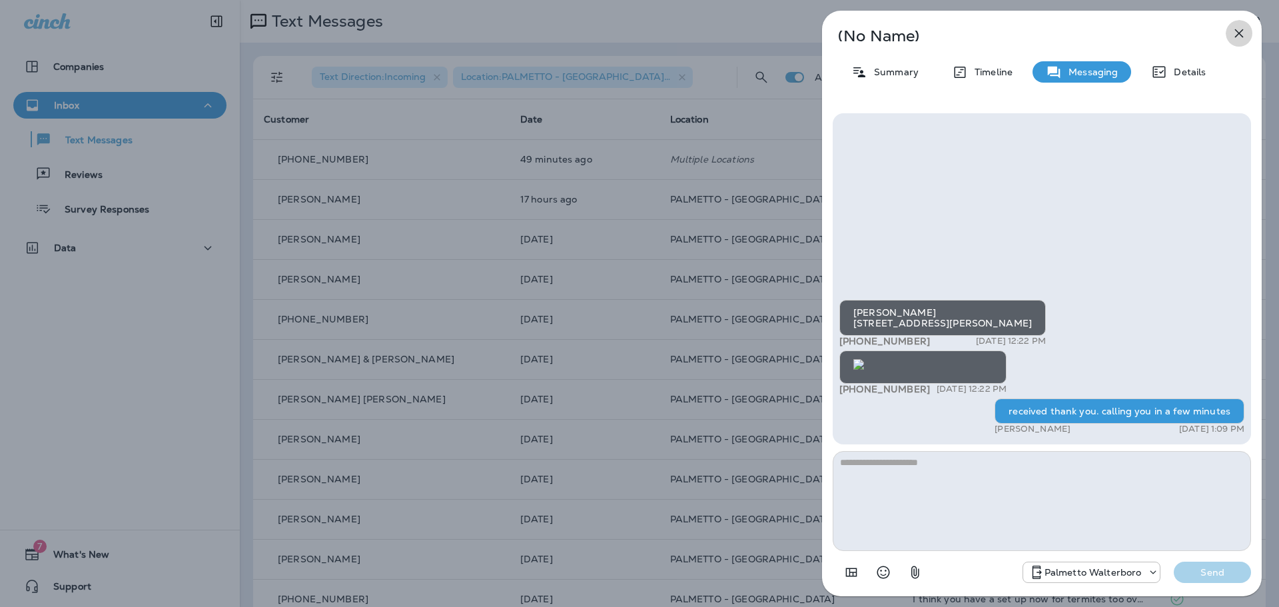
click at [1241, 33] on icon "button" at bounding box center [1239, 33] width 16 height 16
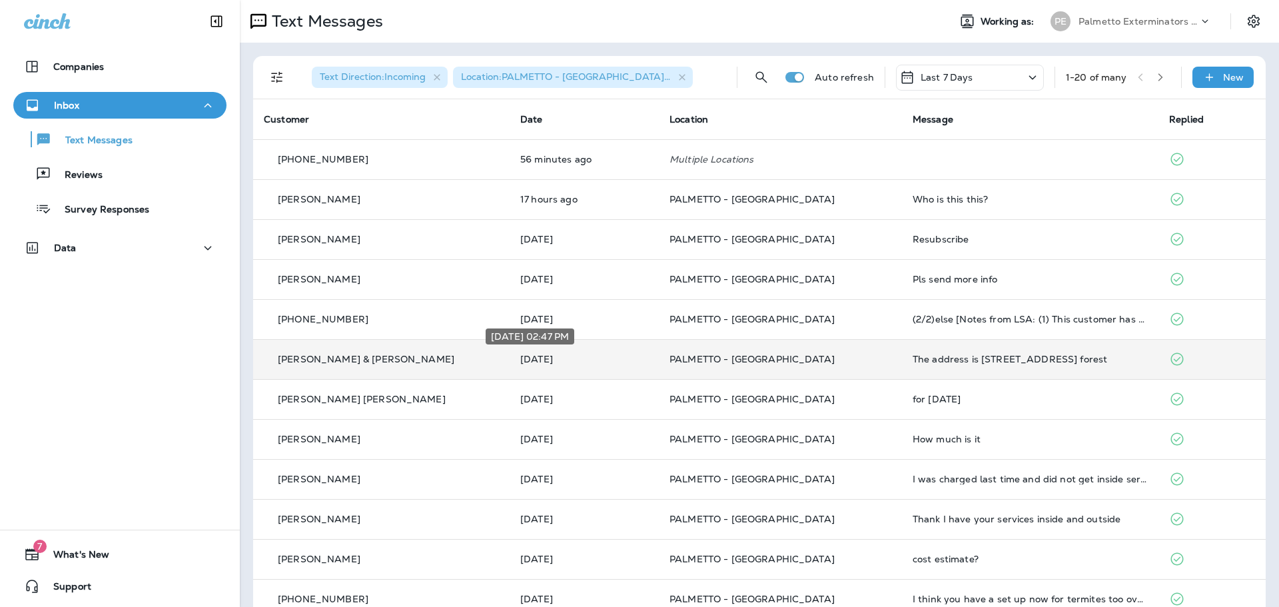
click at [610, 361] on p "[DATE]" at bounding box center [584, 359] width 128 height 11
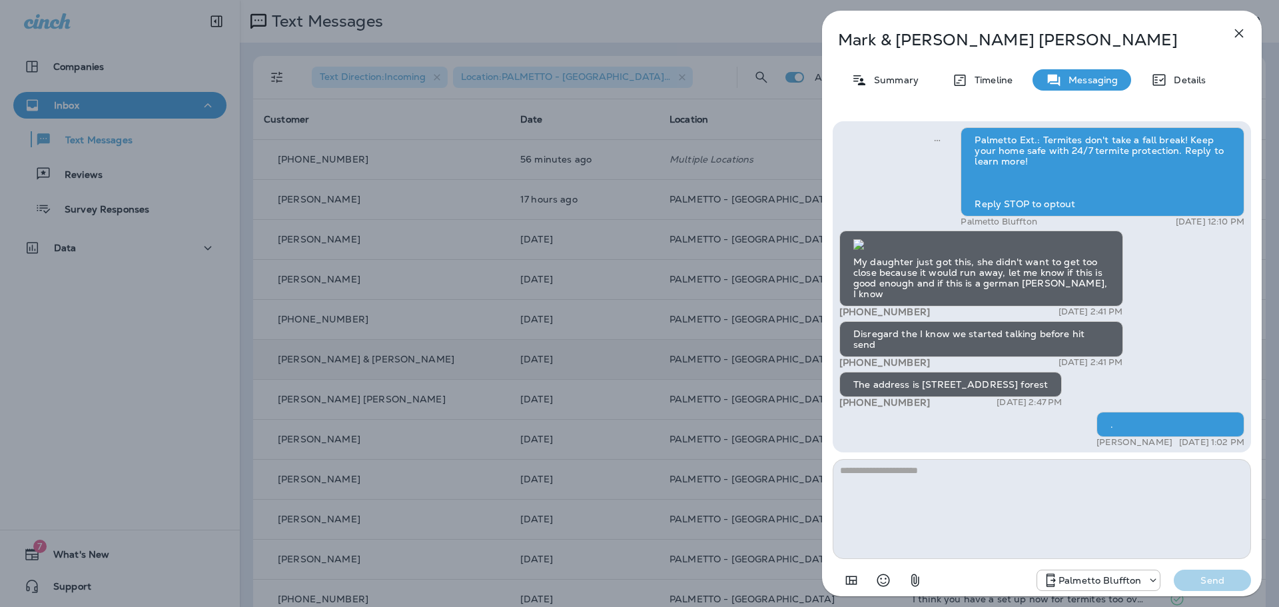
scroll to position [1, 0]
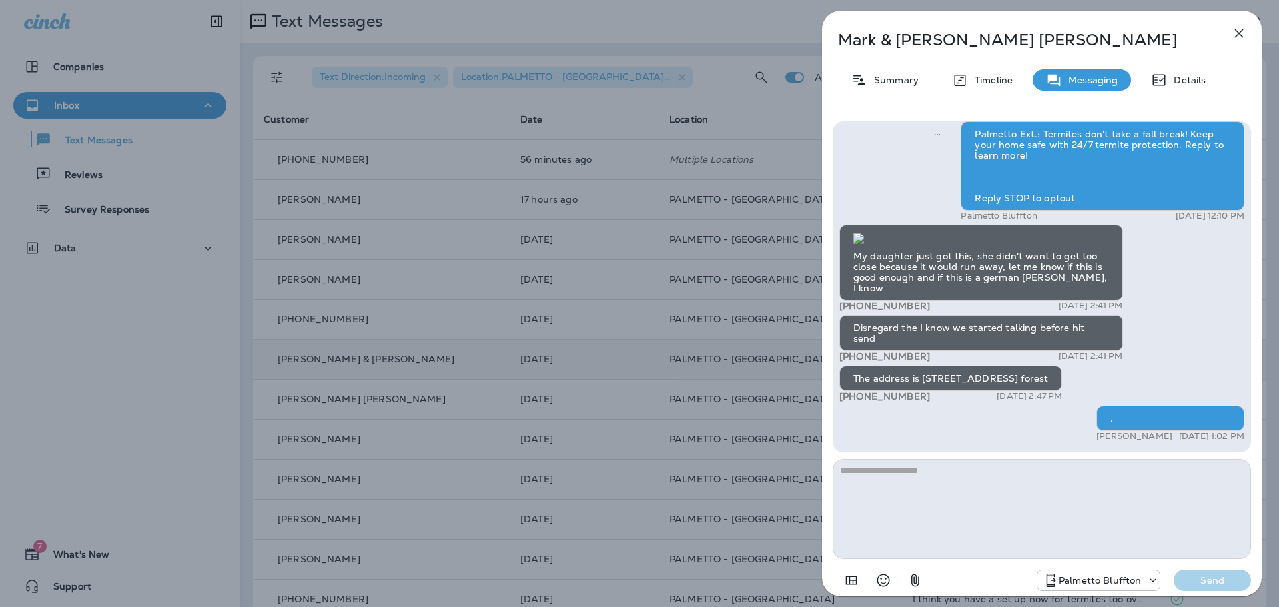
click at [1240, 35] on icon "button" at bounding box center [1239, 33] width 16 height 16
